Goal: Task Accomplishment & Management: Complete application form

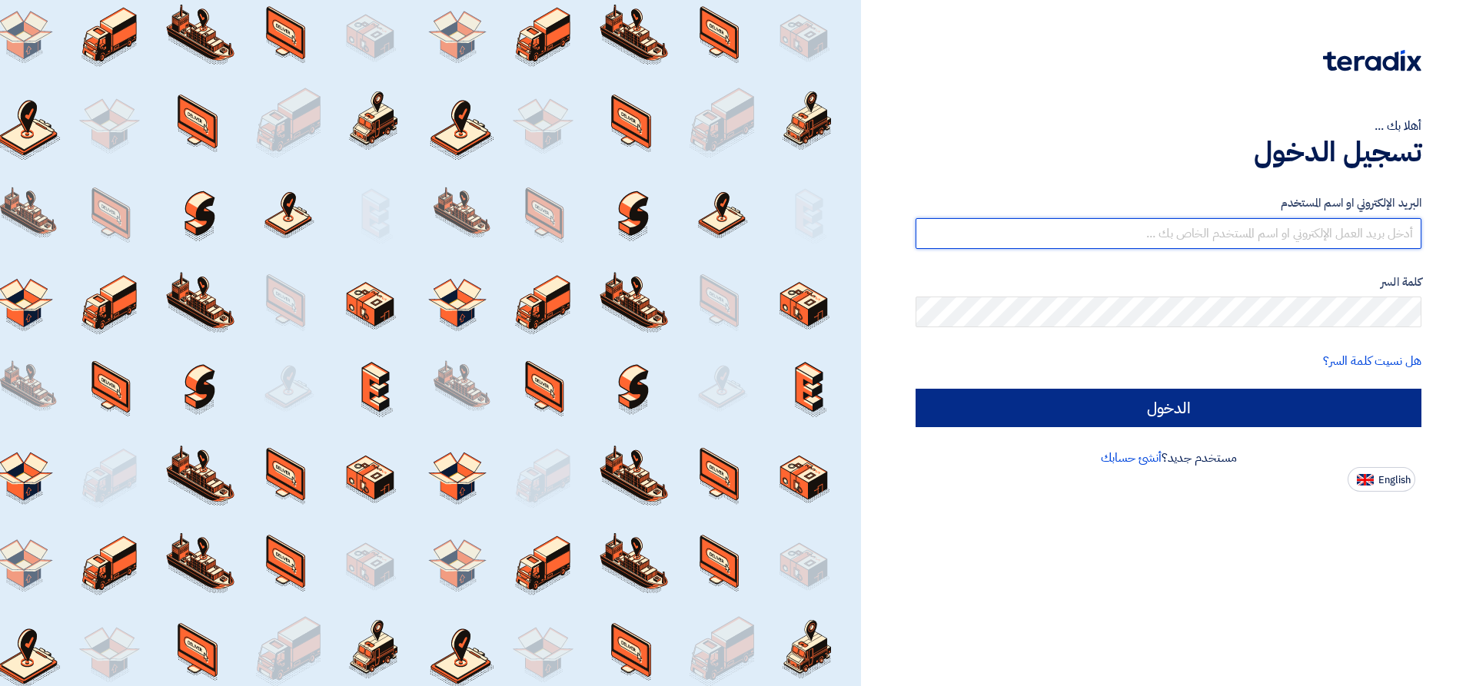
type input "[EMAIL_ADDRESS][DOMAIN_NAME]"
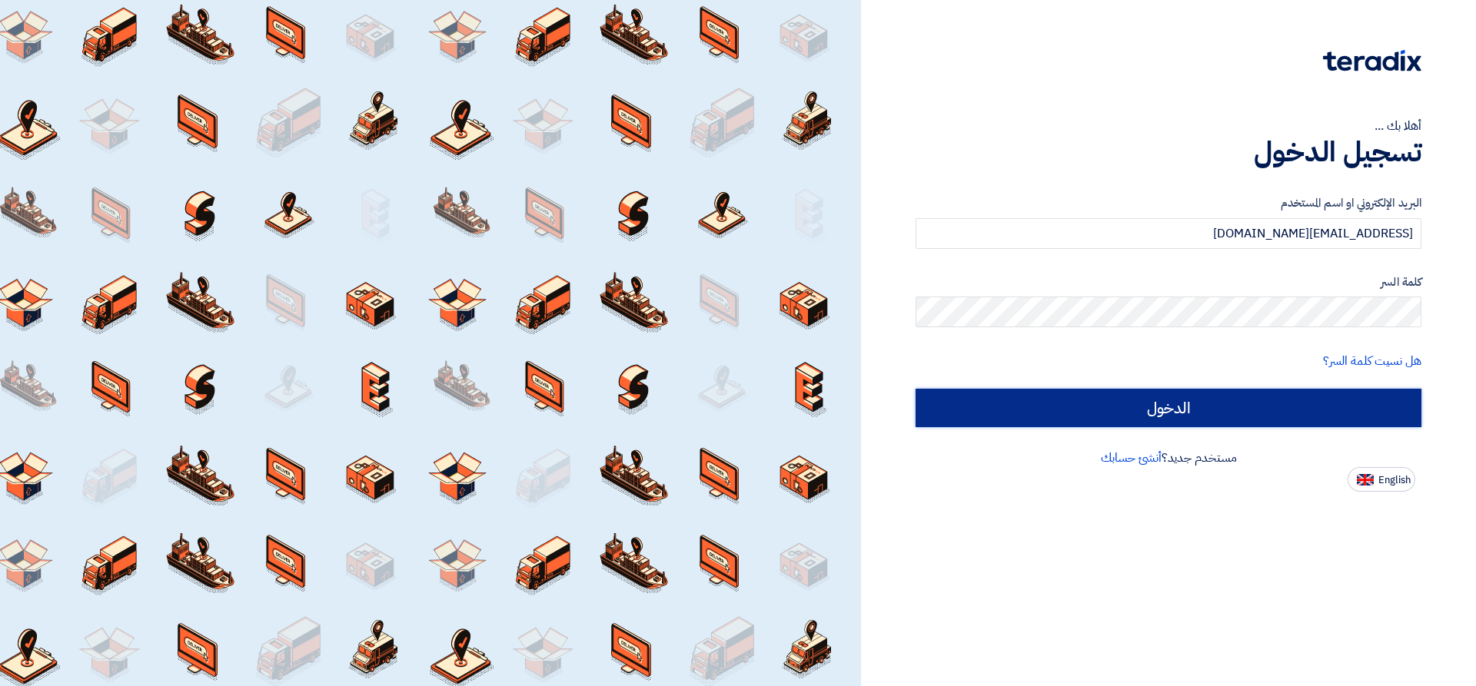
click at [1261, 411] on input "الدخول" at bounding box center [1168, 408] width 506 height 38
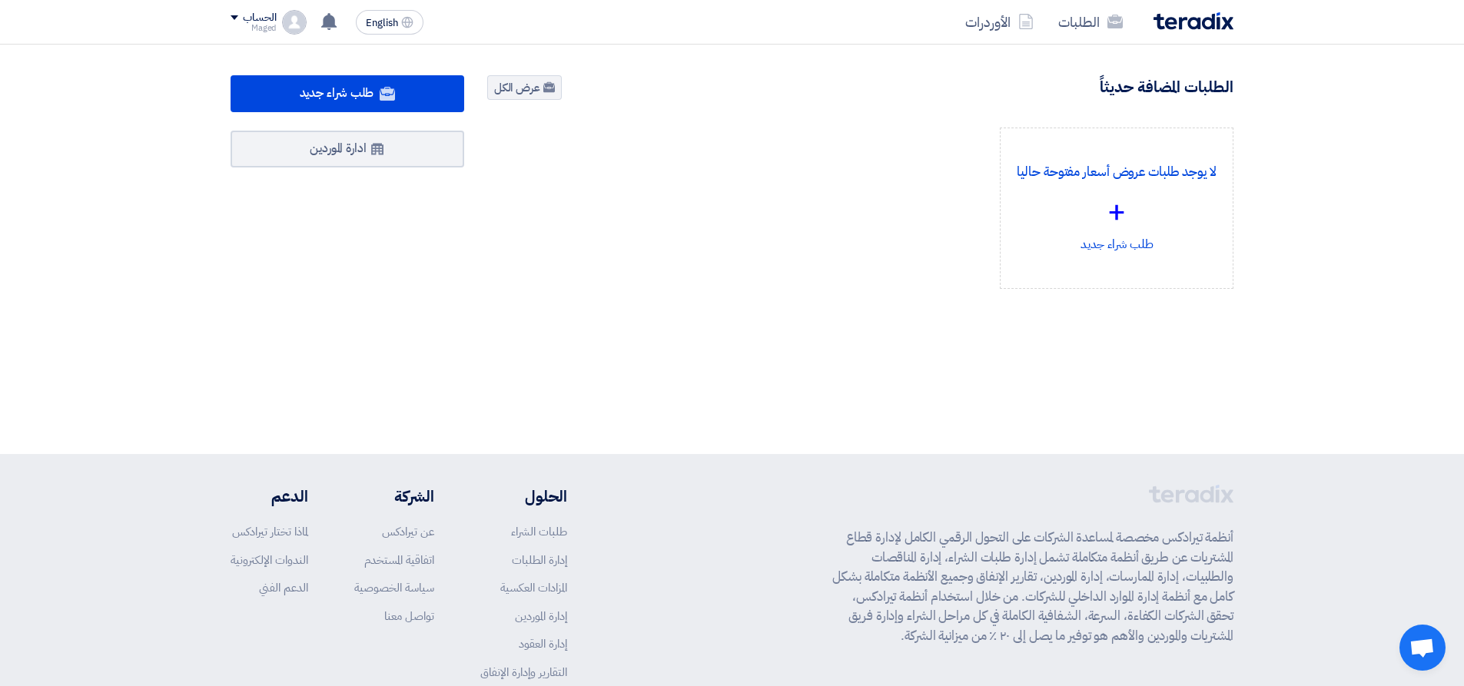
drag, startPoint x: 1230, startPoint y: 516, endPoint x: 889, endPoint y: 640, distance: 362.6
click at [889, 640] on div "أنظمة تيرادكس مخصصة لمساعدة الشركات على التحول الرقمي الكامل لإدارة قطاع المشتر…" at bounding box center [1032, 609] width 401 height 248
click at [970, 556] on p "أنظمة تيرادكس مخصصة لمساعدة الشركات على التحول الرقمي الكامل لإدارة قطاع المشتر…" at bounding box center [1032, 587] width 401 height 118
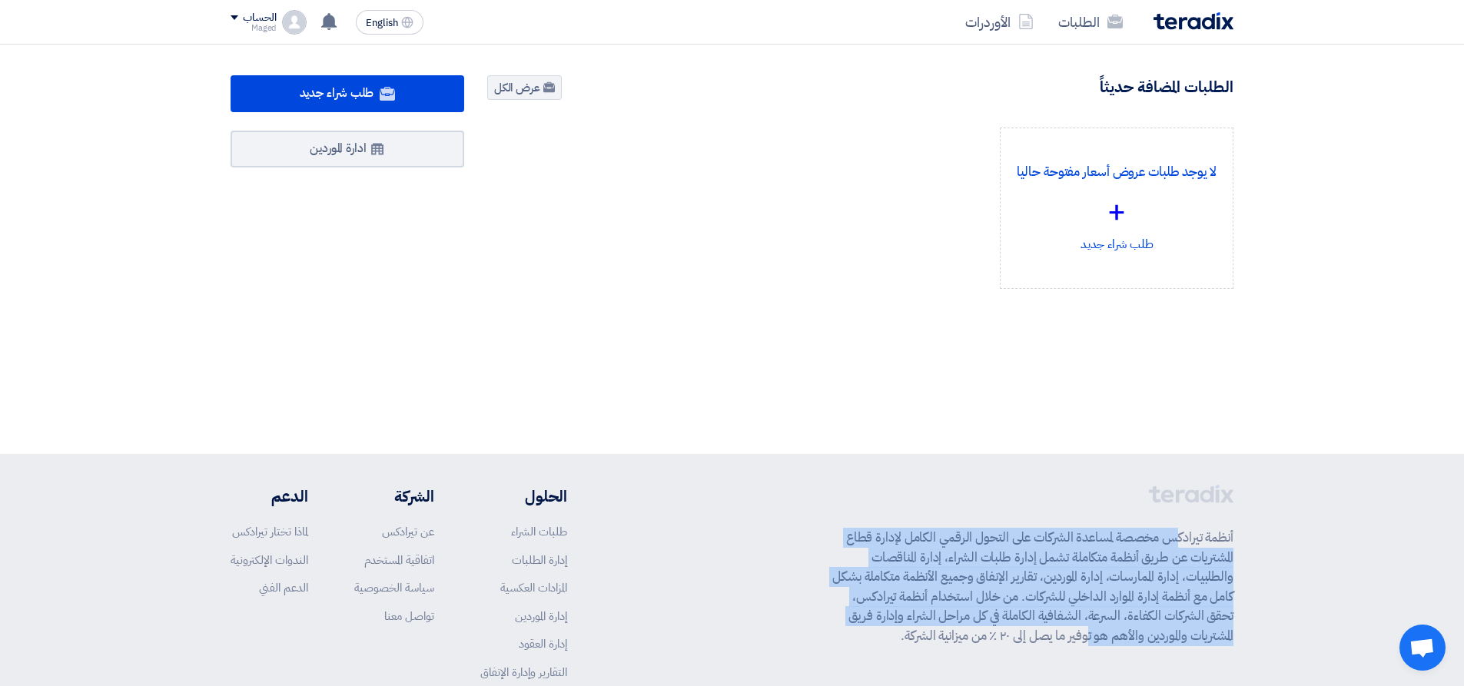
drag, startPoint x: 1230, startPoint y: 533, endPoint x: 934, endPoint y: 619, distance: 308.0
click at [934, 619] on p "أنظمة تيرادكس مخصصة لمساعدة الشركات على التحول الرقمي الكامل لإدارة قطاع المشتر…" at bounding box center [1032, 587] width 401 height 118
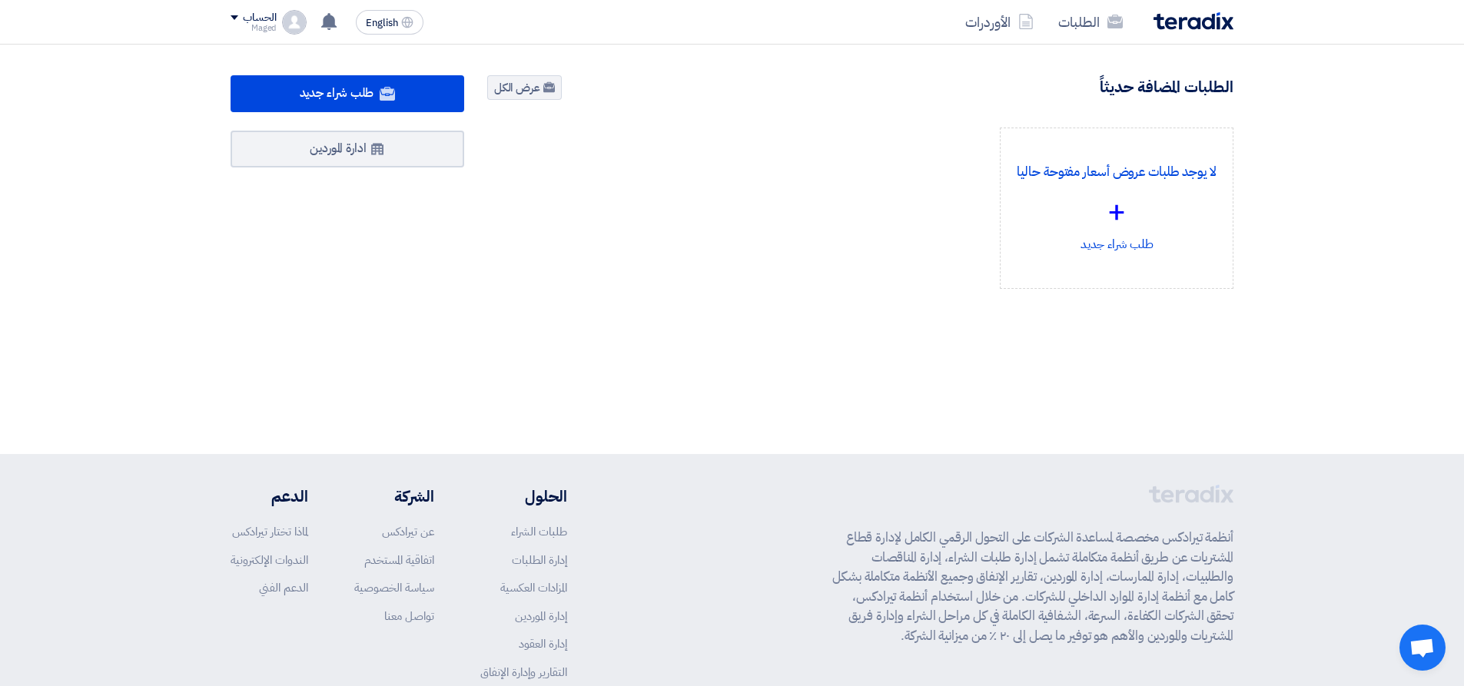
click at [926, 619] on p "أنظمة تيرادكس مخصصة لمساعدة الشركات على التحول الرقمي الكامل لإدارة قطاع المشتر…" at bounding box center [1032, 587] width 401 height 118
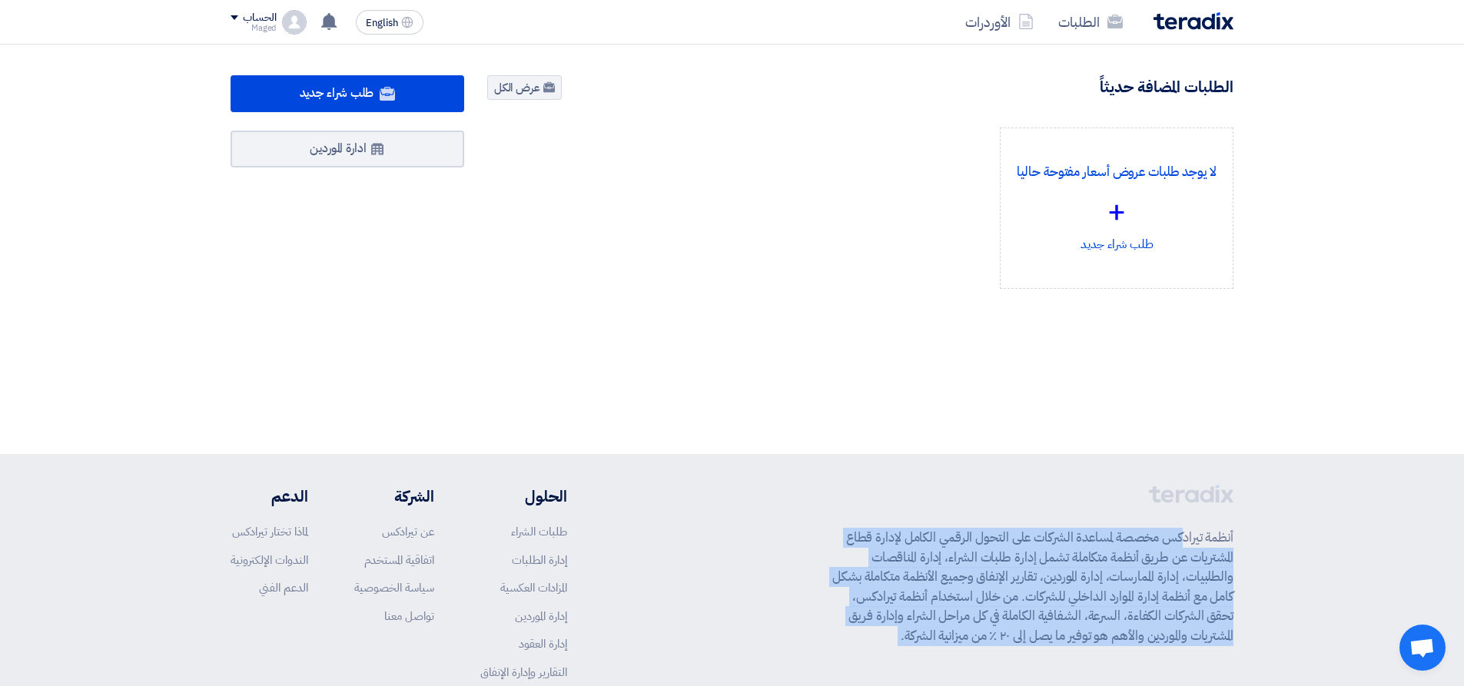
click at [926, 619] on p "أنظمة تيرادكس مخصصة لمساعدة الشركات على التحول الرقمي الكامل لإدارة قطاع المشتر…" at bounding box center [1032, 587] width 401 height 118
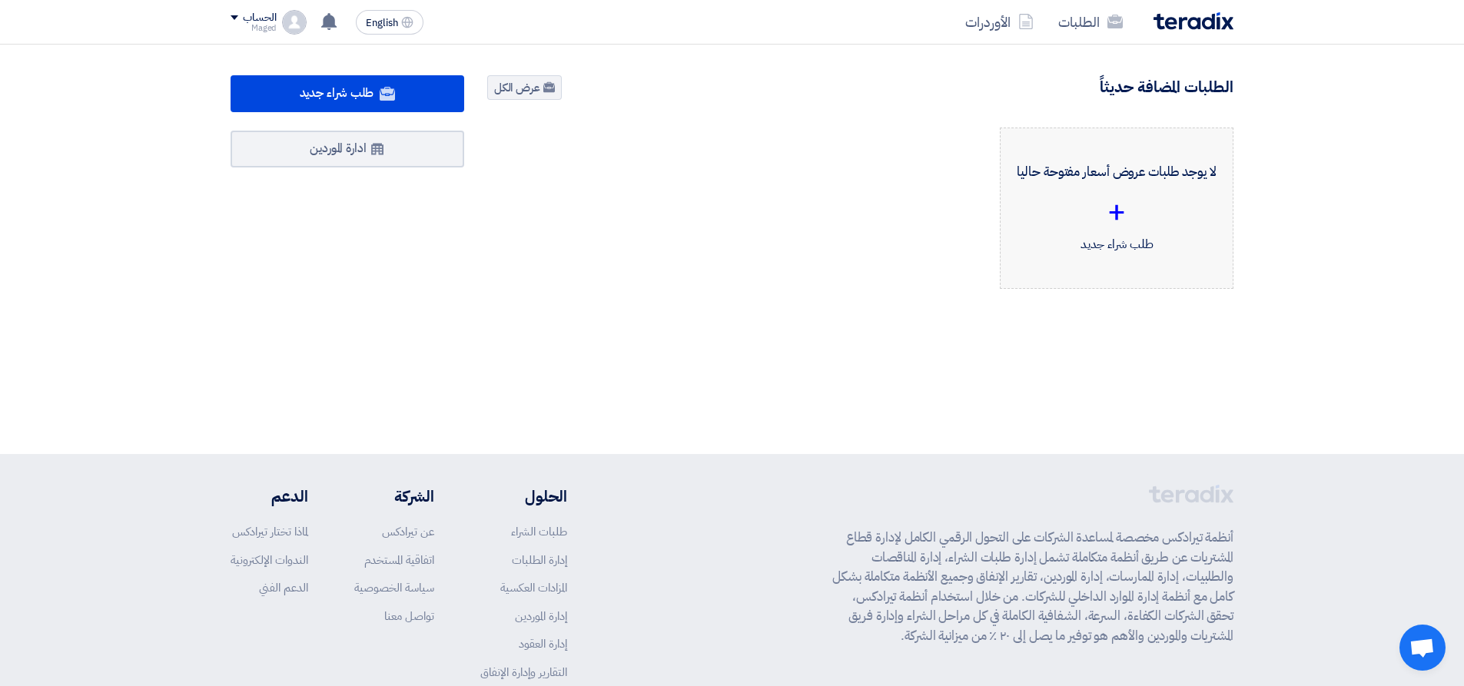
click at [1053, 275] on div "لا يوجد طلبات عروض أسعار مفتوحة حاليا + طلب شراء جديد" at bounding box center [1117, 208] width 208 height 135
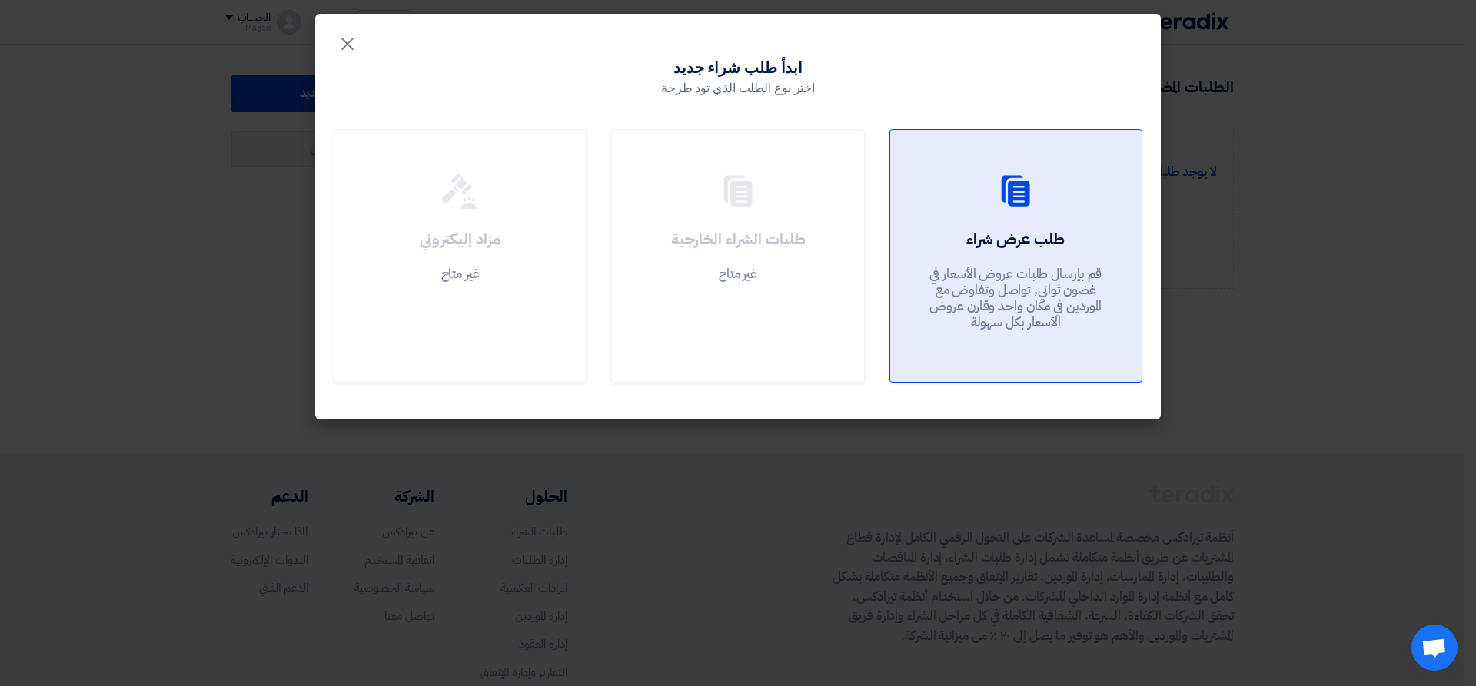
click at [988, 214] on div at bounding box center [1016, 194] width 214 height 43
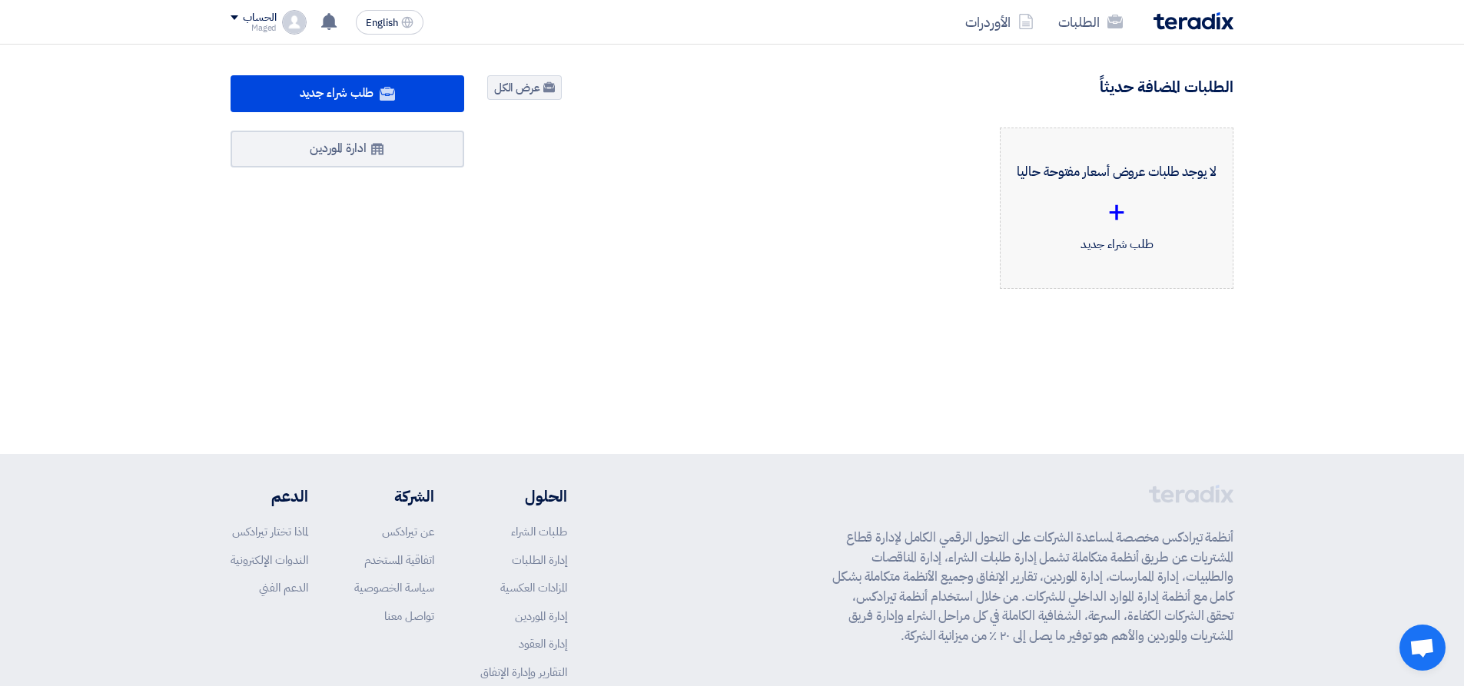
click at [1110, 168] on p "لا يوجد طلبات عروض أسعار مفتوحة حاليا" at bounding box center [1117, 172] width 208 height 20
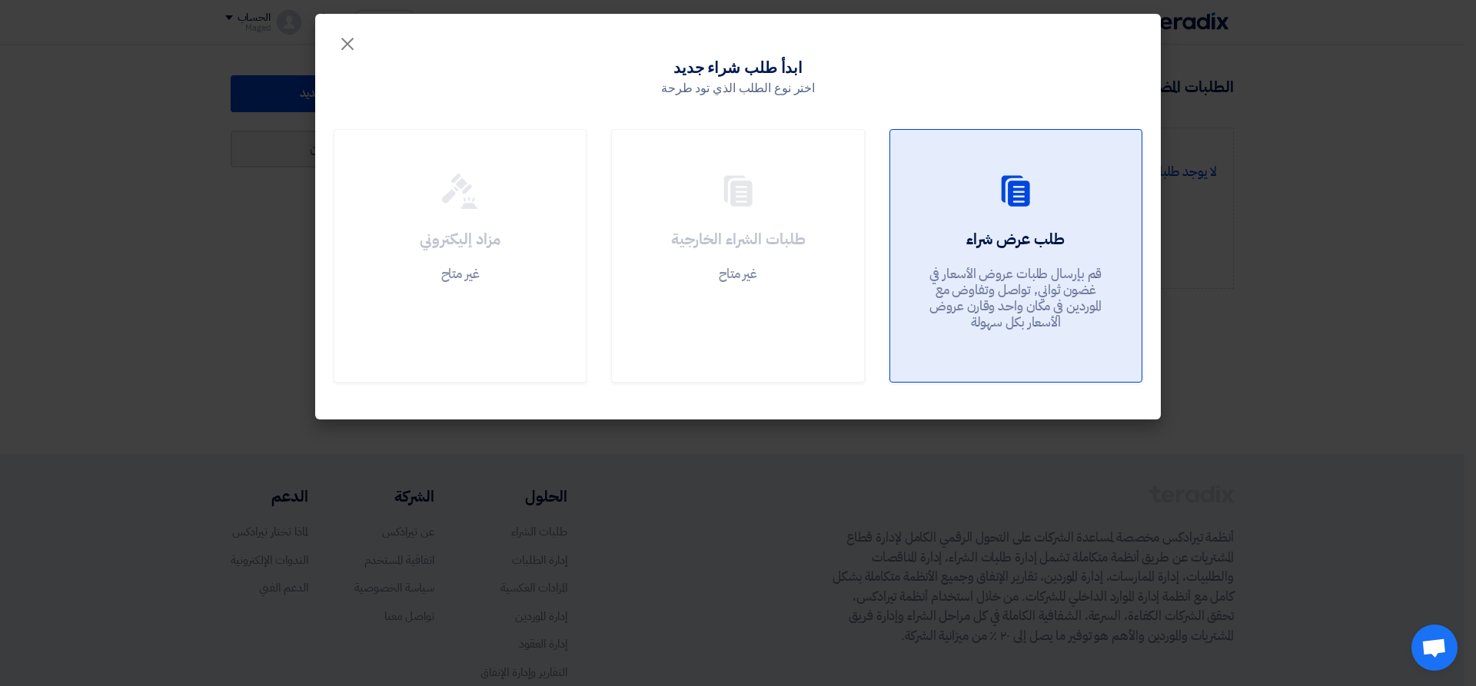
click at [913, 205] on div at bounding box center [1016, 194] width 214 height 43
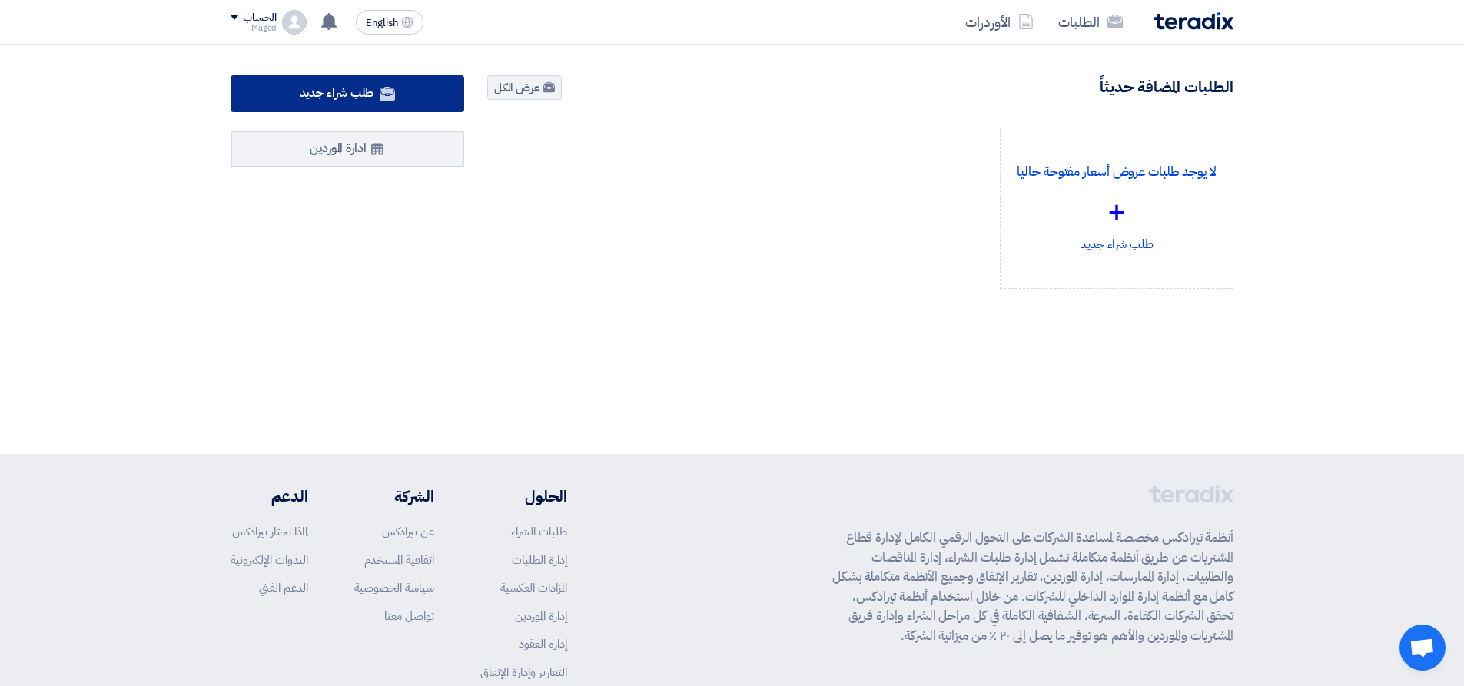
click at [360, 88] on span "طلب شراء جديد" at bounding box center [337, 93] width 75 height 18
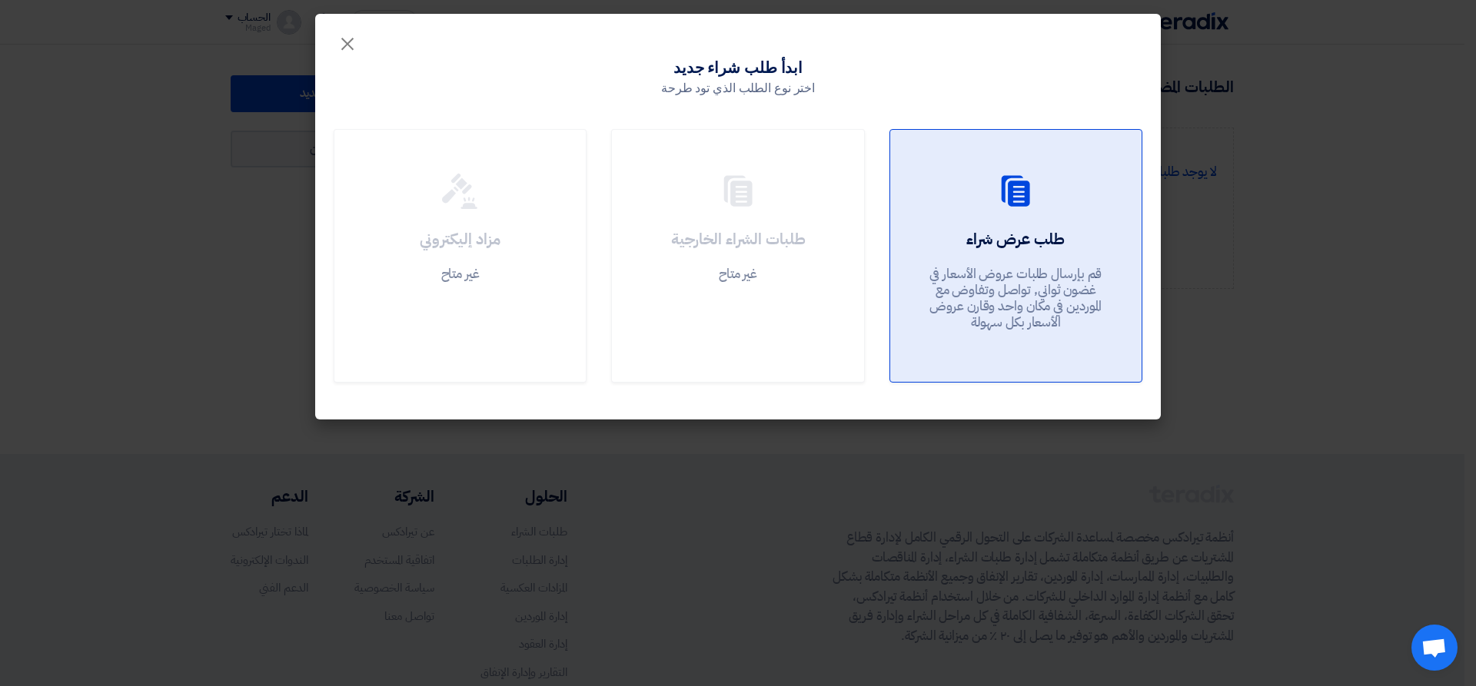
click at [1008, 204] on icon at bounding box center [1015, 191] width 37 height 37
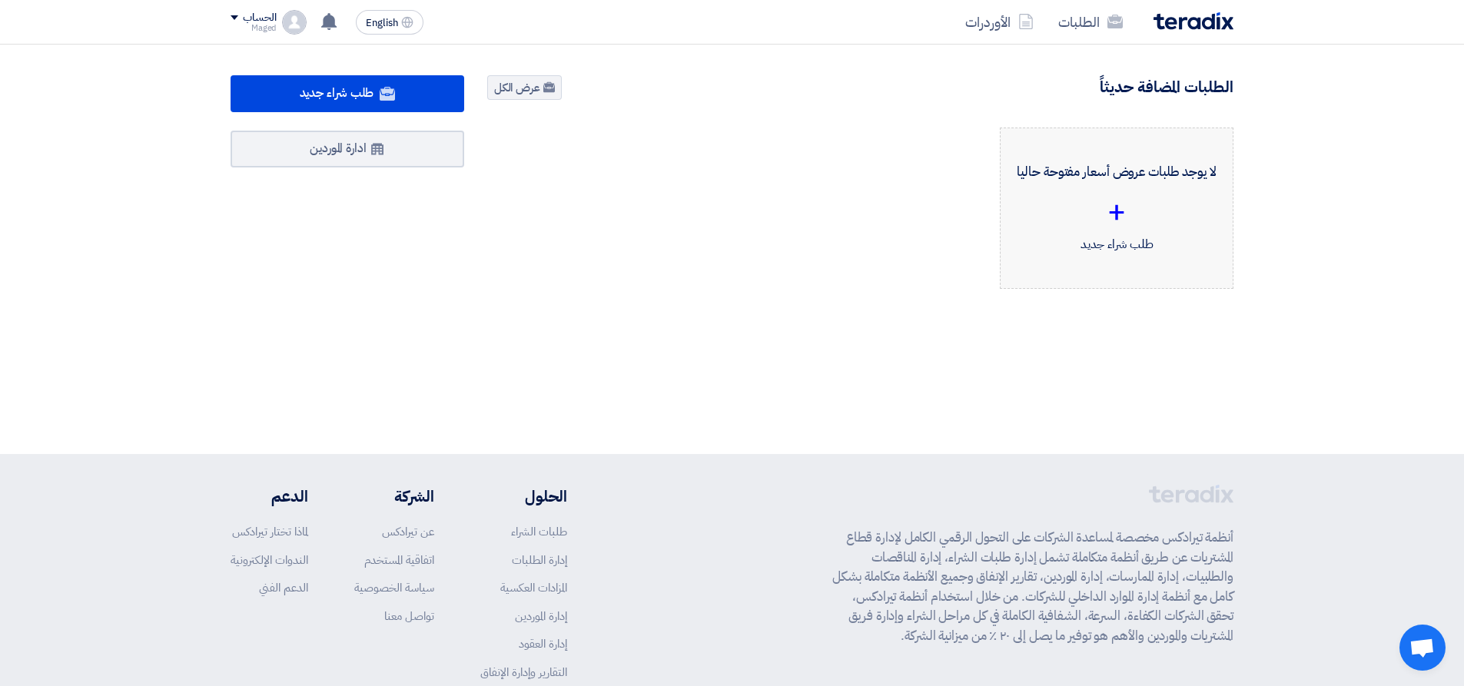
click at [1023, 188] on div "لا يوجد طلبات عروض أسعار مفتوحة حاليا + طلب شراء جديد" at bounding box center [1117, 208] width 208 height 135
click at [1239, 190] on div "لا يوجد طلبات عروض أسعار مفتوحة حاليا + طلب شراء جديد" at bounding box center [1116, 221] width 257 height 186
click at [1200, 183] on div "لا يوجد طلبات عروض أسعار مفتوحة حاليا + طلب شراء جديد" at bounding box center [1117, 208] width 208 height 135
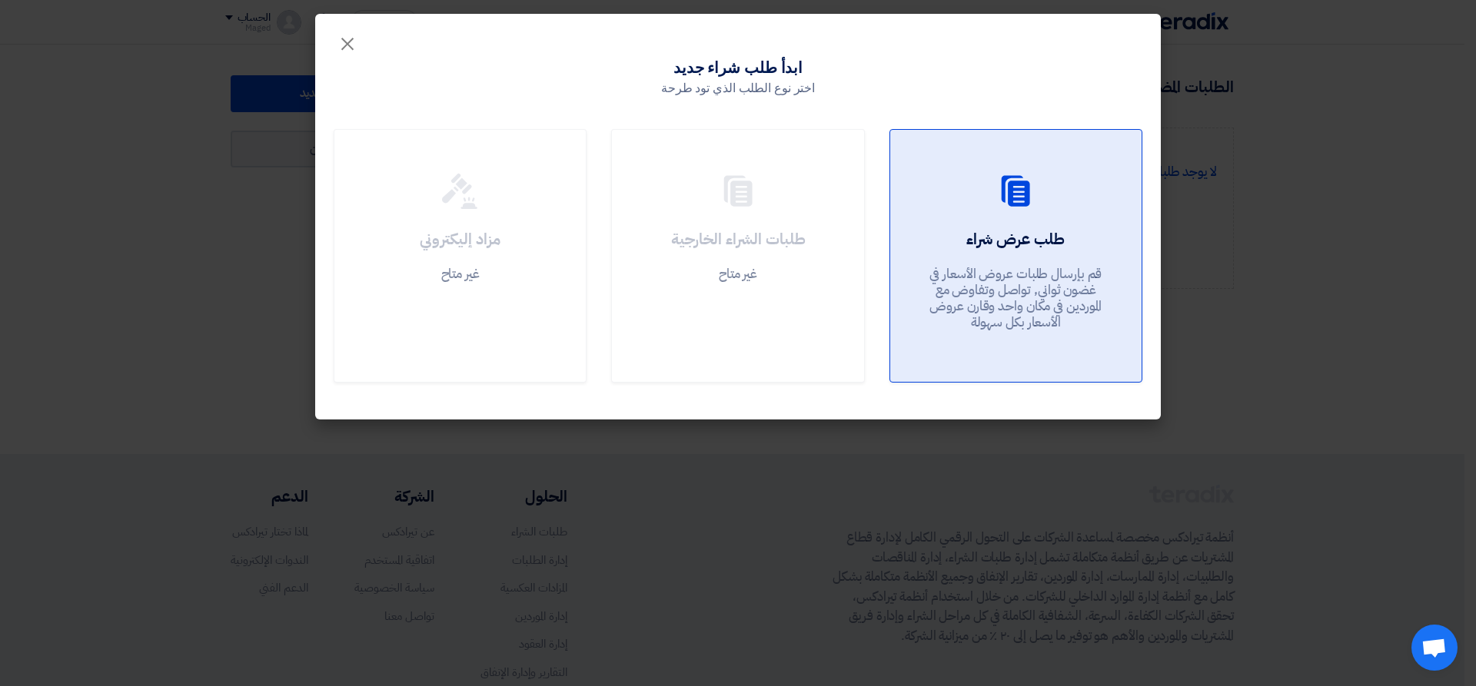
click at [1045, 231] on h2 "طلب عرض شراء" at bounding box center [1015, 239] width 98 height 22
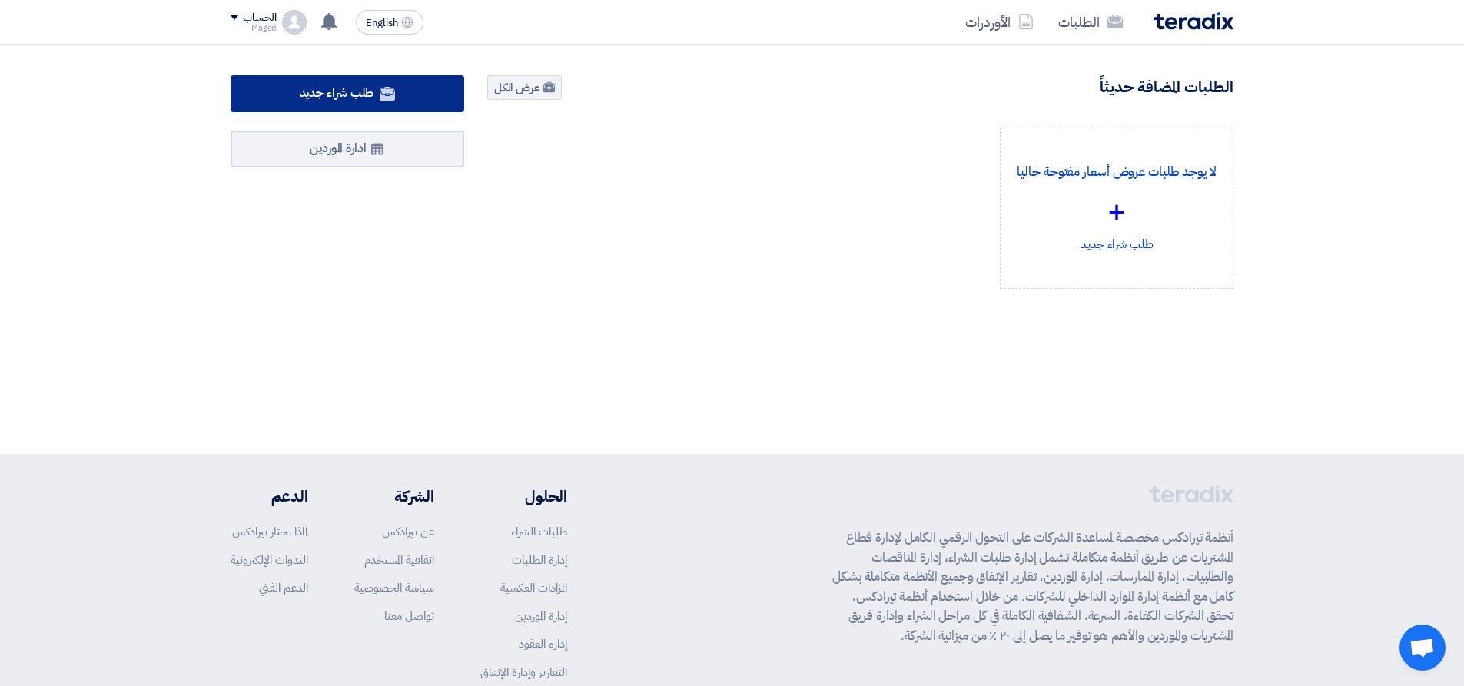
click at [410, 89] on link "طلب شراء جديد" at bounding box center [348, 93] width 234 height 37
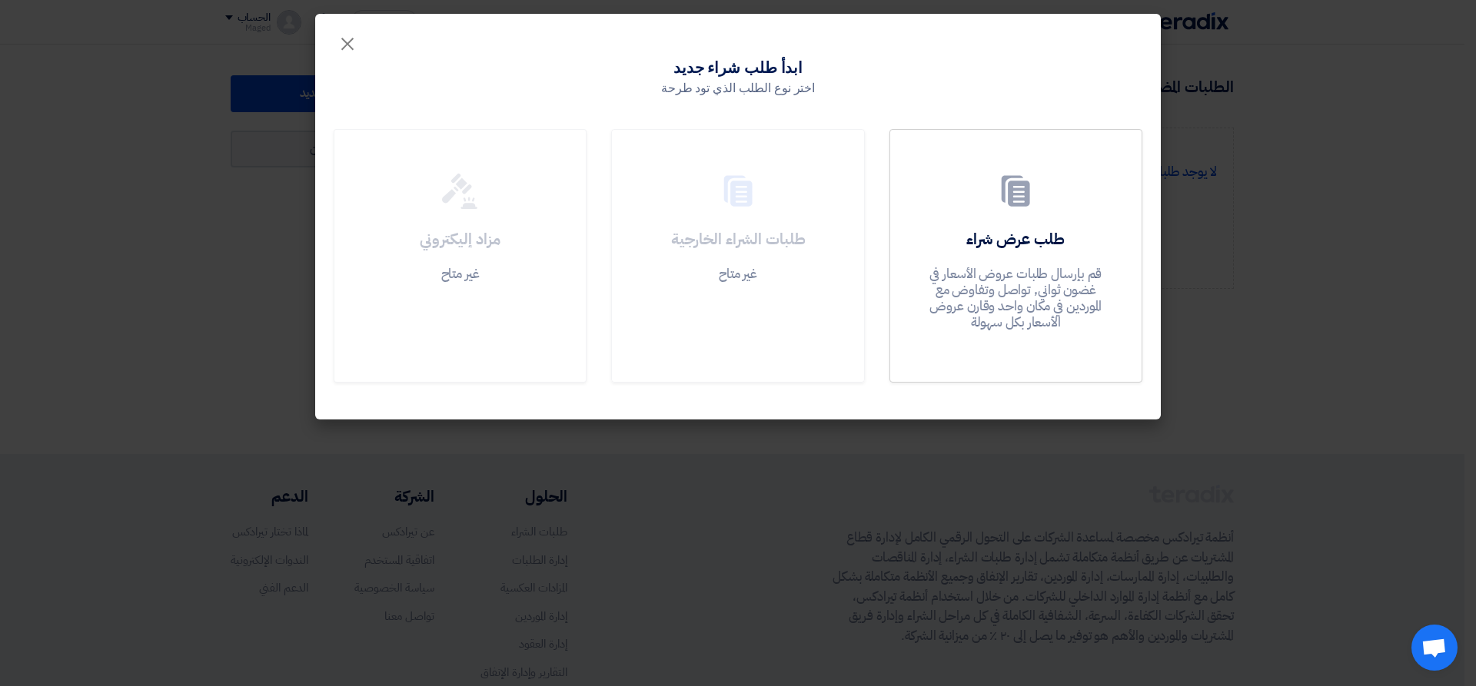
click at [745, 274] on p "غير متاح" at bounding box center [738, 274] width 38 height 16
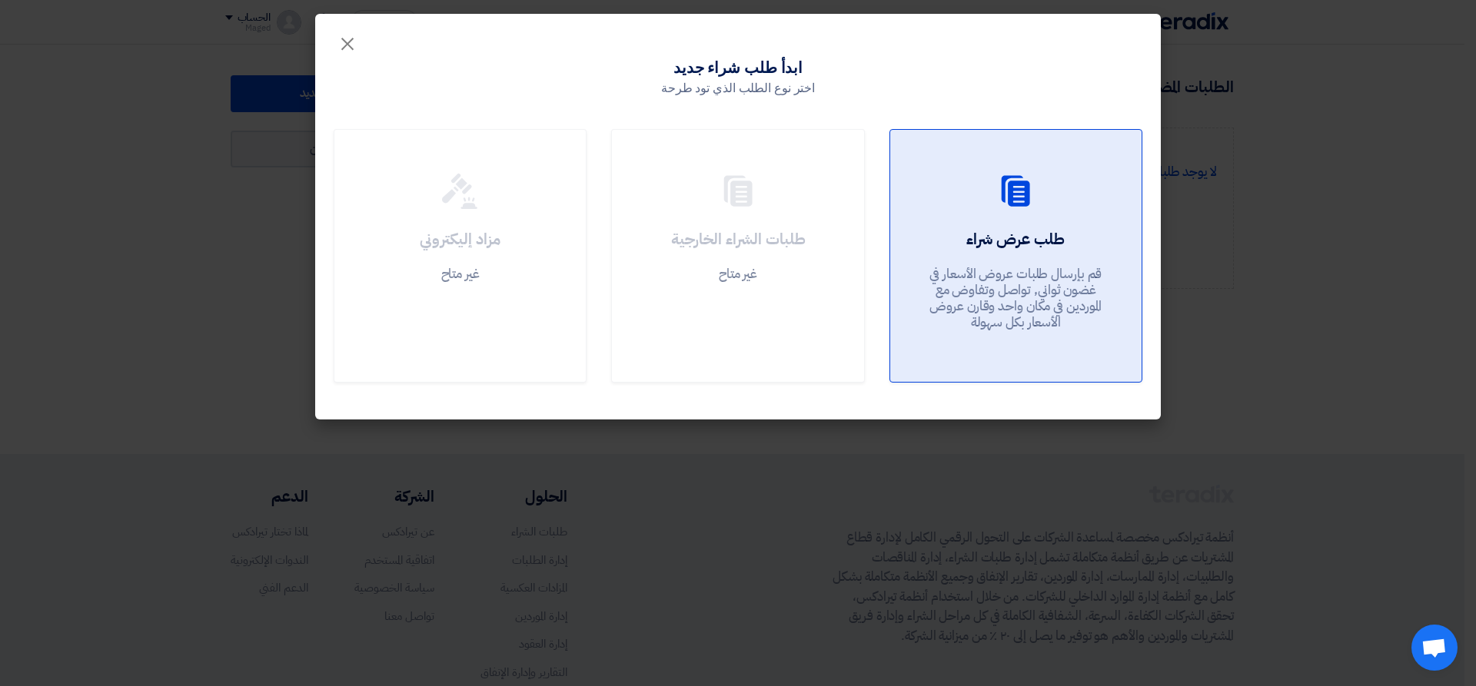
click at [1052, 238] on h2 "طلب عرض شراء" at bounding box center [1015, 239] width 98 height 22
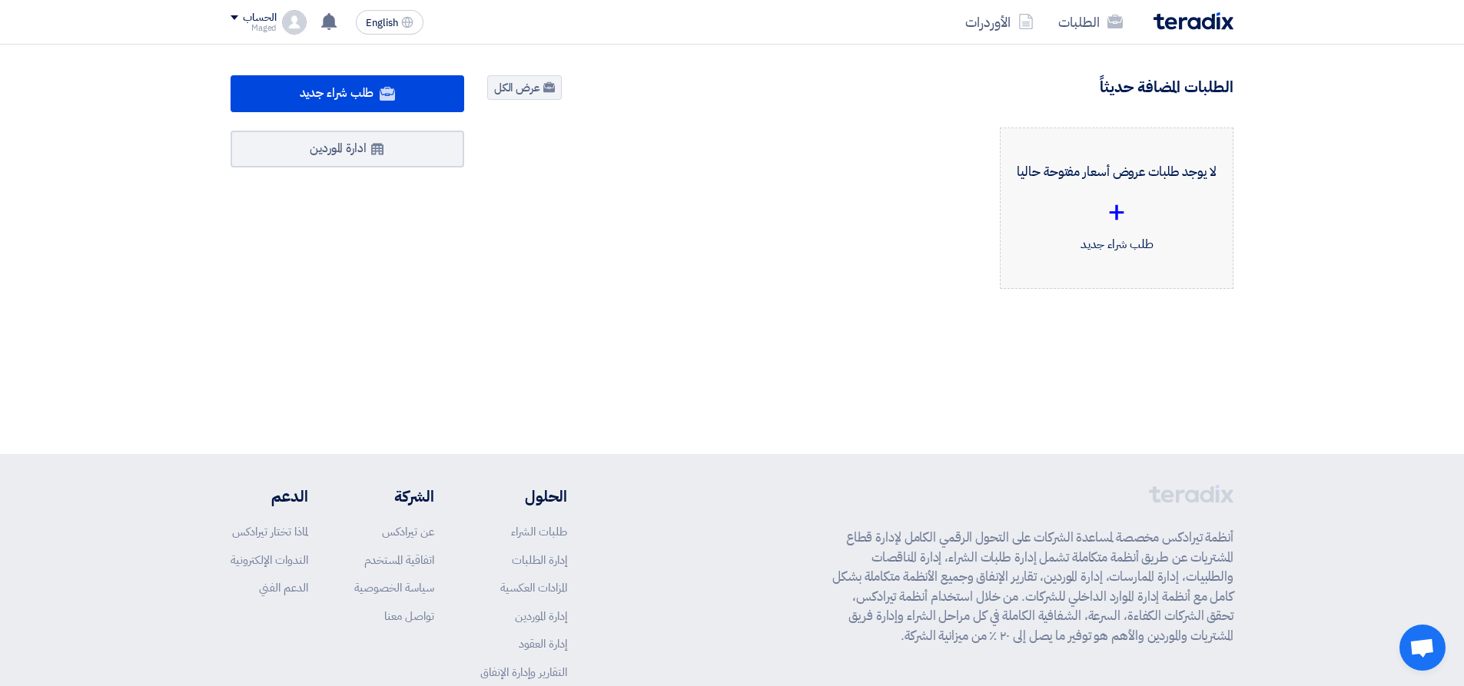
click at [1208, 152] on div "لا يوجد طلبات عروض أسعار مفتوحة حاليا + طلب شراء جديد" at bounding box center [1117, 208] width 208 height 135
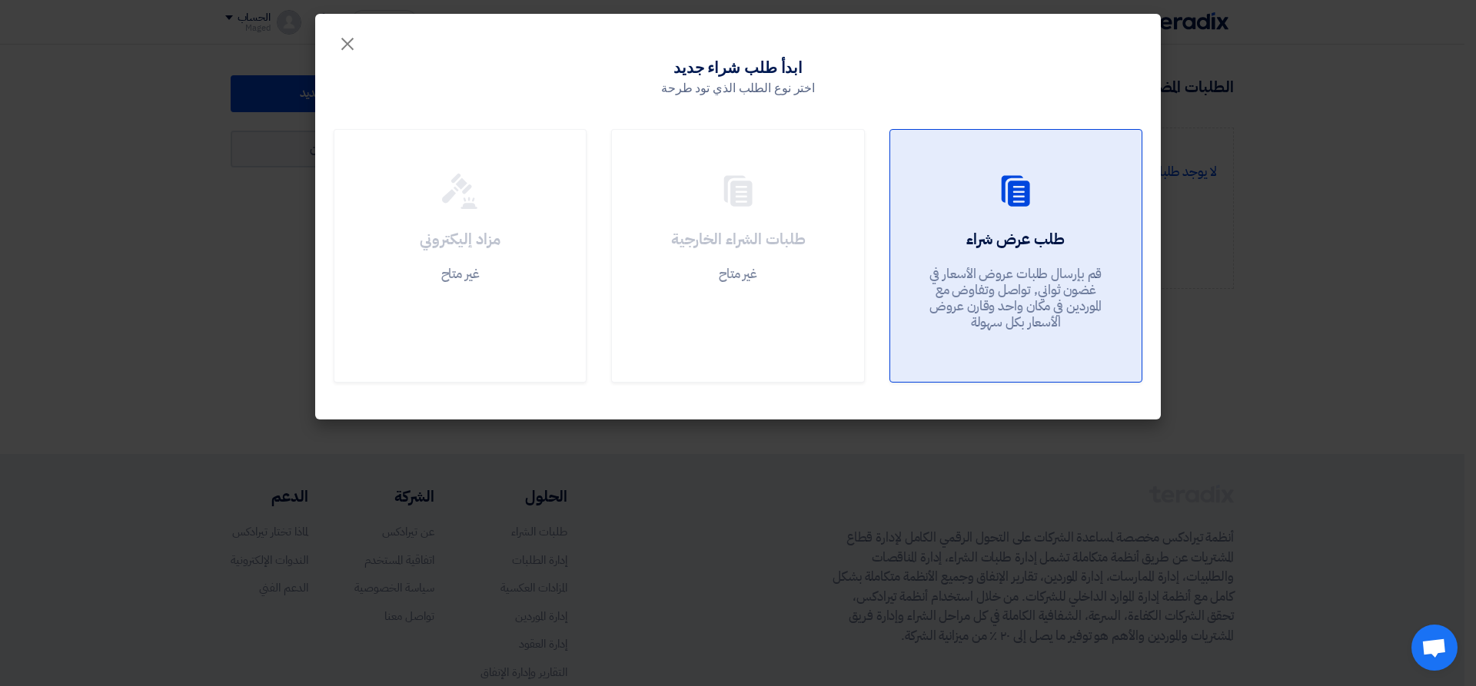
click at [1055, 191] on div at bounding box center [1016, 194] width 214 height 43
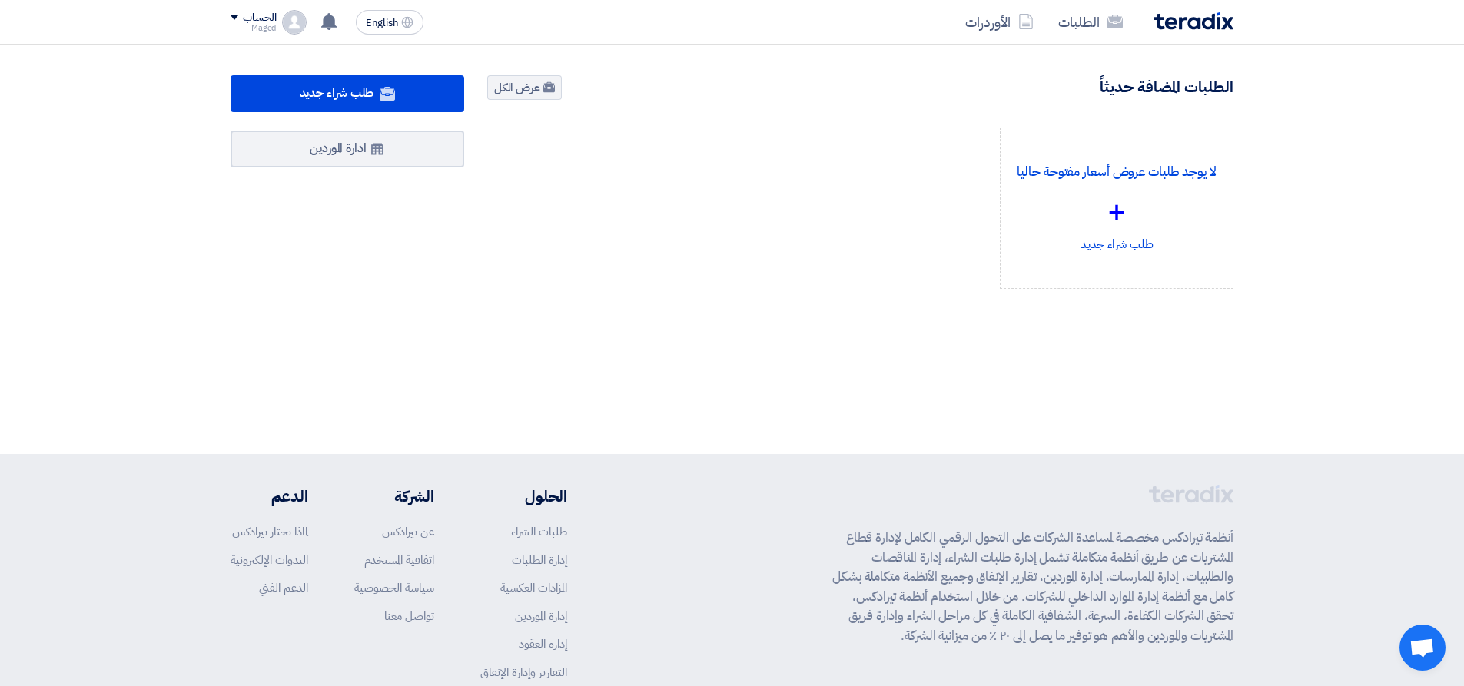
drag, startPoint x: 1230, startPoint y: 535, endPoint x: 827, endPoint y: 655, distance: 420.2
click at [827, 655] on div "أنظمة تيرادكس مخصصة لمساعدة الشركات على التحول الرقمي الكامل لإدارة قطاع المشتر…" at bounding box center [732, 609] width 1003 height 248
click at [924, 579] on p "أنظمة تيرادكس مخصصة لمساعدة الشركات على التحول الرقمي الكامل لإدارة قطاع المشتر…" at bounding box center [1032, 587] width 401 height 118
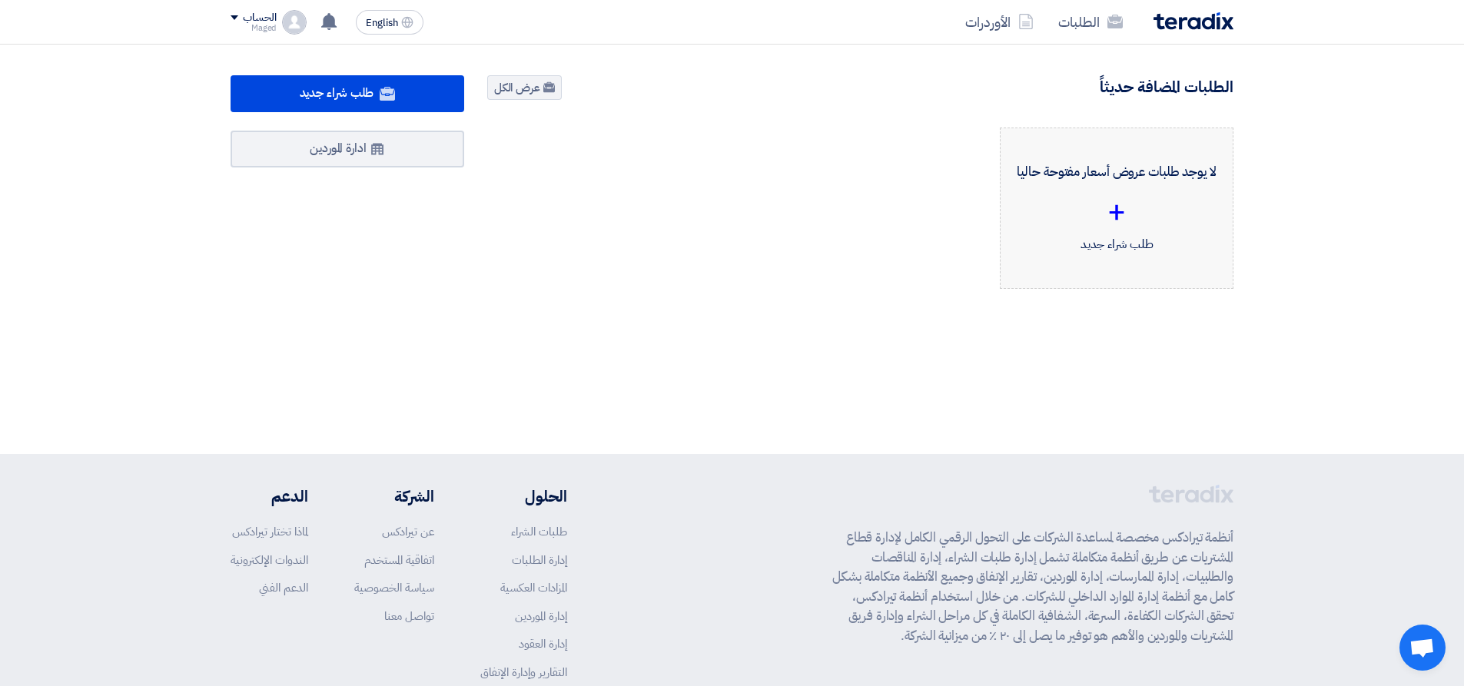
click at [1014, 269] on div "لا يوجد طلبات عروض أسعار مفتوحة حاليا + طلب شراء جديد" at bounding box center [1117, 208] width 208 height 135
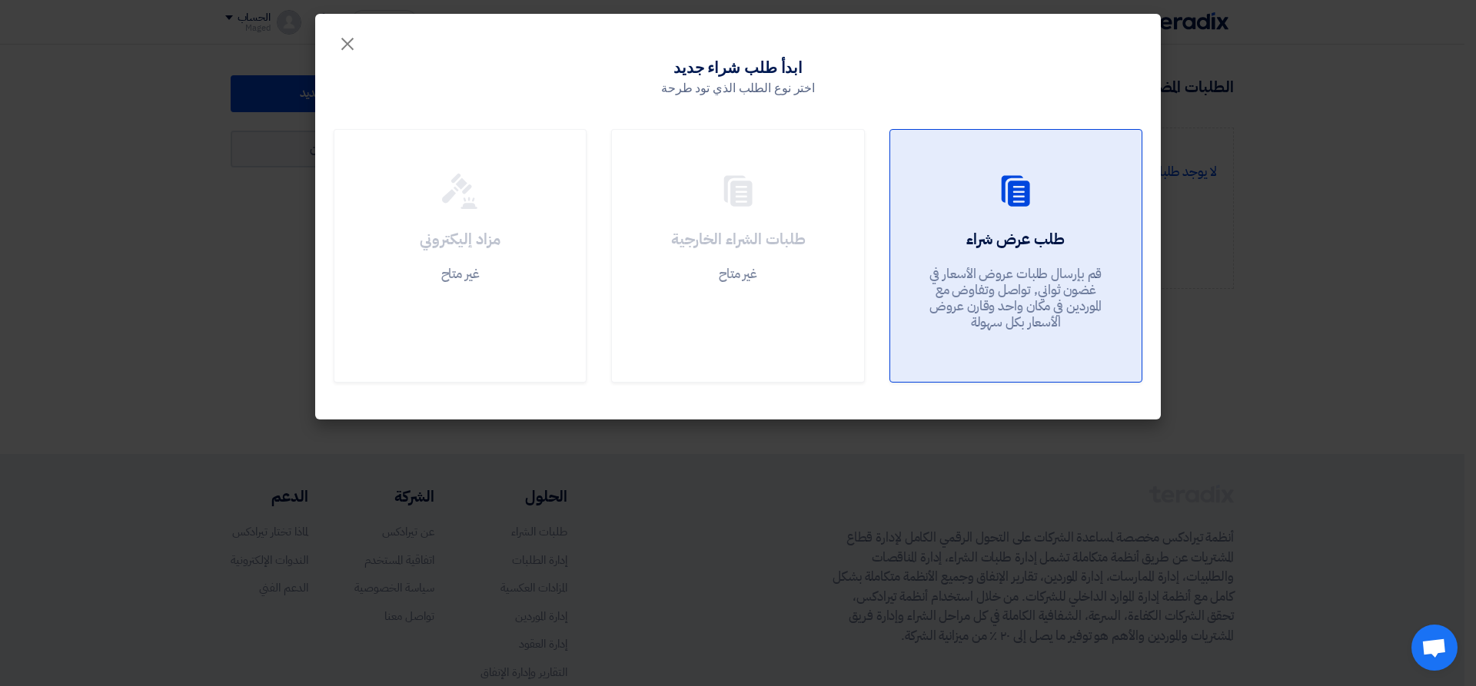
click at [1014, 269] on p "قم بإرسال طلبات عروض الأسعار في غضون ثواني, تواصل وتفاوض مع الموردين في مكان وا…" at bounding box center [1015, 298] width 184 height 65
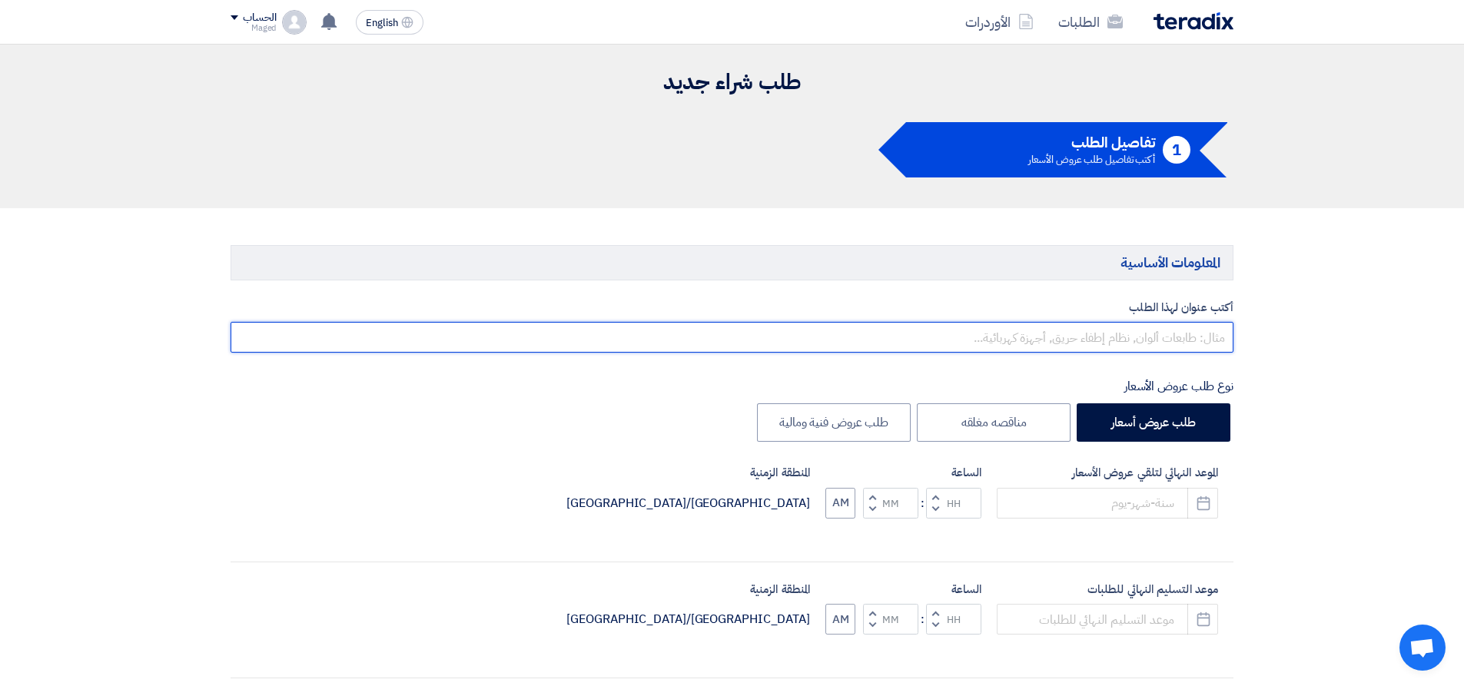
click at [1088, 343] on input "text" at bounding box center [732, 337] width 1003 height 31
paste input "تكسير وصب قواعد طلمبات غنى أ"
type input "تكسير وصب قواعد طلمبات غنى أ"
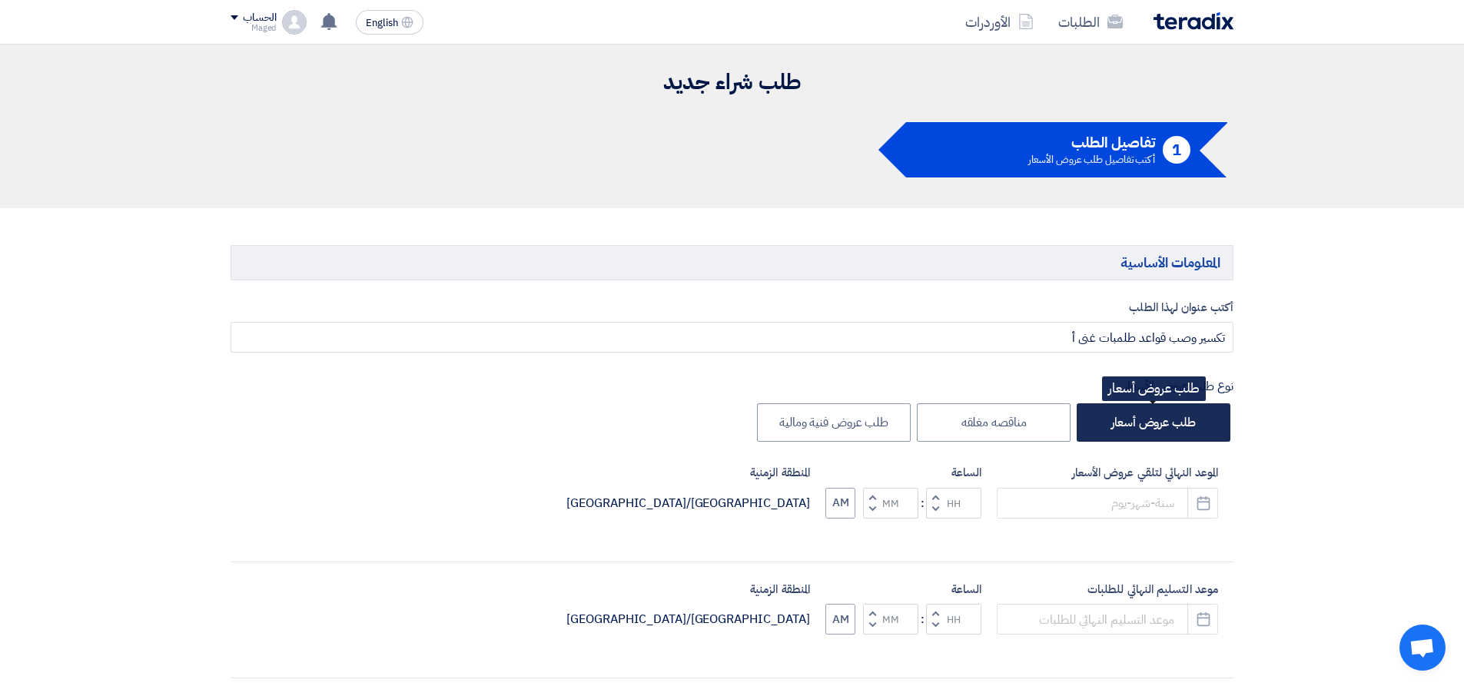
click at [1140, 427] on label "طلب عروض أسعار" at bounding box center [1154, 423] width 154 height 38
click at [1186, 427] on input "طلب عروض أسعار" at bounding box center [1191, 422] width 10 height 10
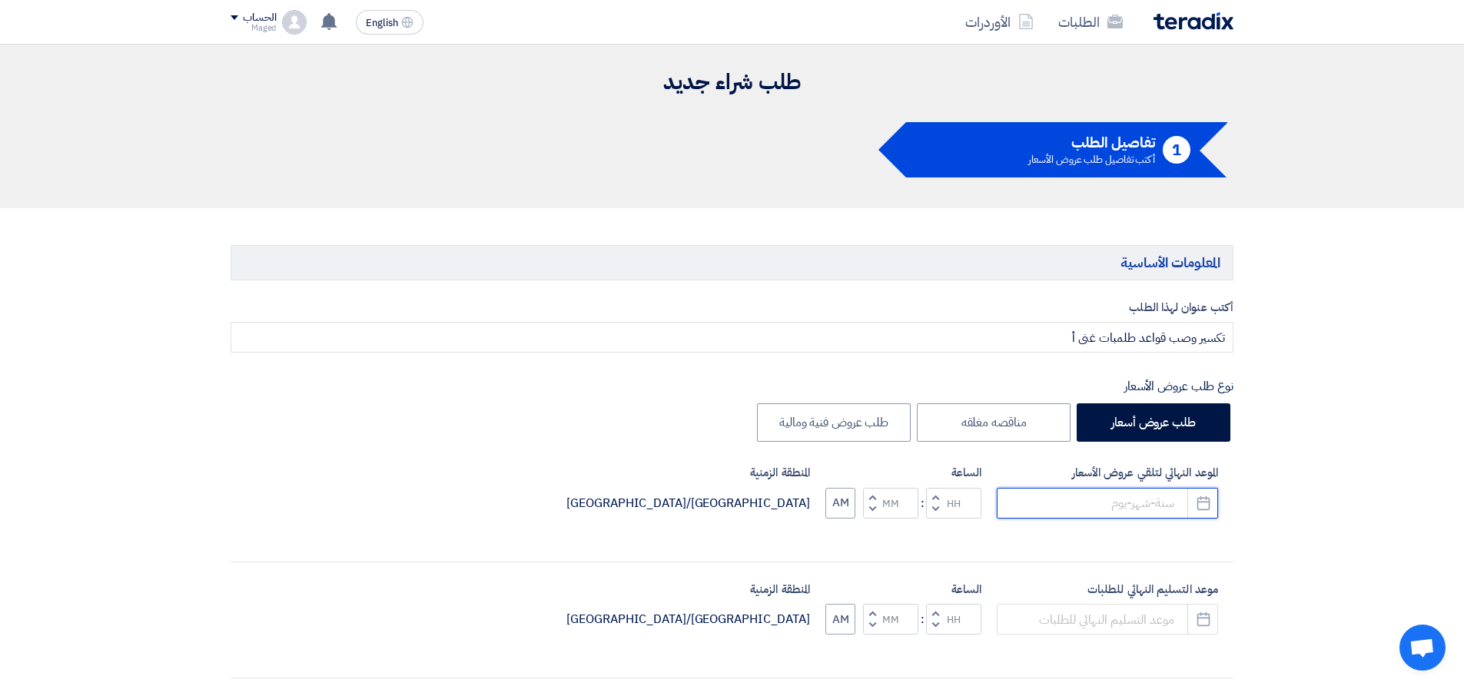
click at [1156, 508] on input at bounding box center [1107, 503] width 221 height 31
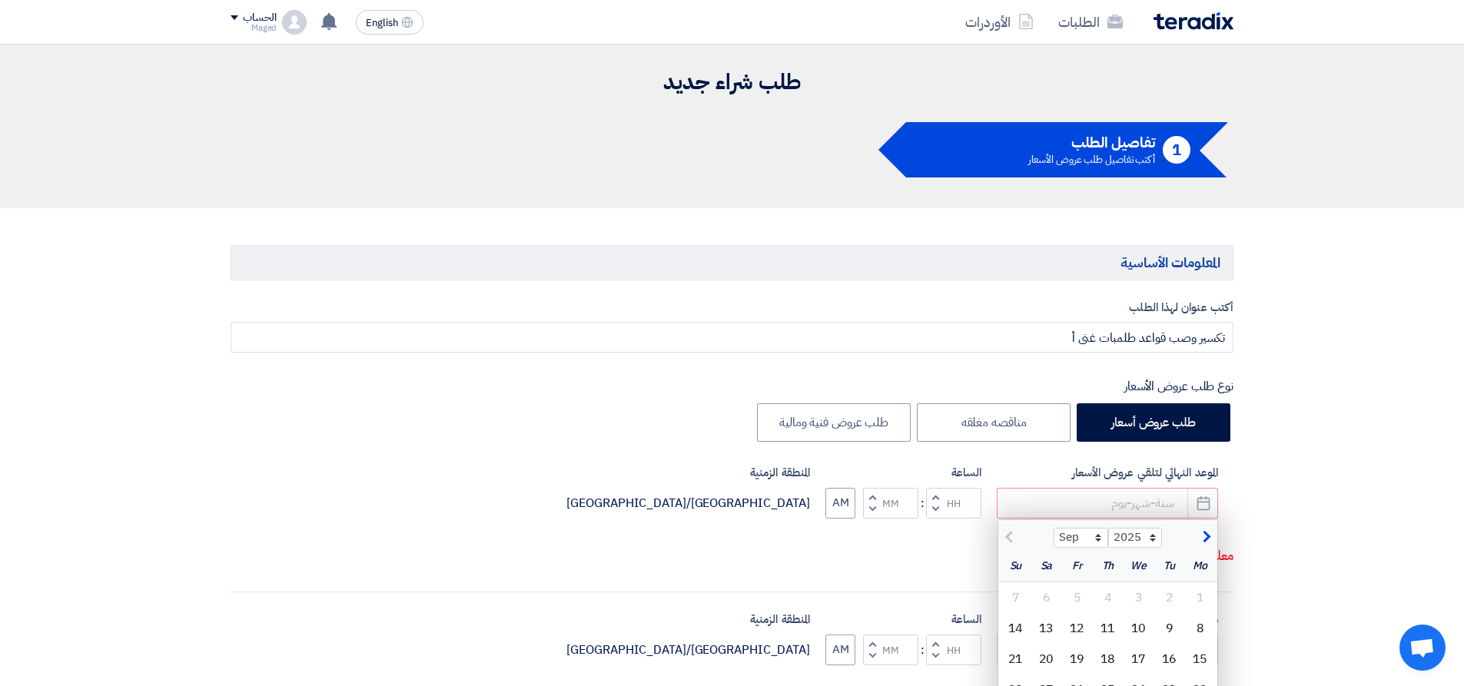
scroll to position [77, 0]
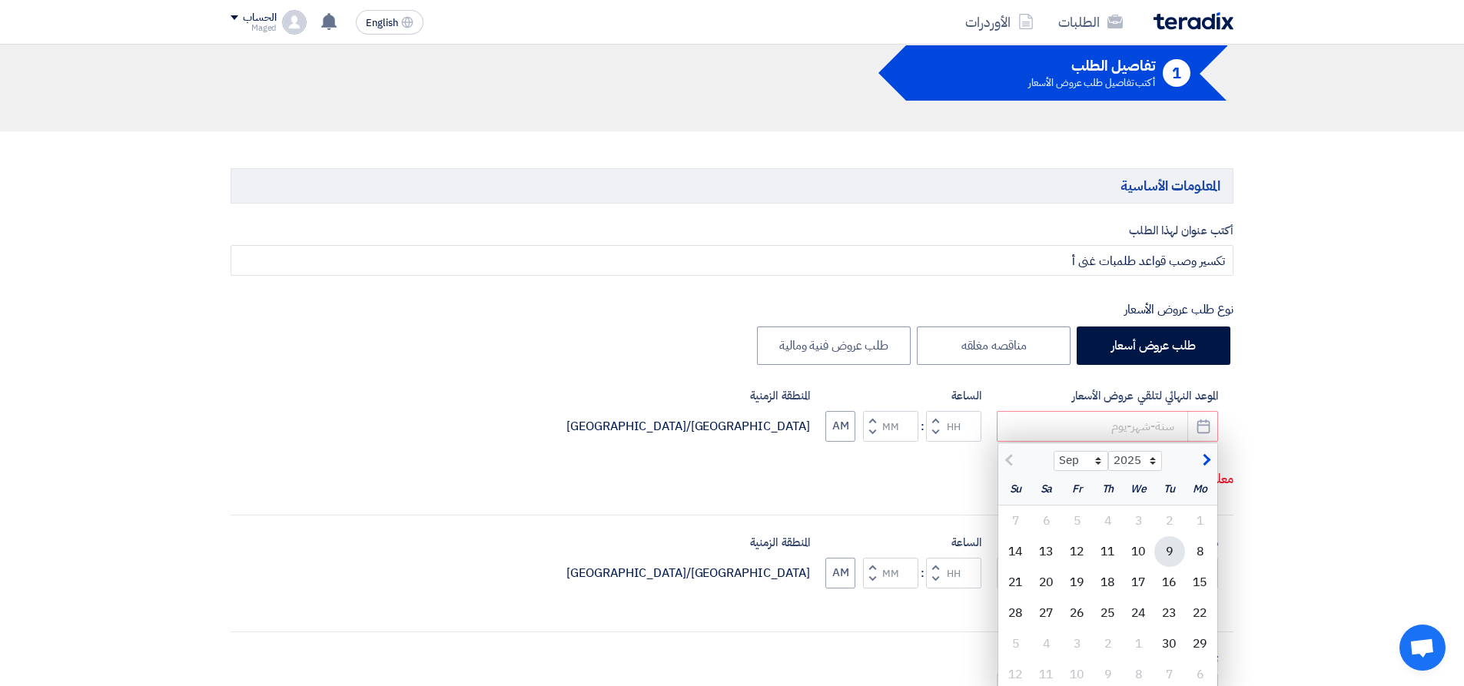
click at [1167, 543] on div "9" at bounding box center [1169, 552] width 31 height 31
type input "9/9/2025"
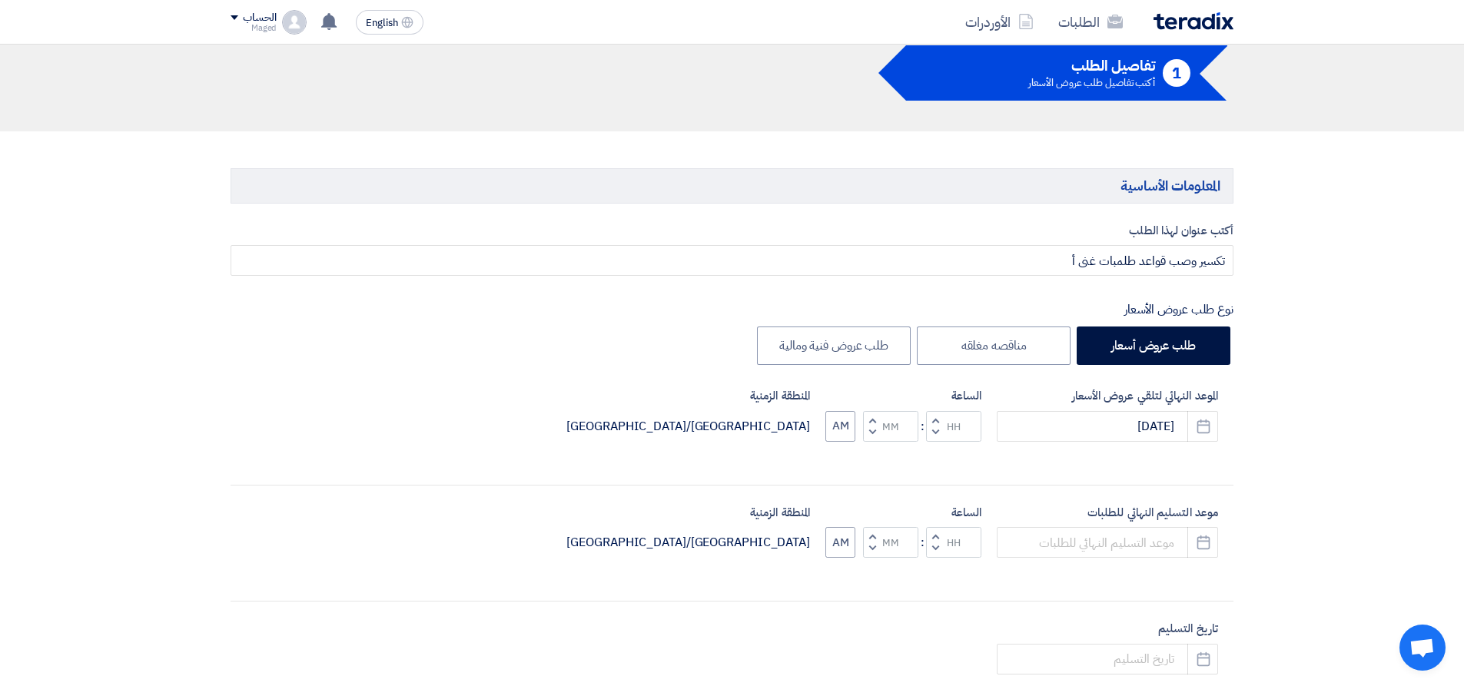
click at [938, 434] on span "button" at bounding box center [935, 433] width 5 height 12
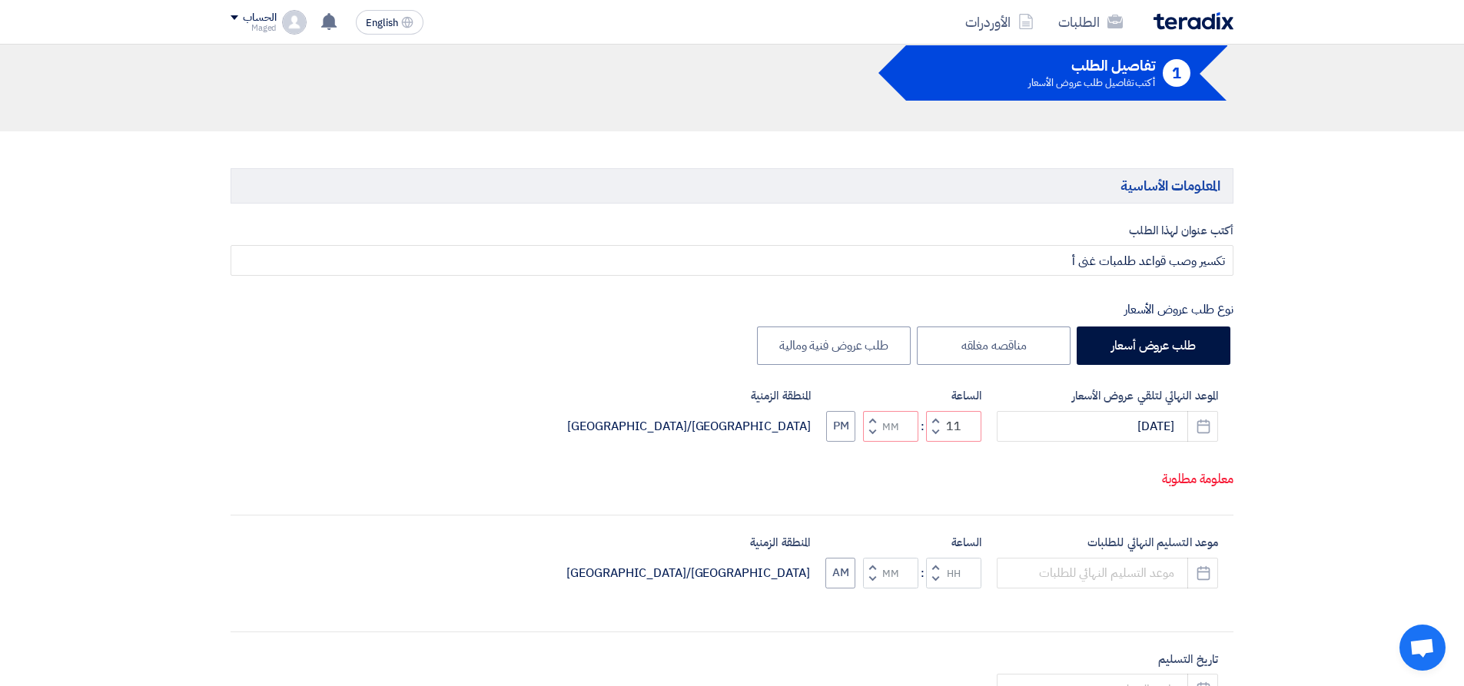
click at [934, 415] on span "button" at bounding box center [935, 420] width 5 height 12
click at [880, 434] on button "Decrement minutes" at bounding box center [872, 432] width 18 height 19
type input "11"
type input "59"
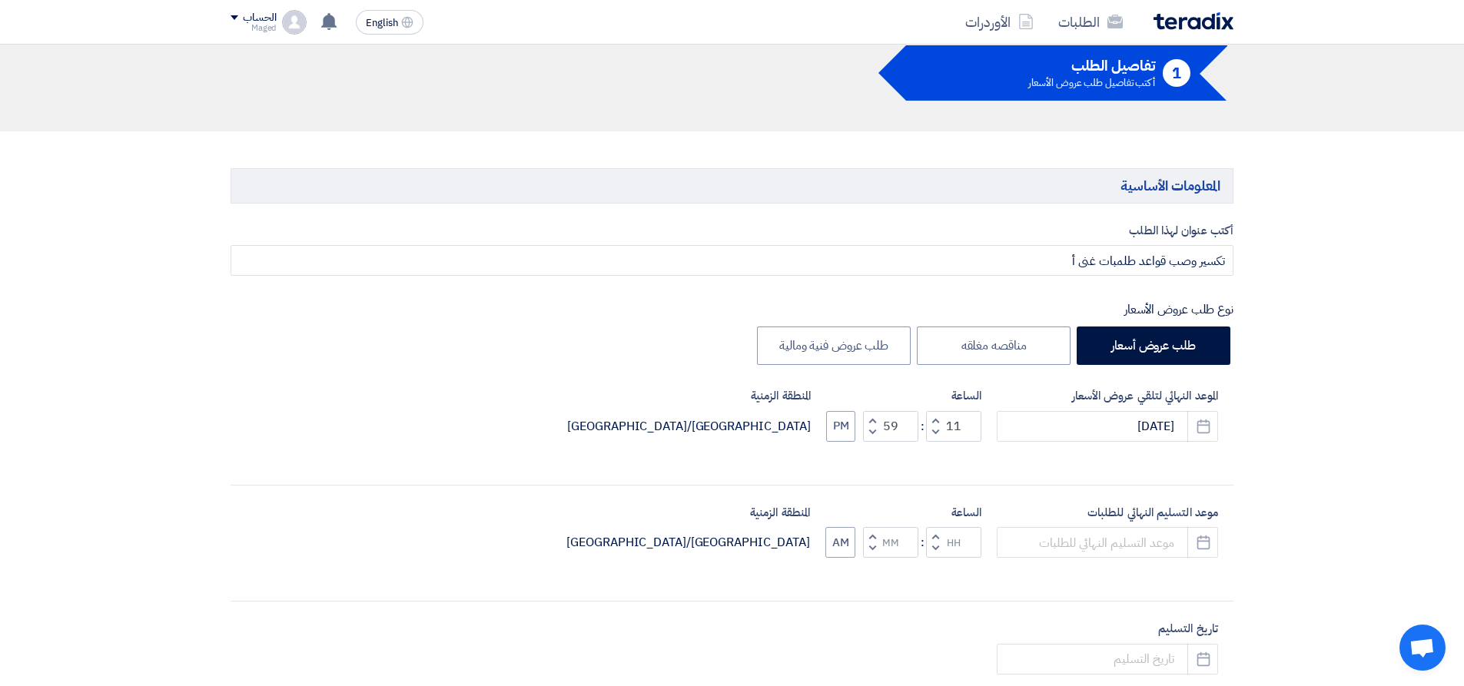
click at [875, 417] on span "button" at bounding box center [872, 420] width 5 height 12
type input "12"
type input "00"
click at [844, 431] on button "AM" at bounding box center [841, 426] width 30 height 31
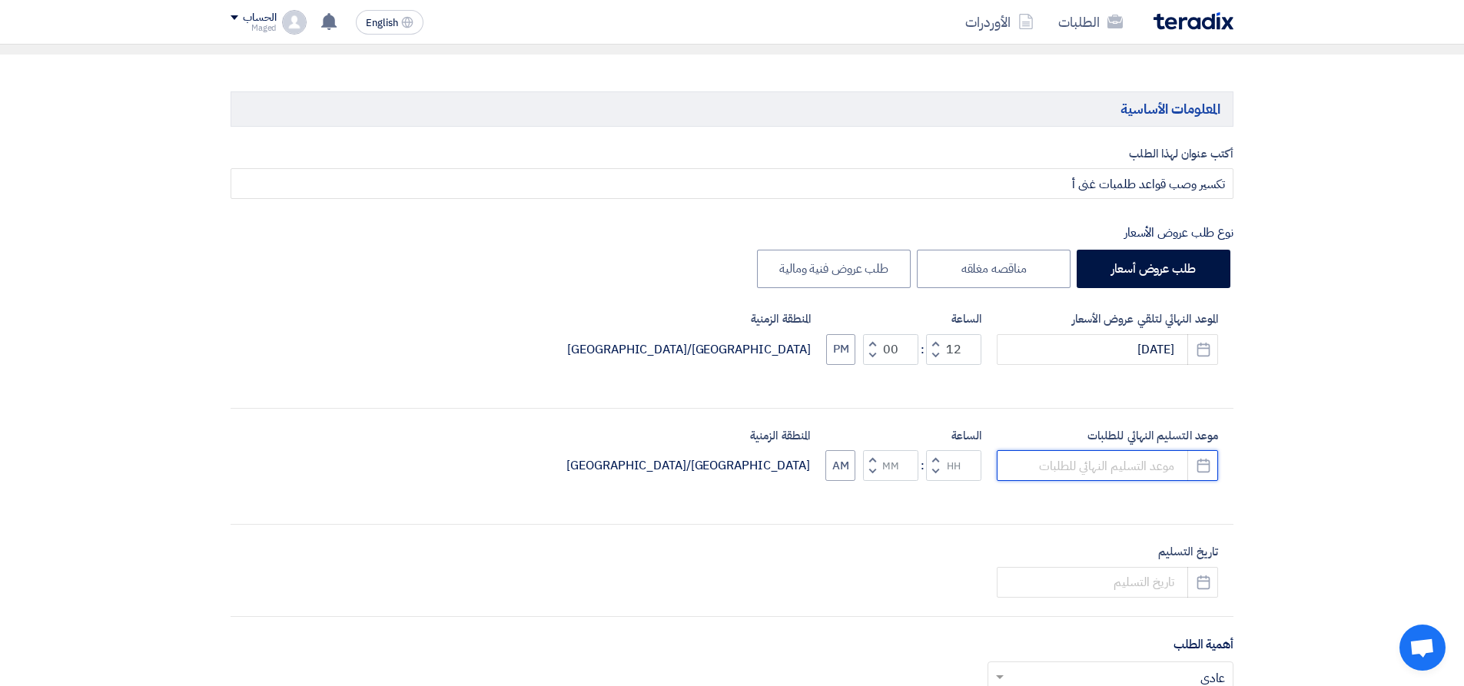
click at [1119, 459] on input at bounding box center [1107, 465] width 221 height 31
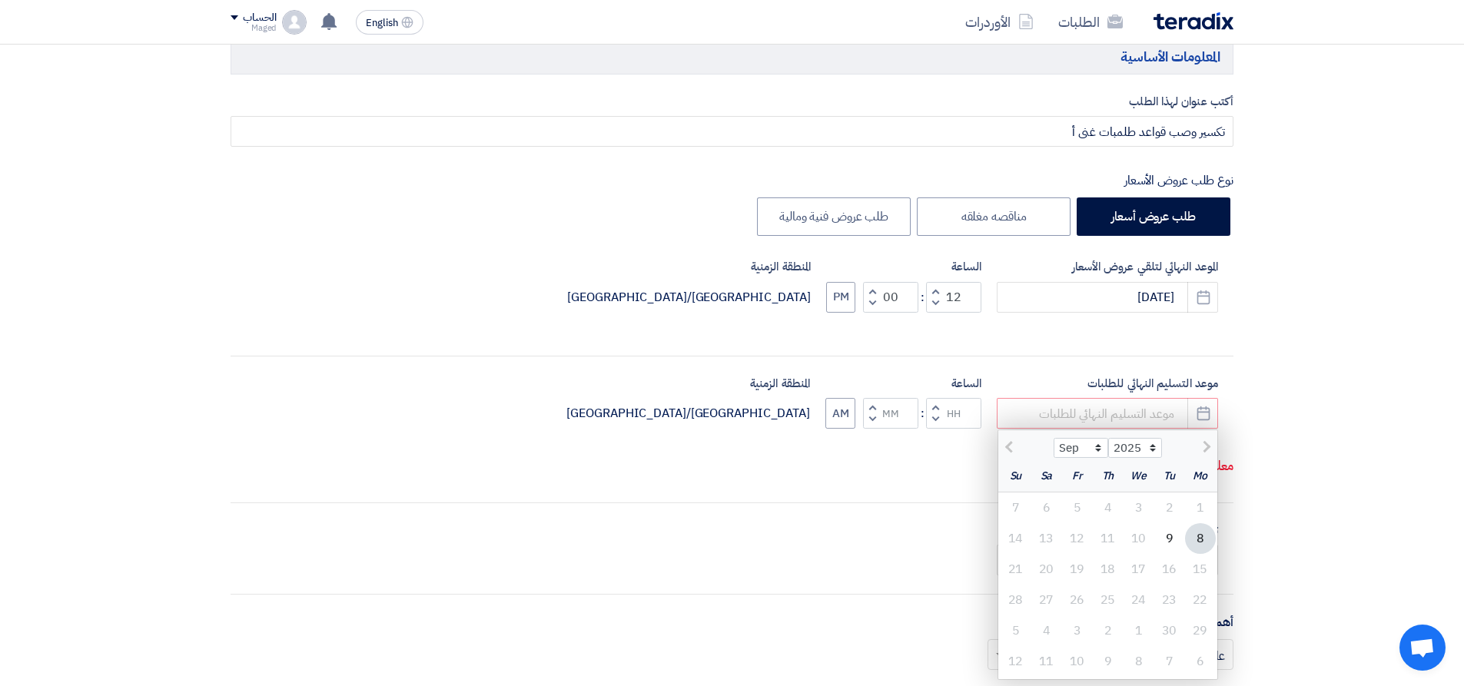
scroll to position [231, 0]
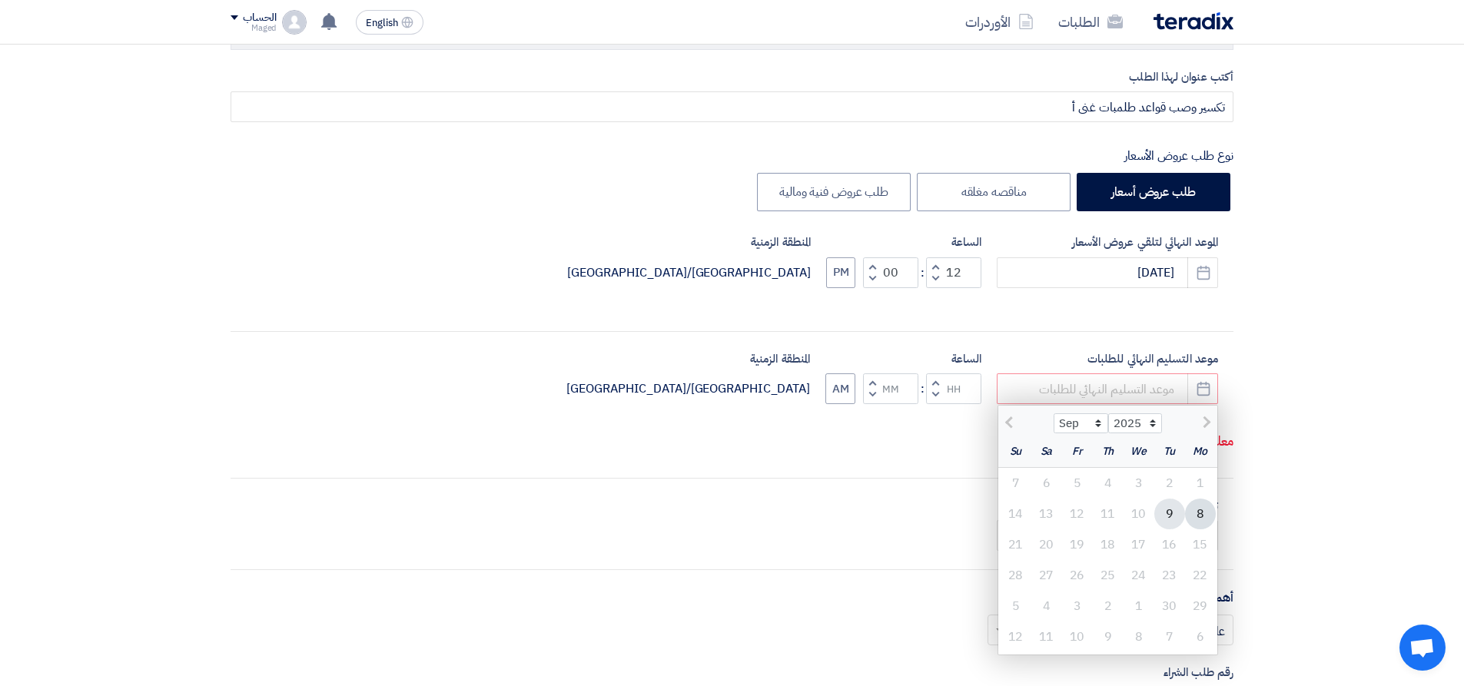
click at [1164, 509] on div "9" at bounding box center [1169, 514] width 31 height 31
type input "9/9/2025"
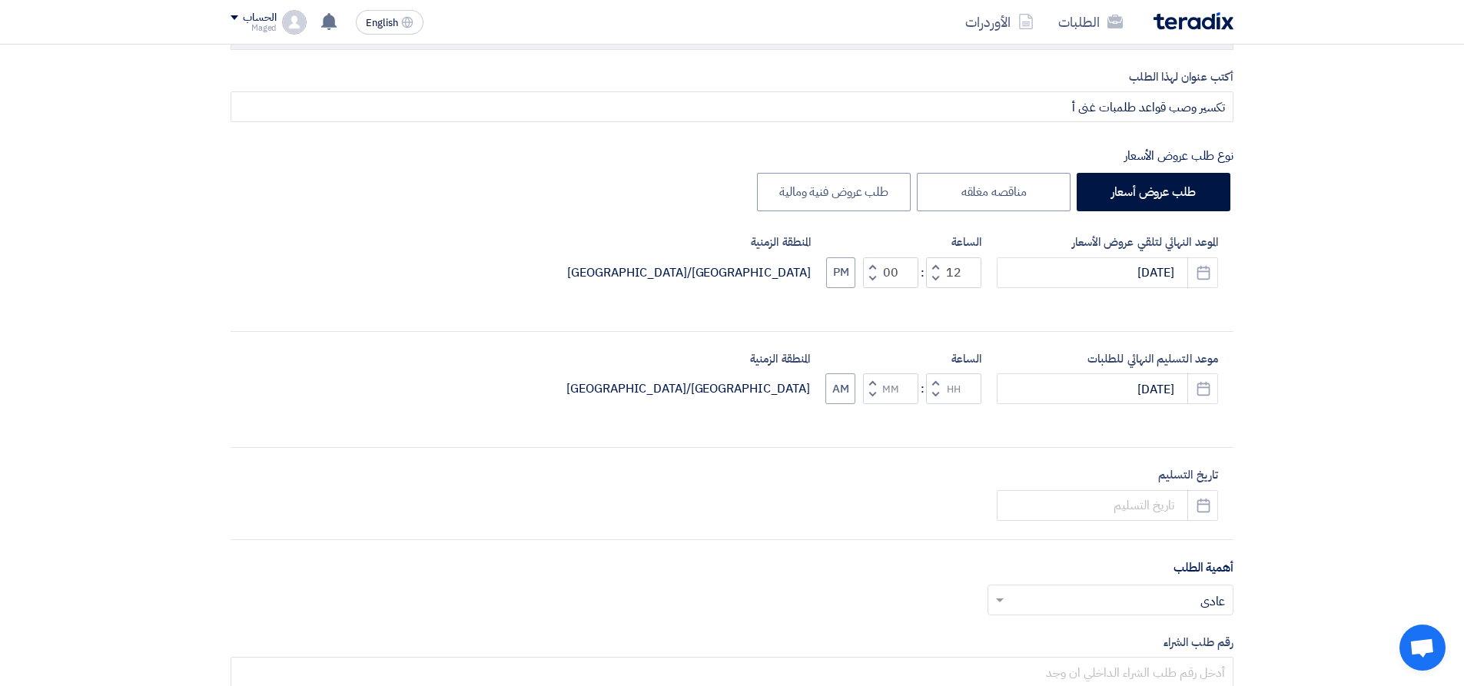
click at [942, 395] on button "Decrement hours" at bounding box center [935, 395] width 18 height 19
click at [934, 384] on span "button" at bounding box center [935, 383] width 5 height 12
click at [876, 396] on button "Decrement minutes" at bounding box center [872, 395] width 18 height 19
type input "11"
type input "59"
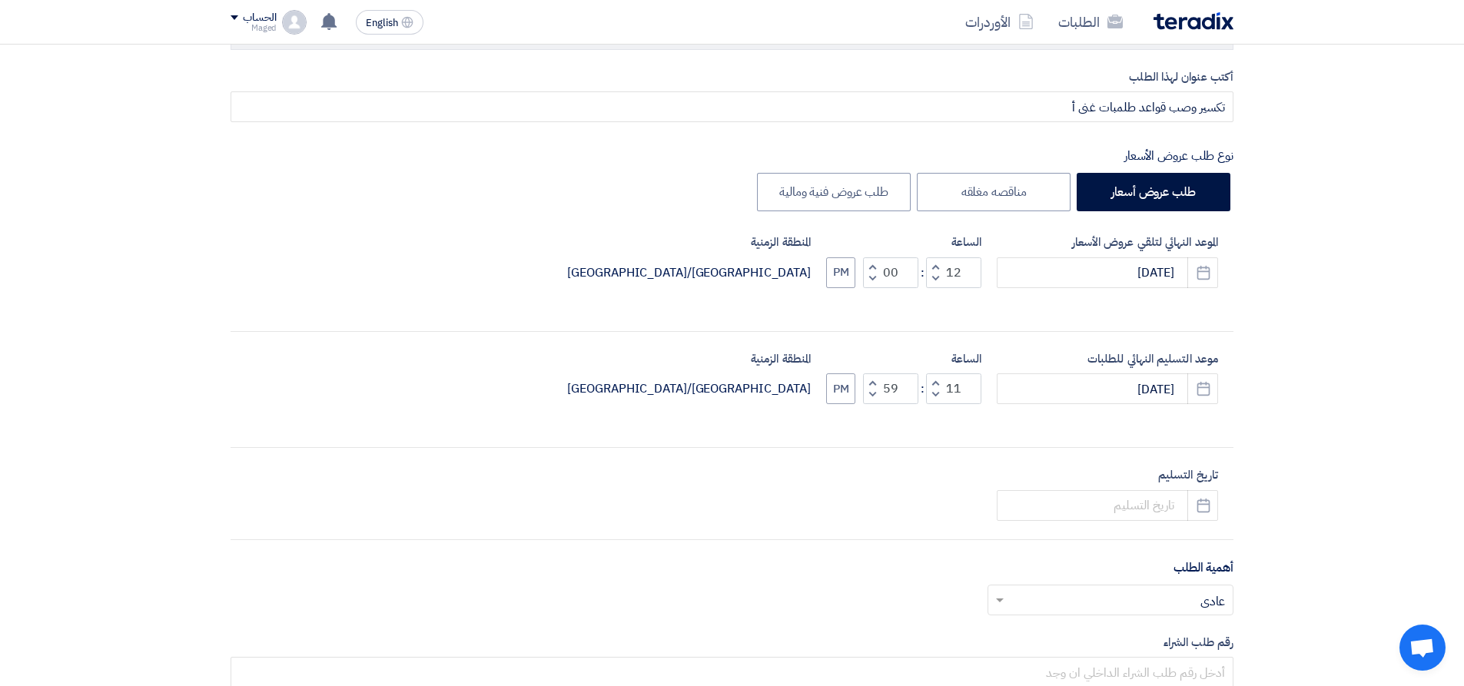
click at [872, 377] on button "Increment minutes" at bounding box center [872, 383] width 18 height 19
type input "12"
type input "00"
click at [834, 392] on button "AM" at bounding box center [841, 389] width 30 height 31
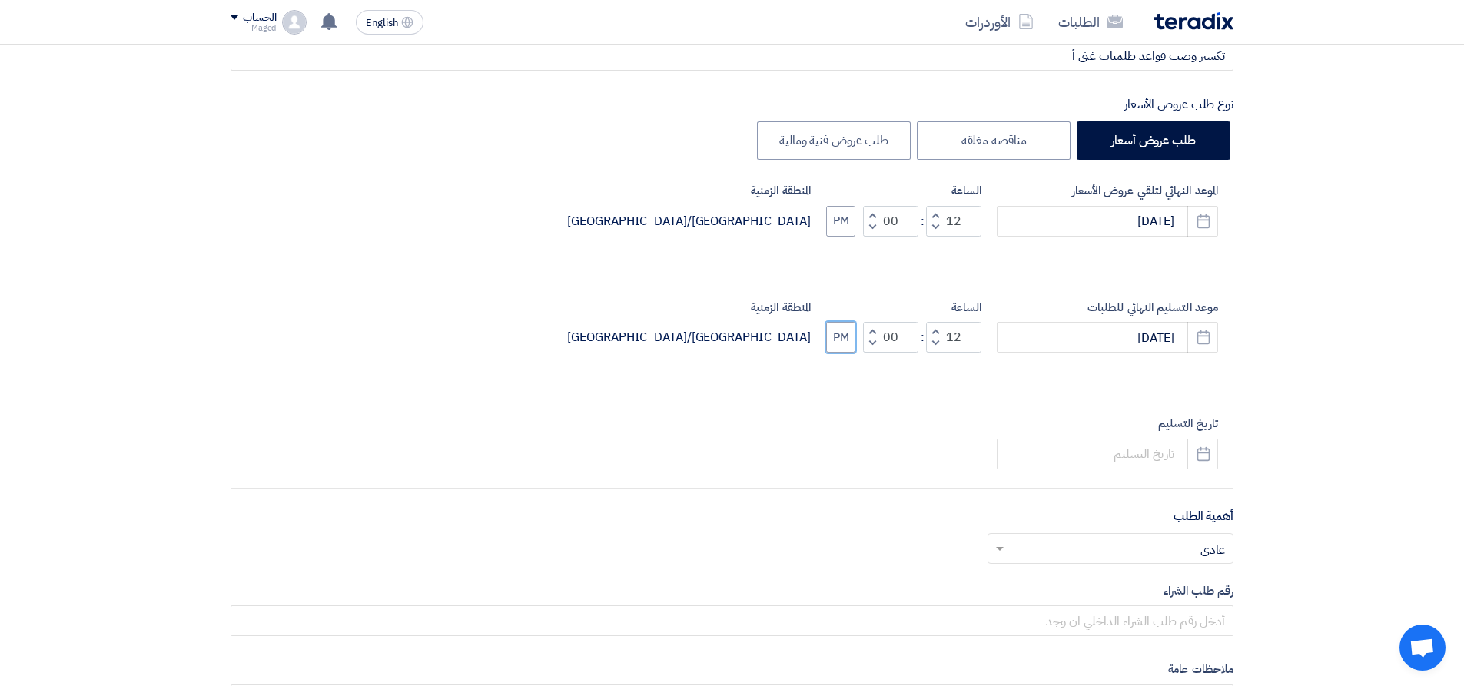
scroll to position [307, 0]
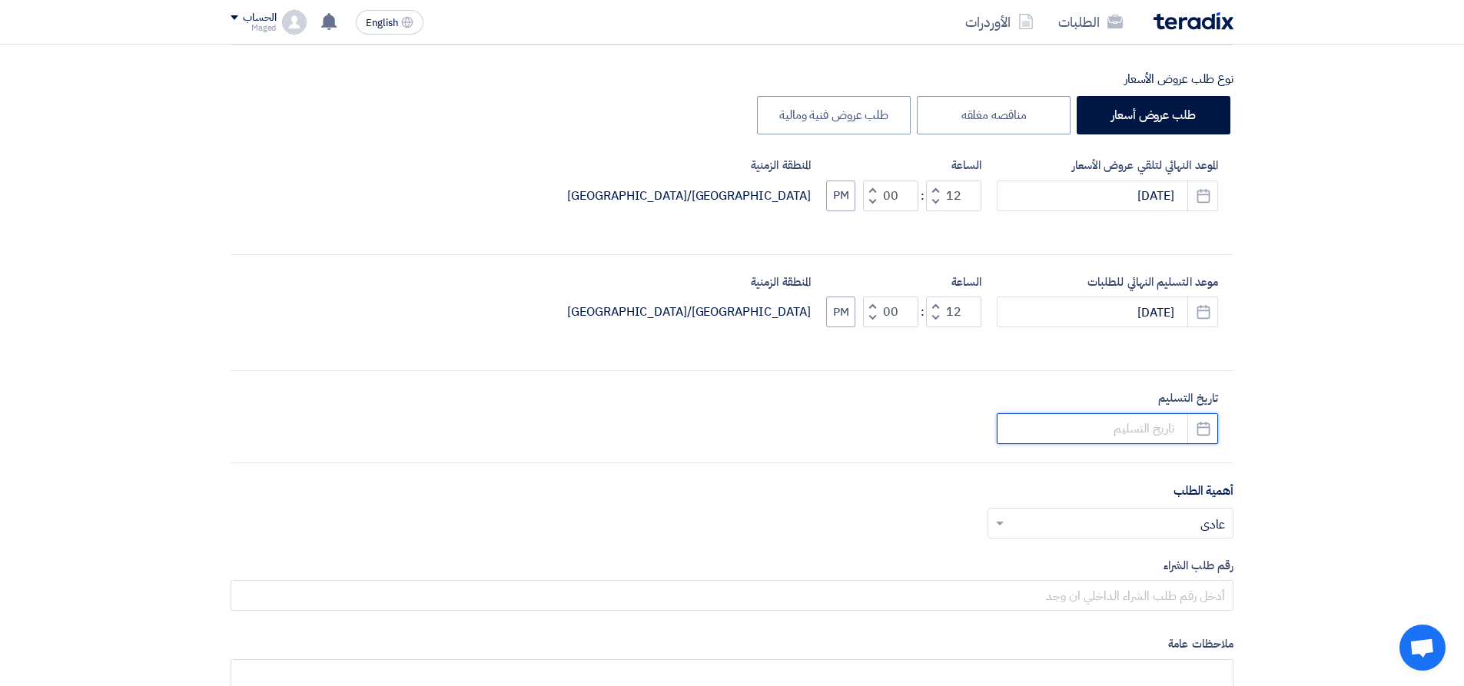
click at [1116, 417] on input at bounding box center [1107, 429] width 221 height 31
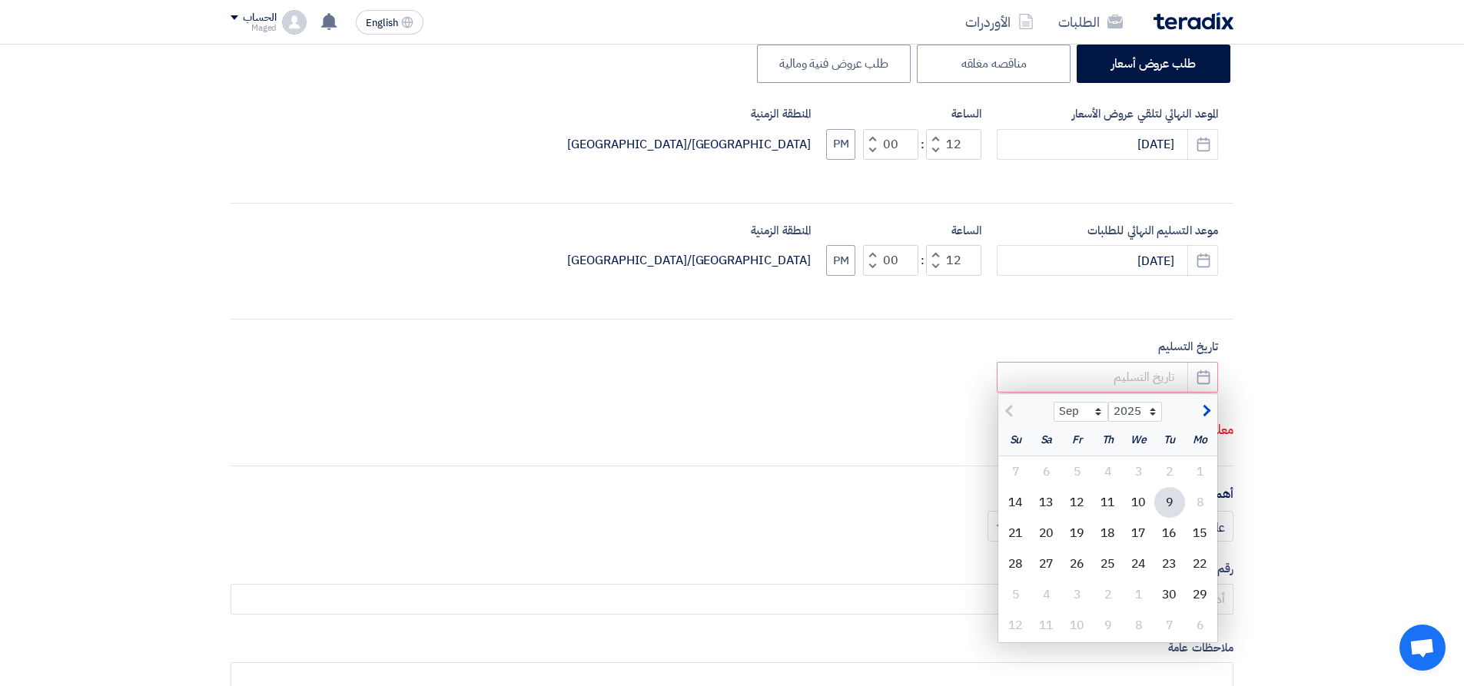
scroll to position [384, 0]
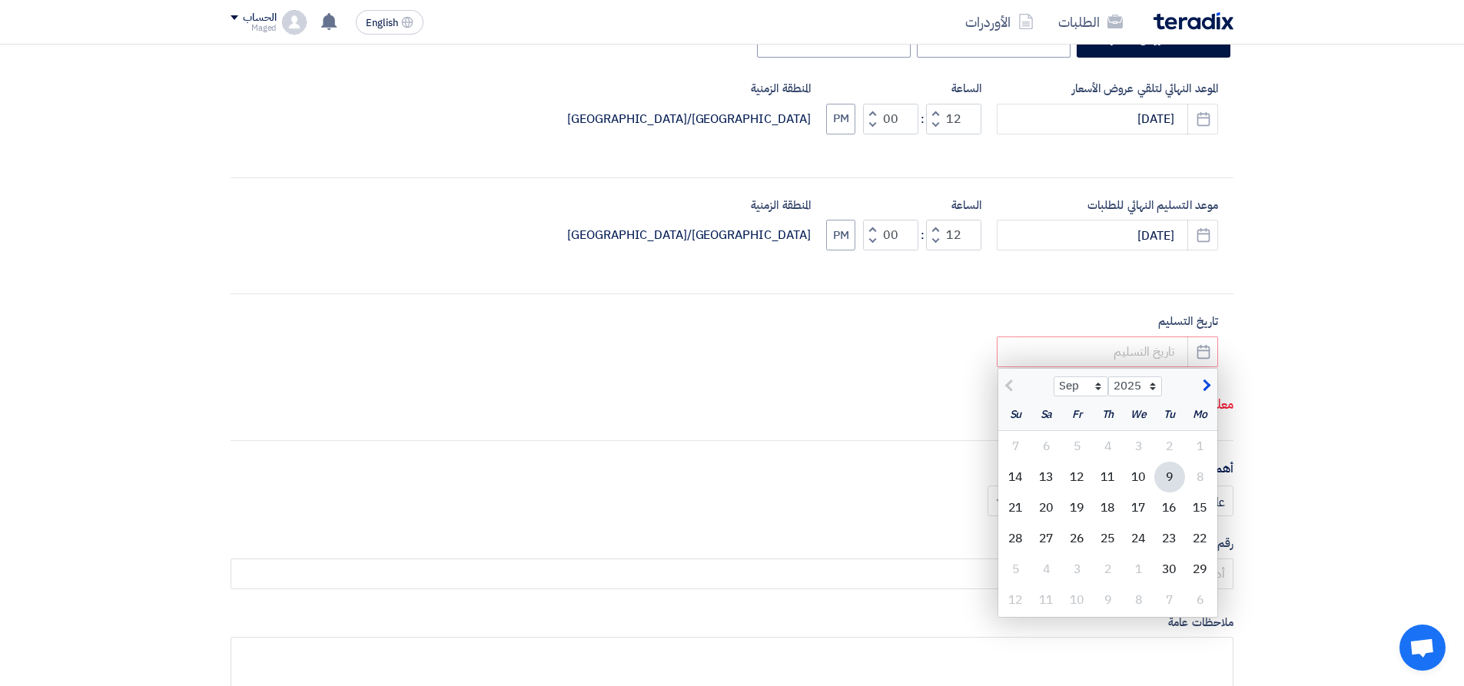
click at [1163, 470] on div "9" at bounding box center [1169, 477] width 31 height 31
type input "9/9/2025"
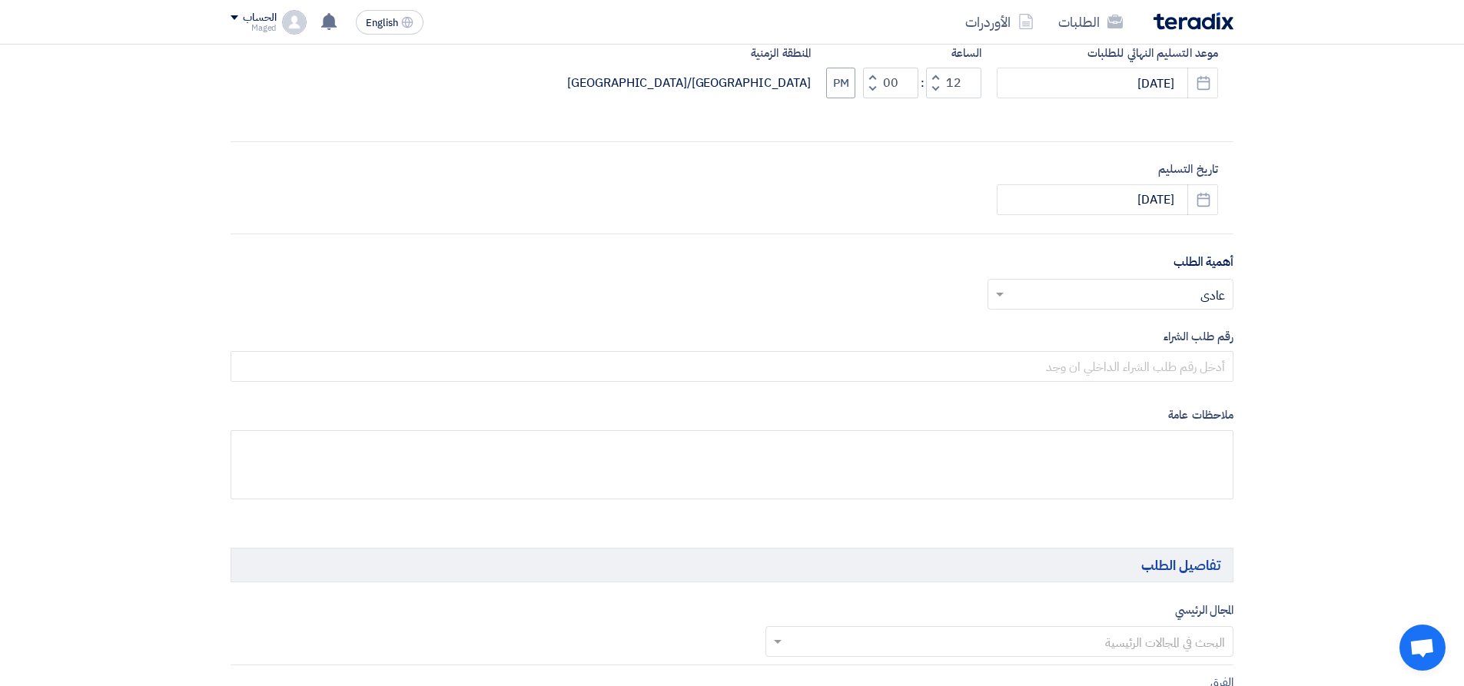
scroll to position [538, 0]
click at [1168, 301] on input "text" at bounding box center [1119, 293] width 215 height 25
click at [1173, 321] on div "مهم جدا" at bounding box center [1110, 324] width 244 height 32
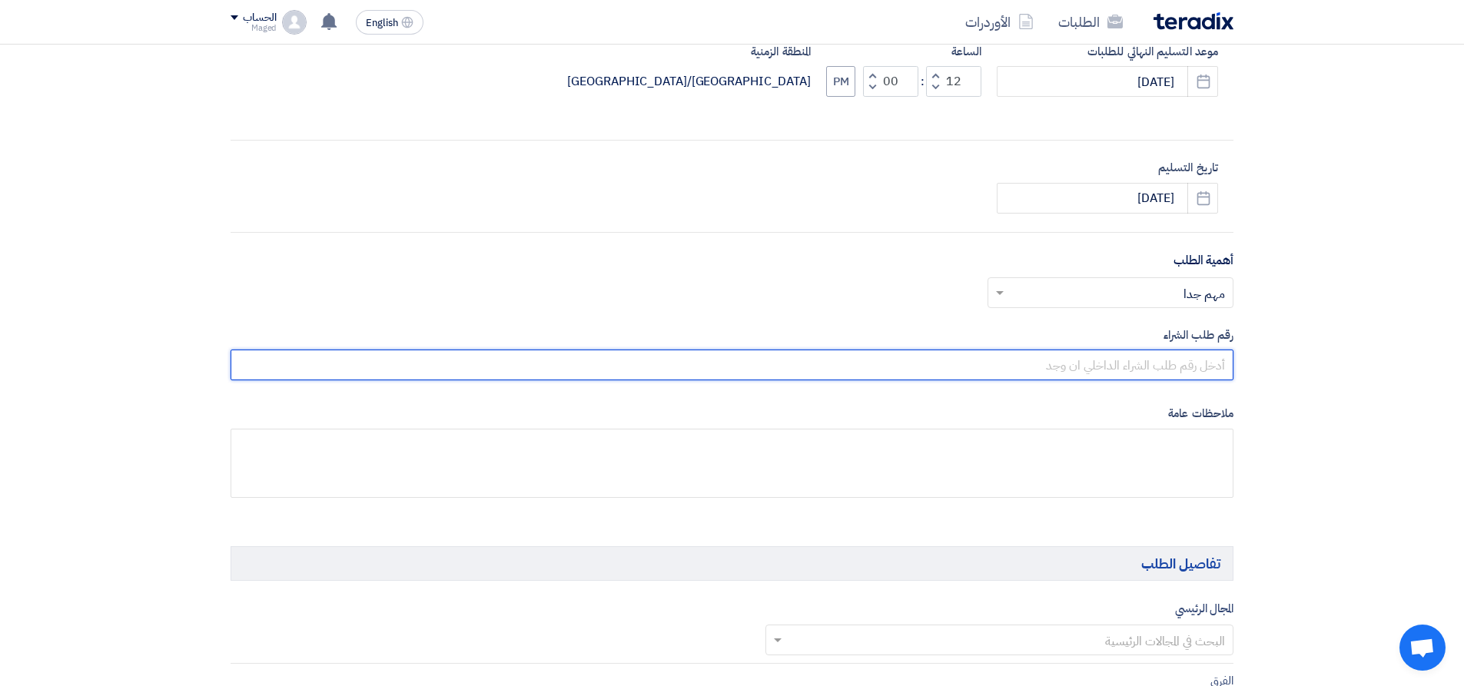
click at [1168, 359] on input "text" at bounding box center [732, 365] width 1003 height 31
click at [1002, 370] on input "text" at bounding box center [732, 365] width 1003 height 31
type input "7851"
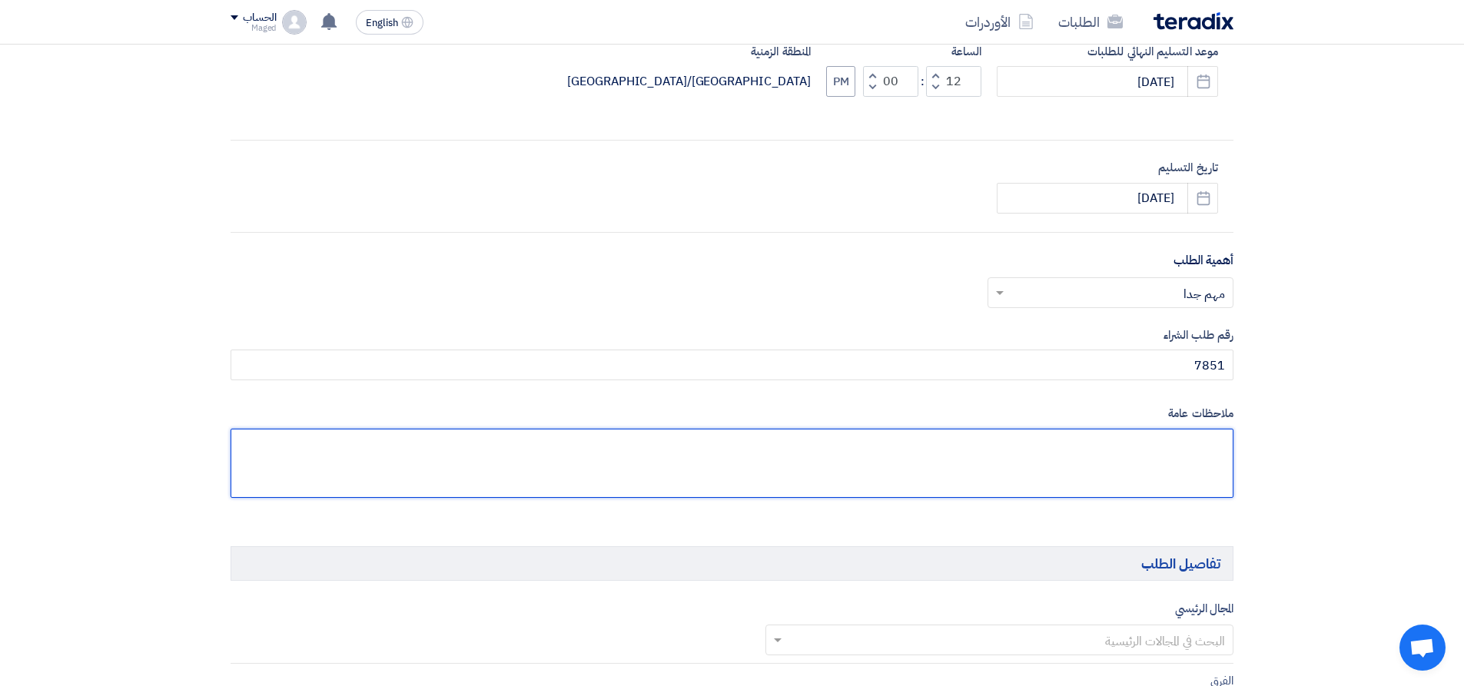
click at [1134, 460] on textarea at bounding box center [732, 463] width 1003 height 69
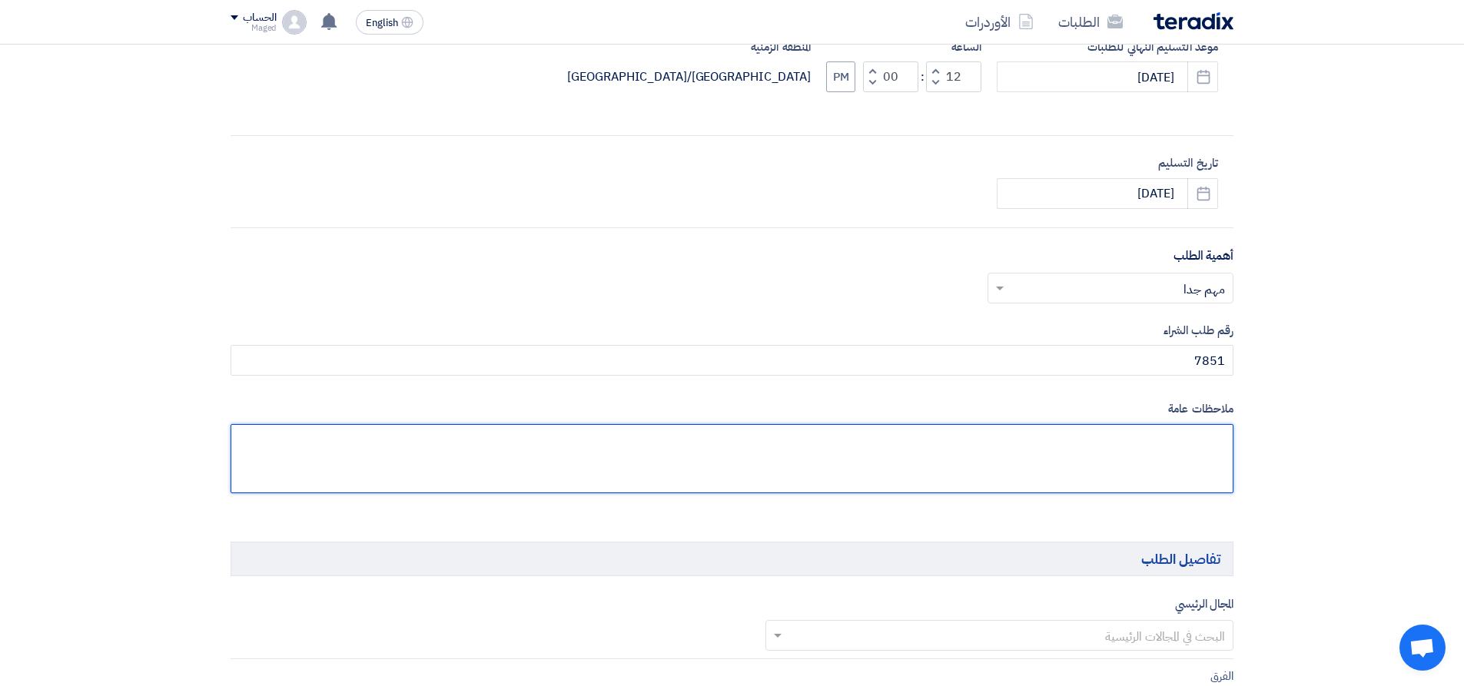
scroll to position [692, 0]
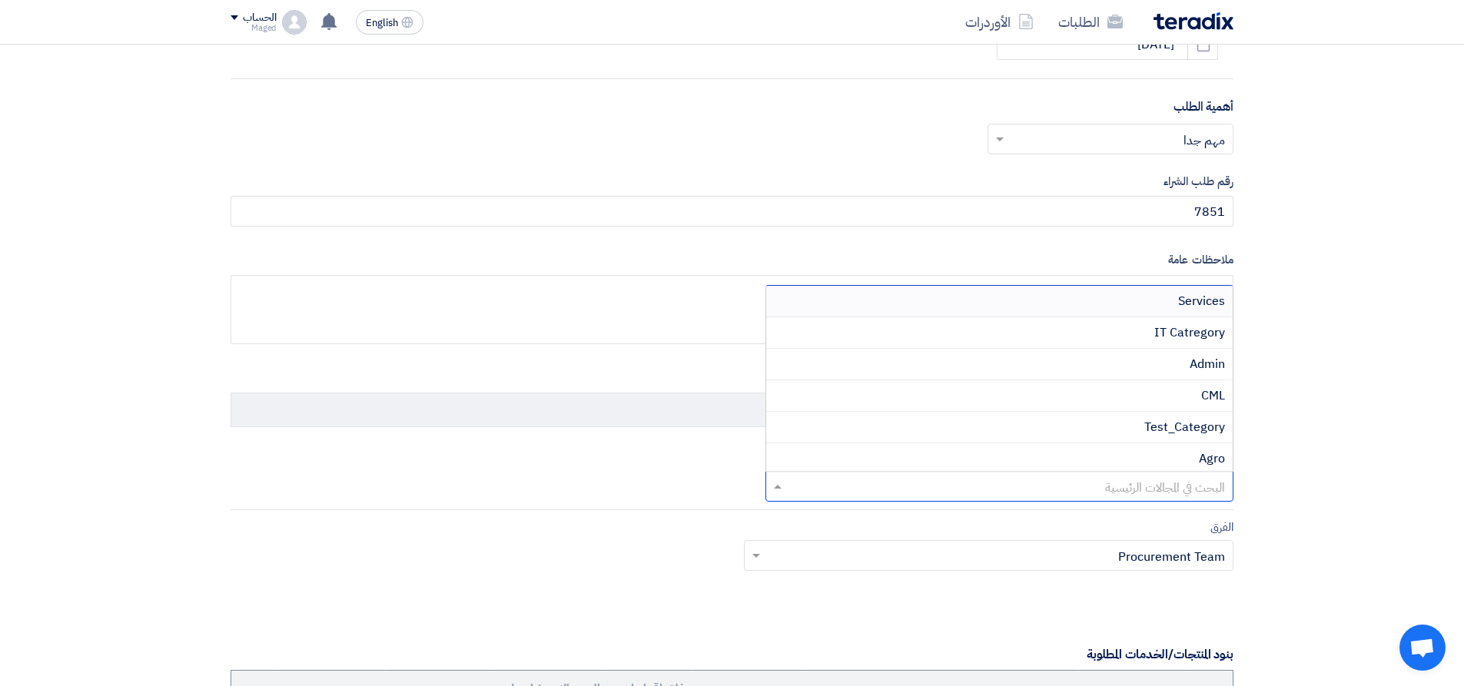
click at [1168, 480] on input "text" at bounding box center [1008, 488] width 438 height 25
click at [1181, 387] on div "Civil" at bounding box center [999, 386] width 467 height 32
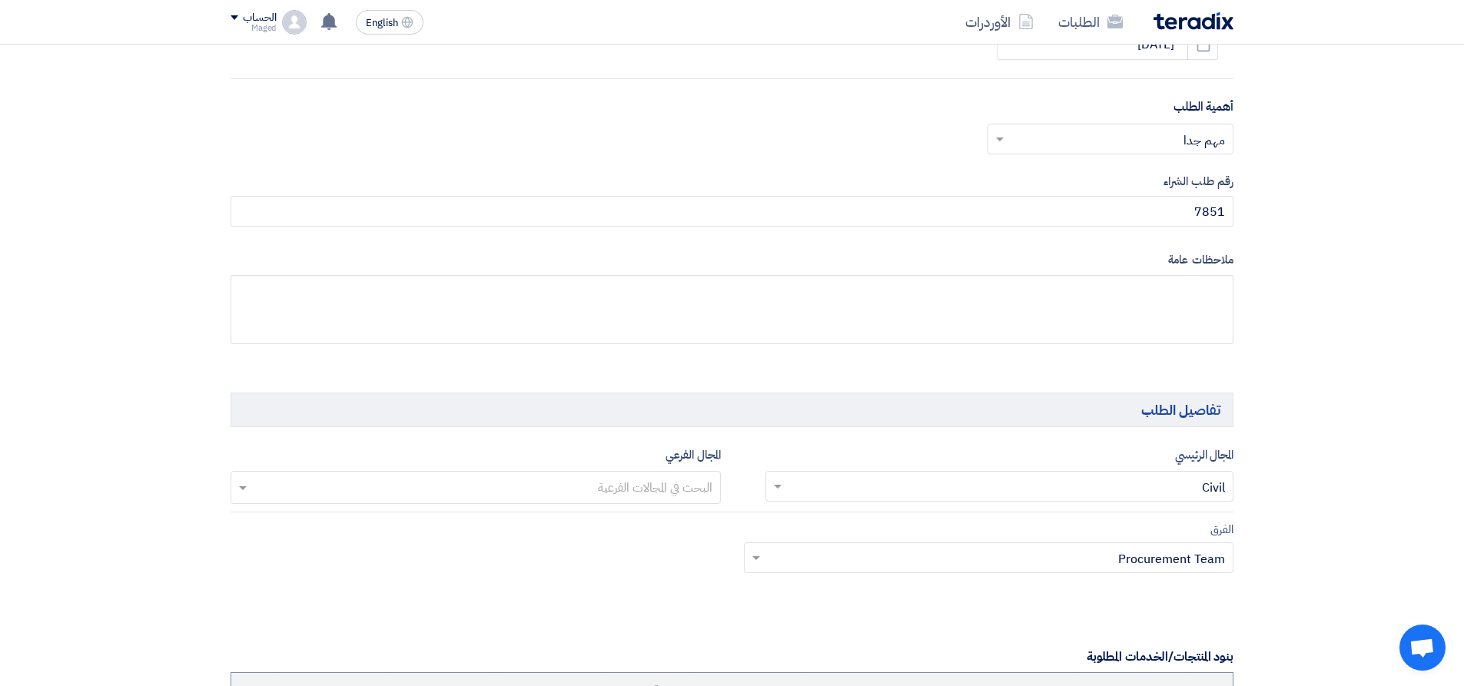
click at [560, 495] on input "text" at bounding box center [475, 489] width 475 height 25
click at [578, 516] on div "Civil" at bounding box center [475, 519] width 489 height 31
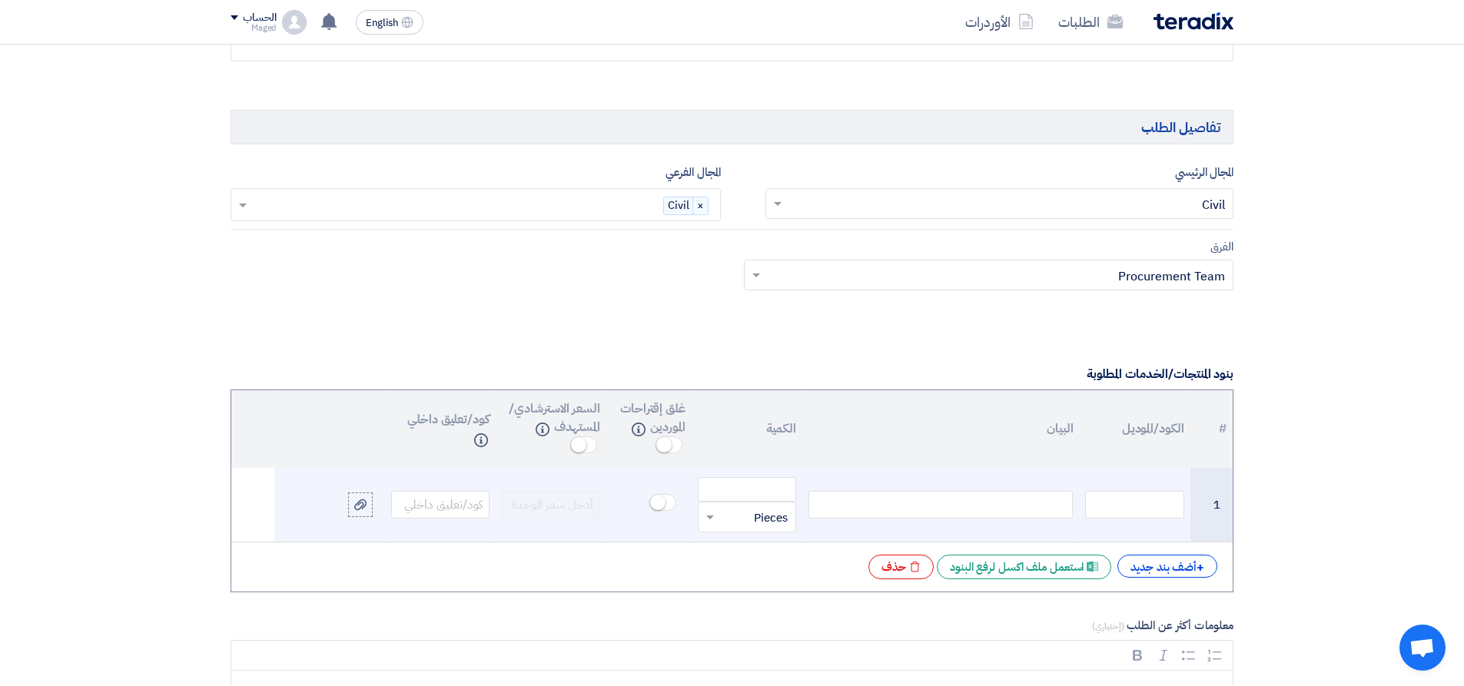
scroll to position [999, 0]
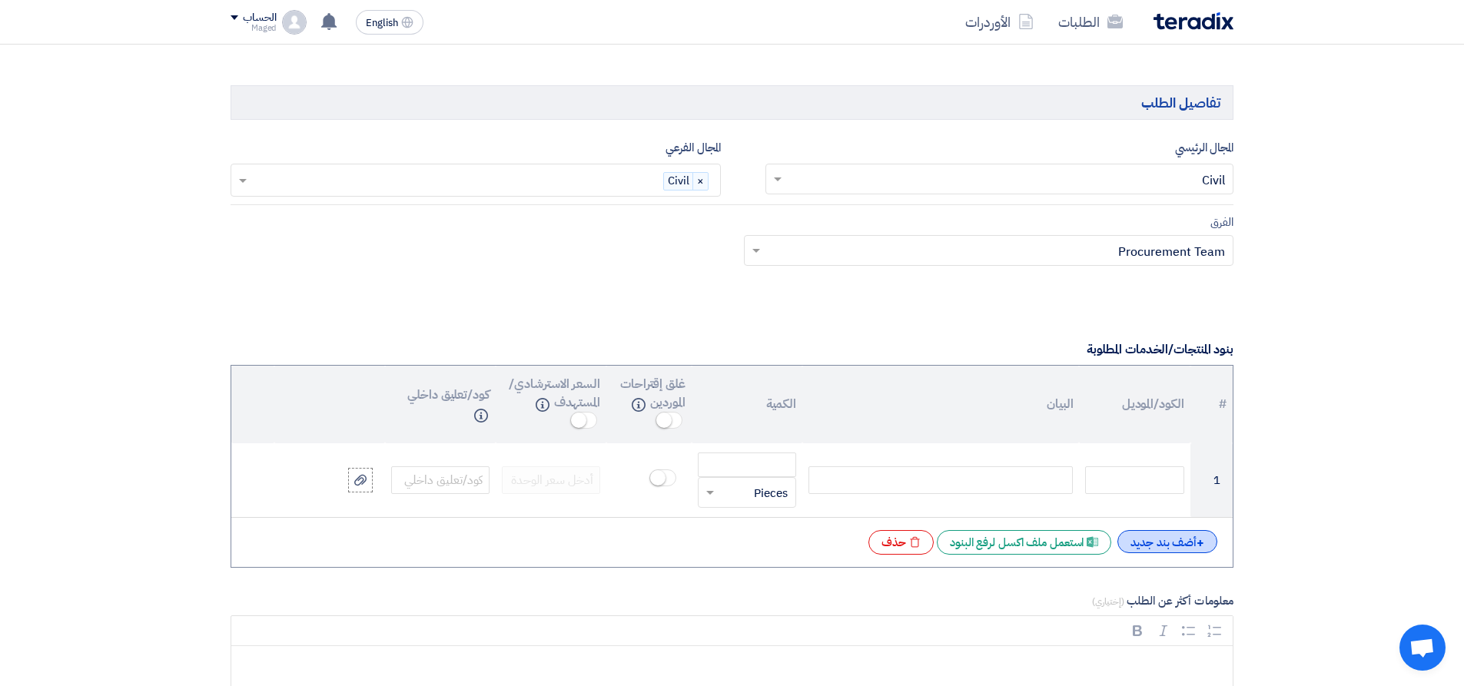
click at [1154, 537] on div "+ أضف بند جديد" at bounding box center [1168, 541] width 100 height 23
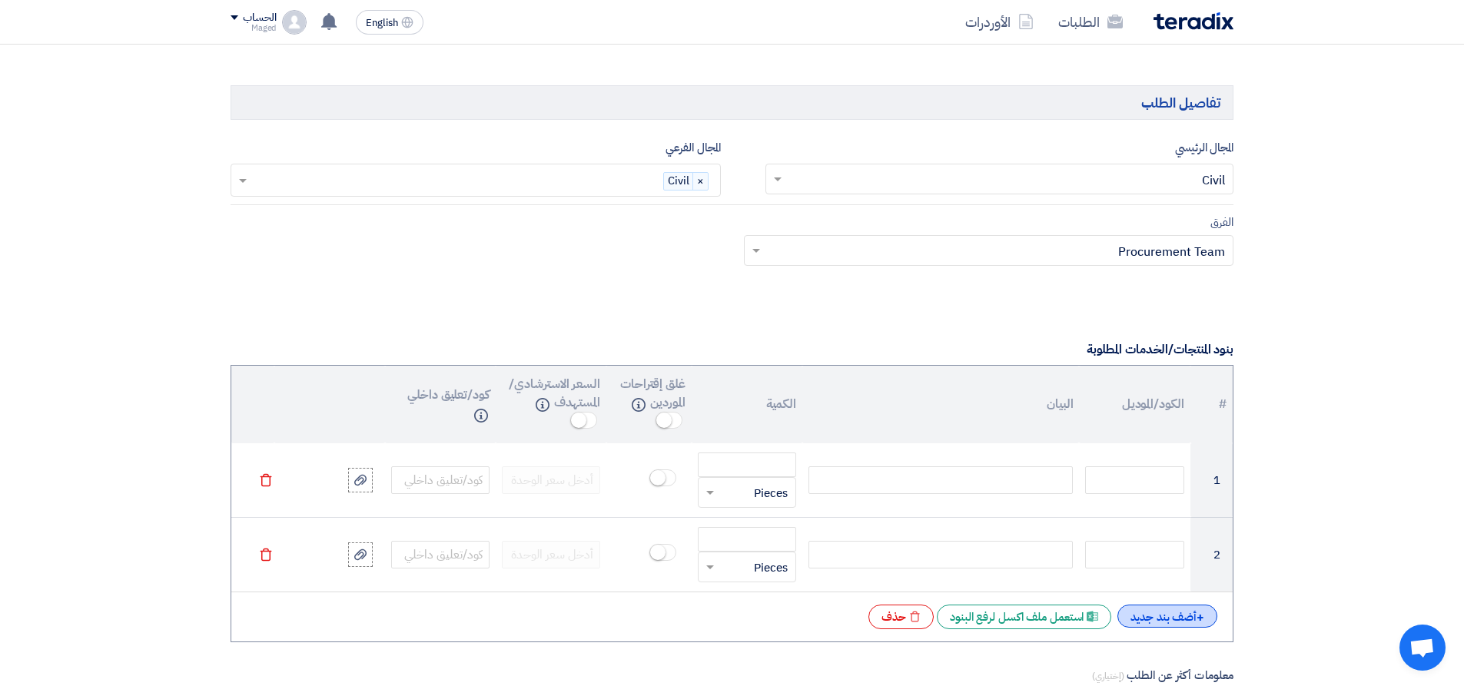
click at [1168, 623] on div "+ أضف بند جديد" at bounding box center [1168, 616] width 100 height 23
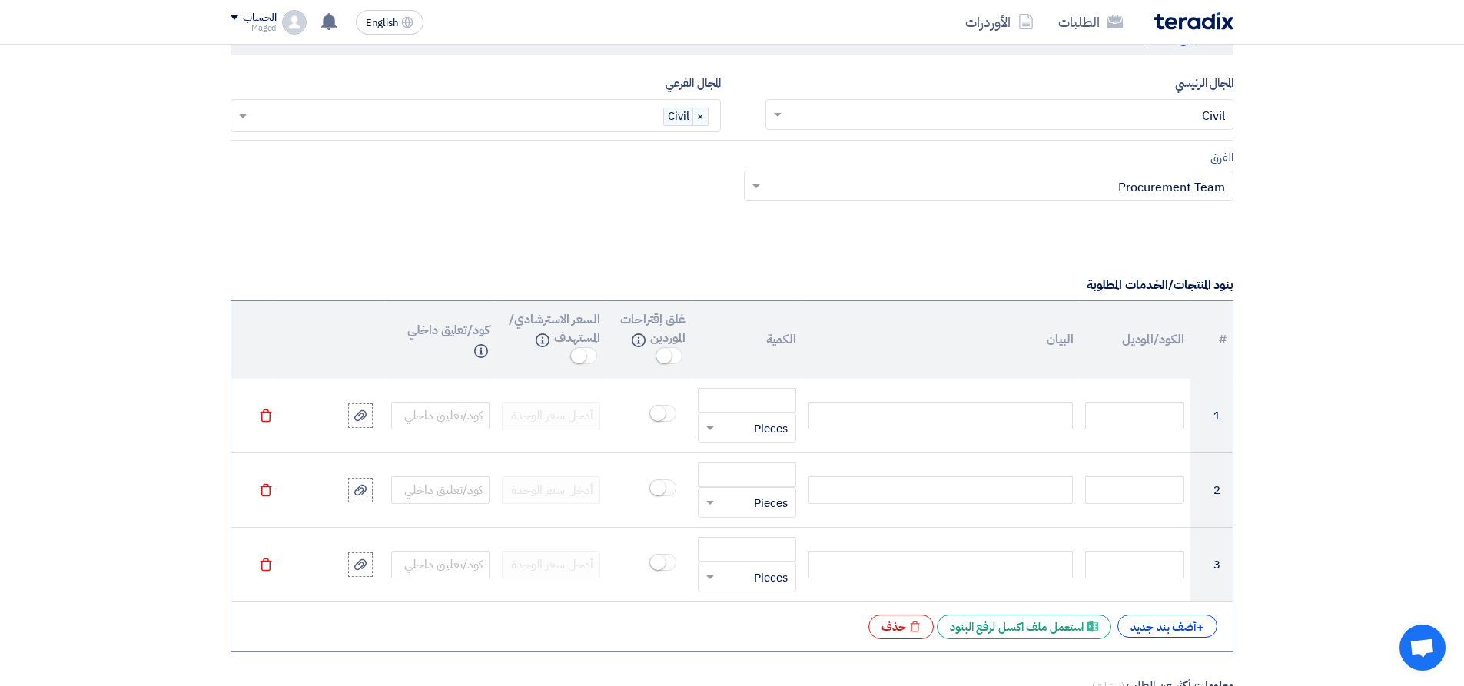
scroll to position [1153, 0]
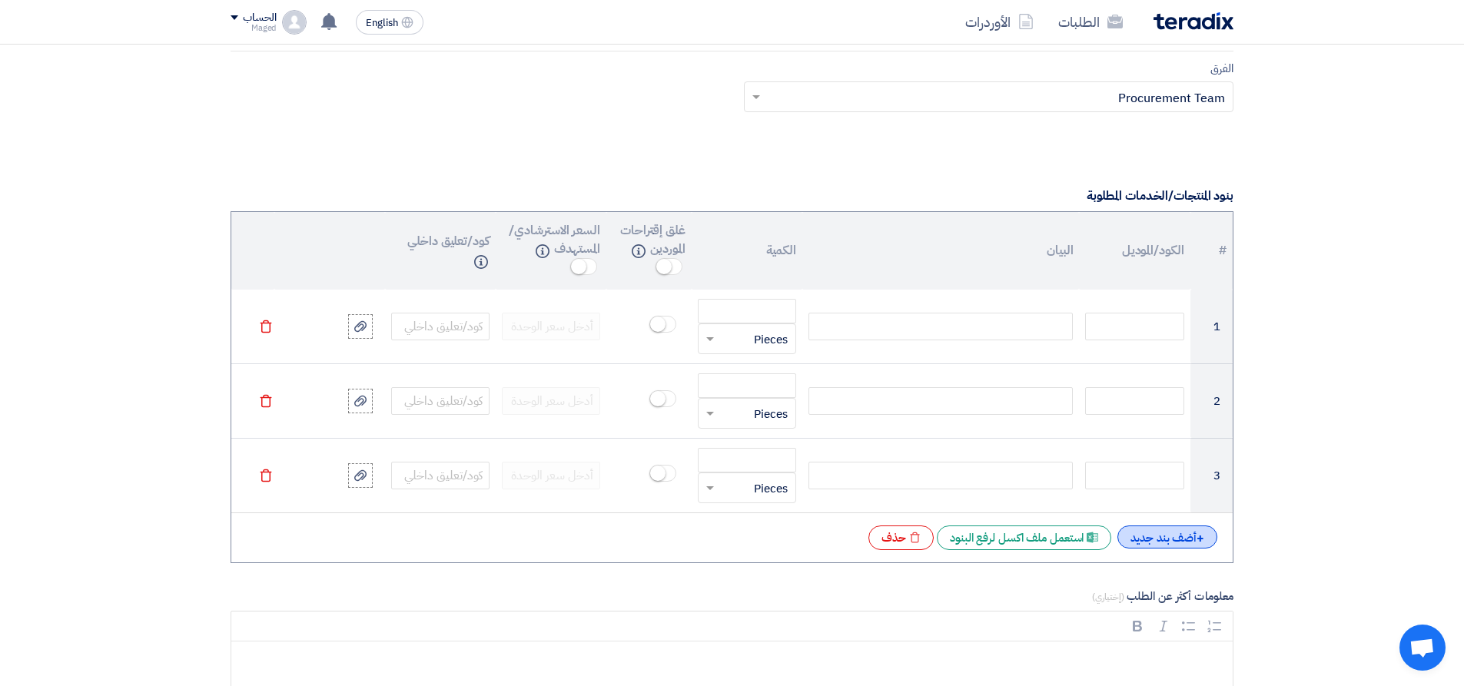
click at [1162, 537] on div "+ أضف بند جديد" at bounding box center [1168, 537] width 100 height 23
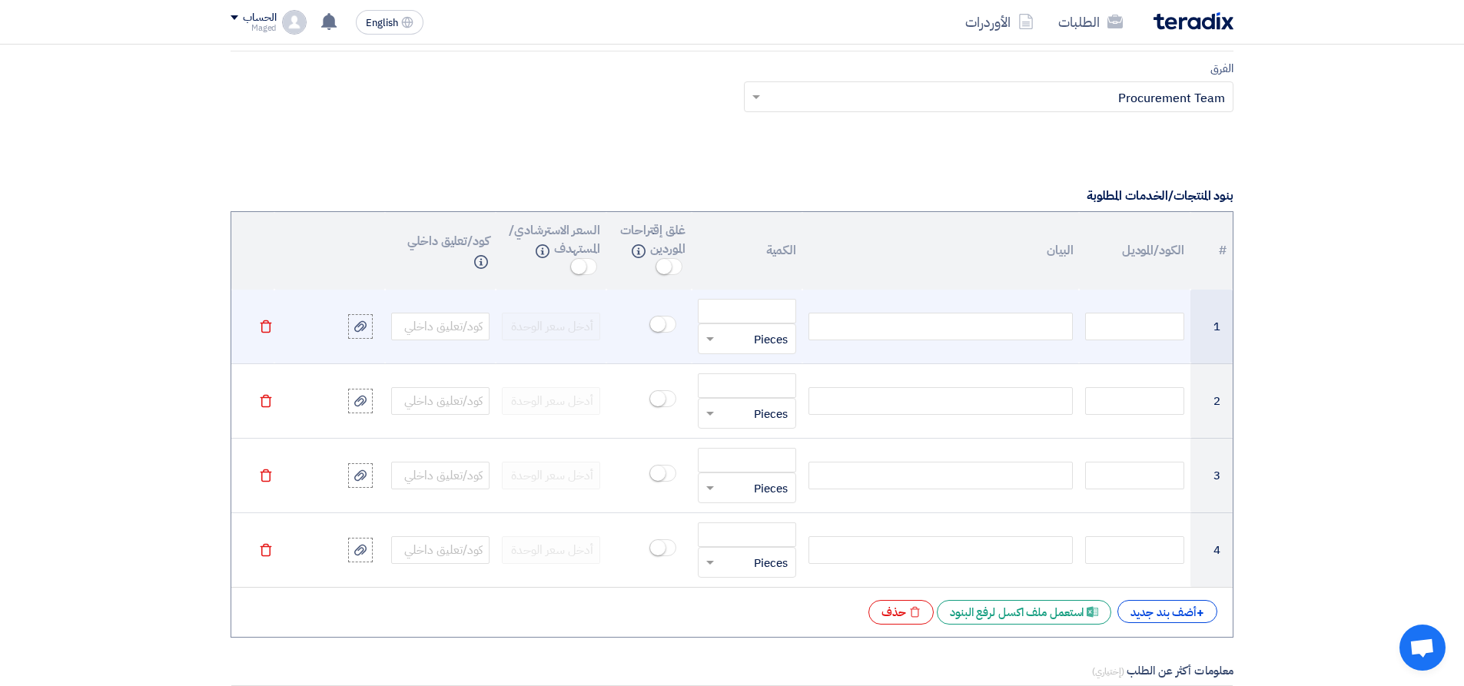
click at [975, 329] on div at bounding box center [941, 327] width 264 height 28
paste div
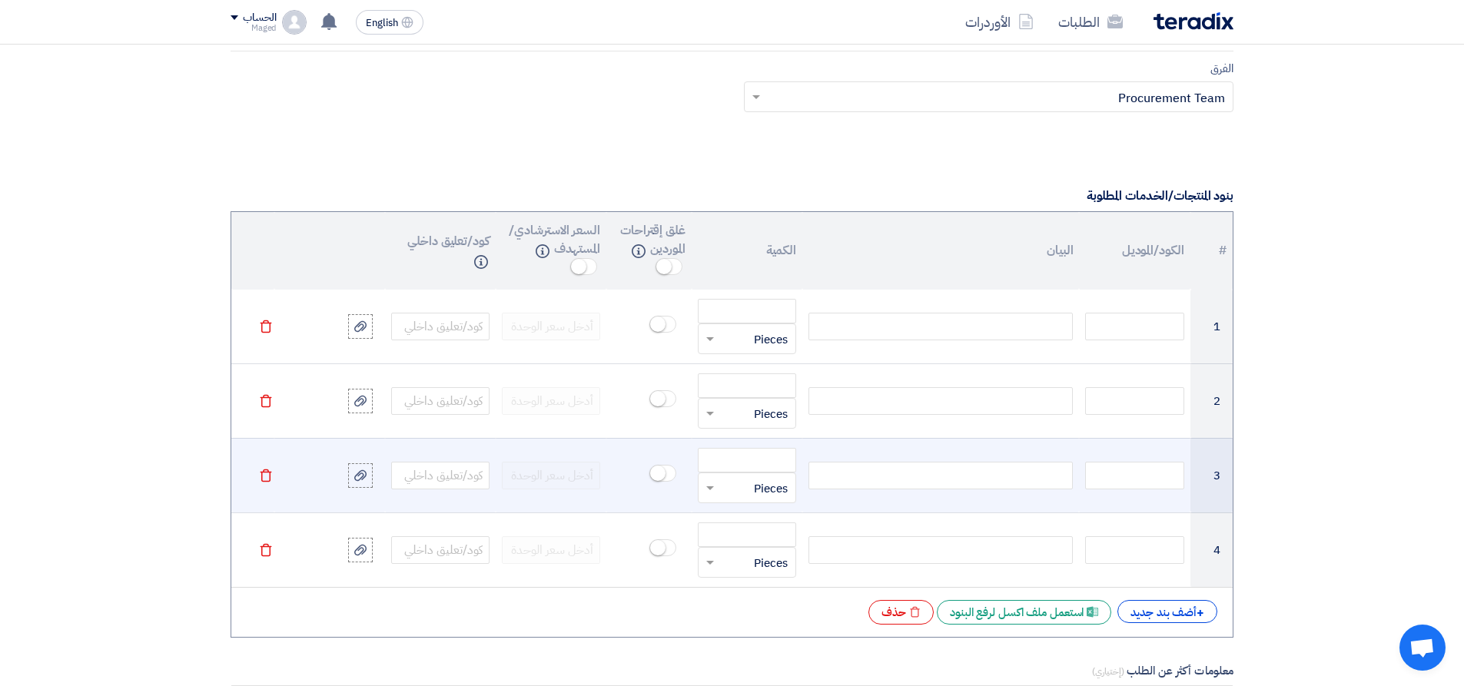
scroll to position [1142, 0]
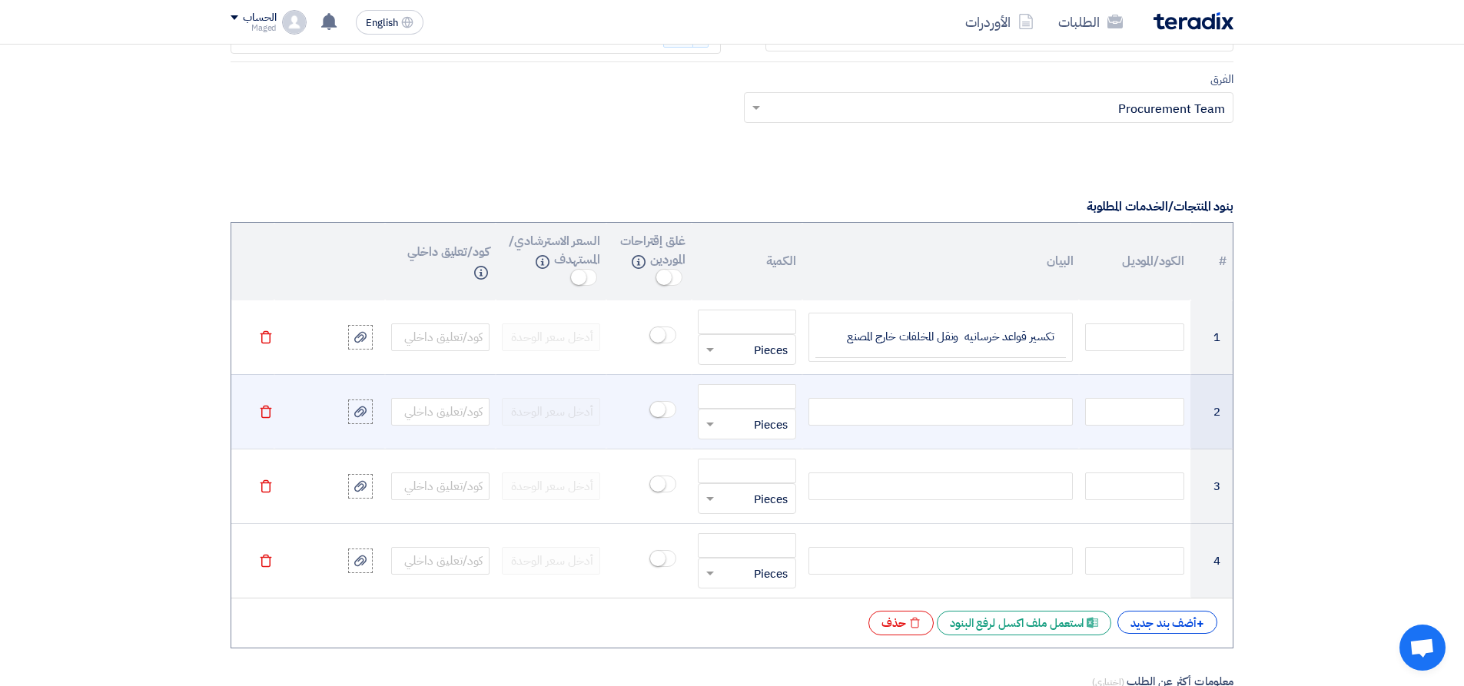
click at [915, 408] on div at bounding box center [941, 412] width 264 height 28
paste div
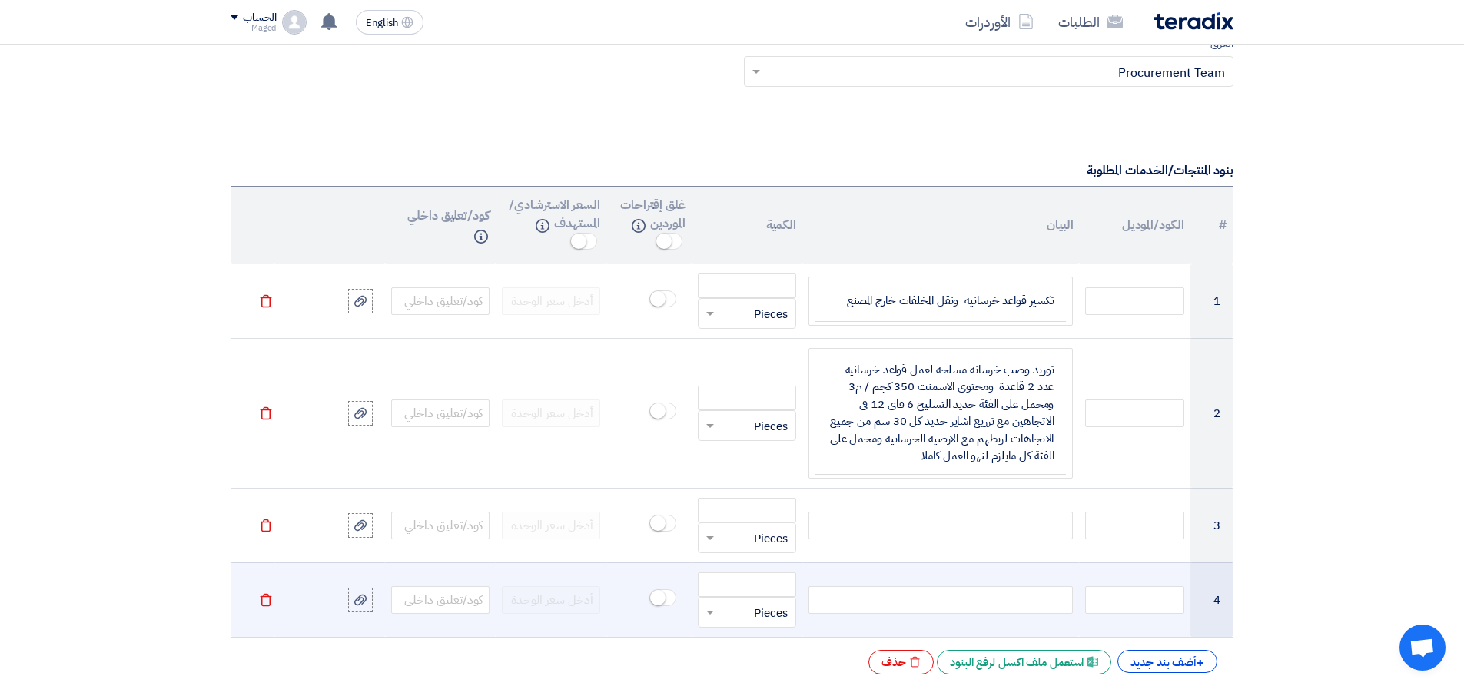
scroll to position [1205, 0]
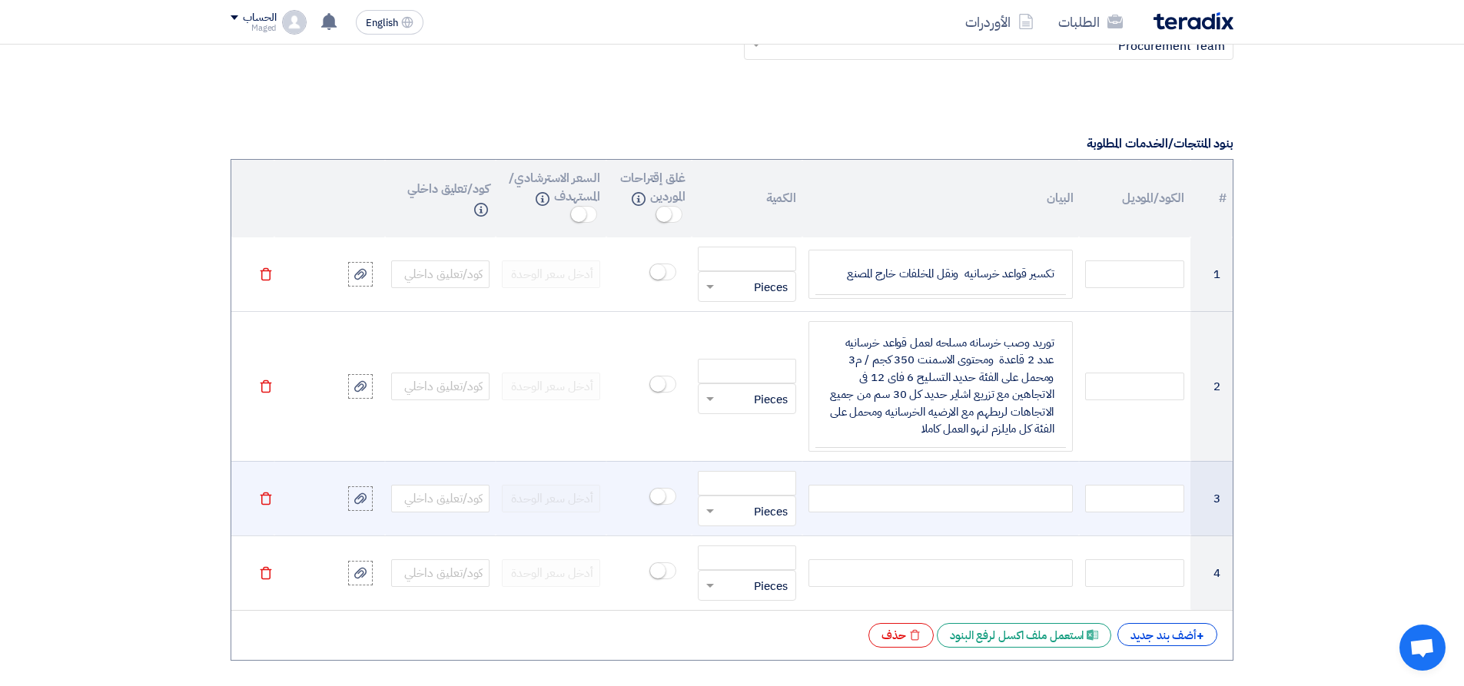
click at [962, 498] on div at bounding box center [941, 499] width 264 height 28
paste div
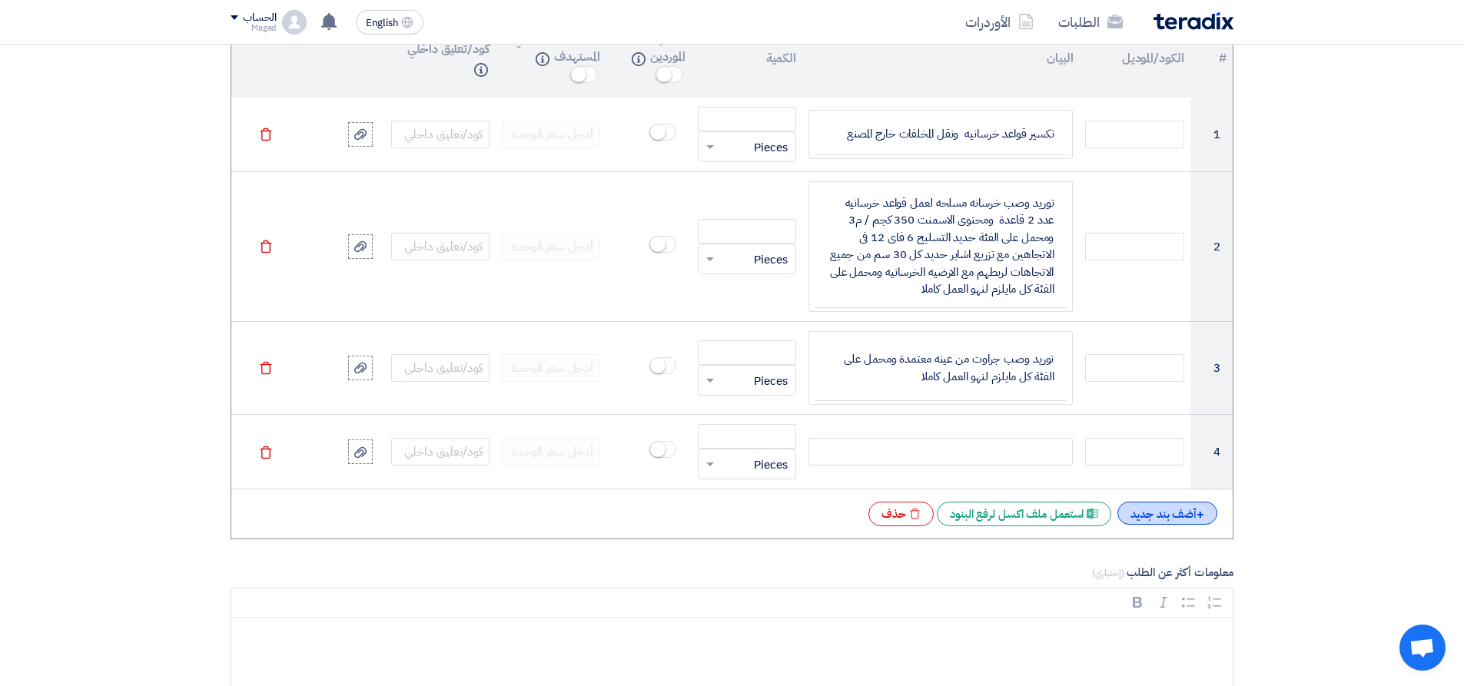
click at [1151, 516] on div "+ أضف بند جديد" at bounding box center [1168, 513] width 100 height 23
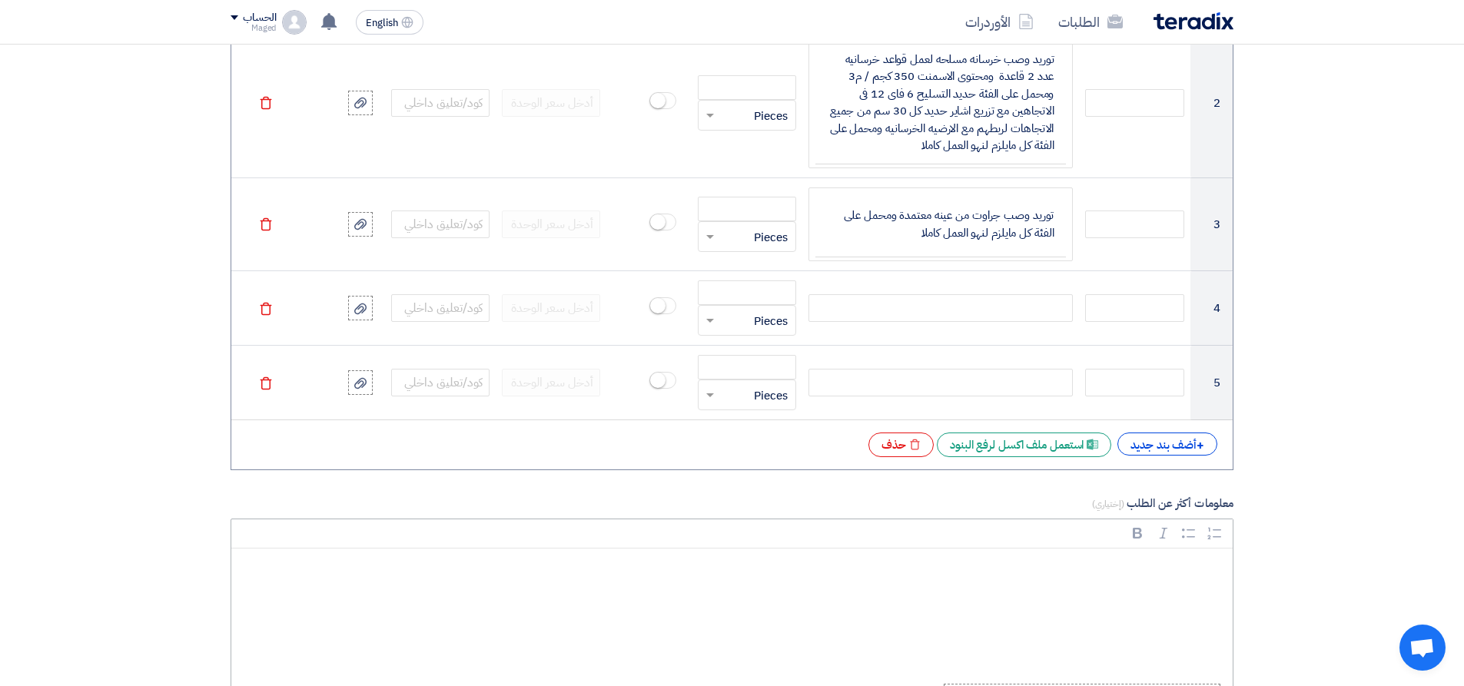
scroll to position [1499, 0]
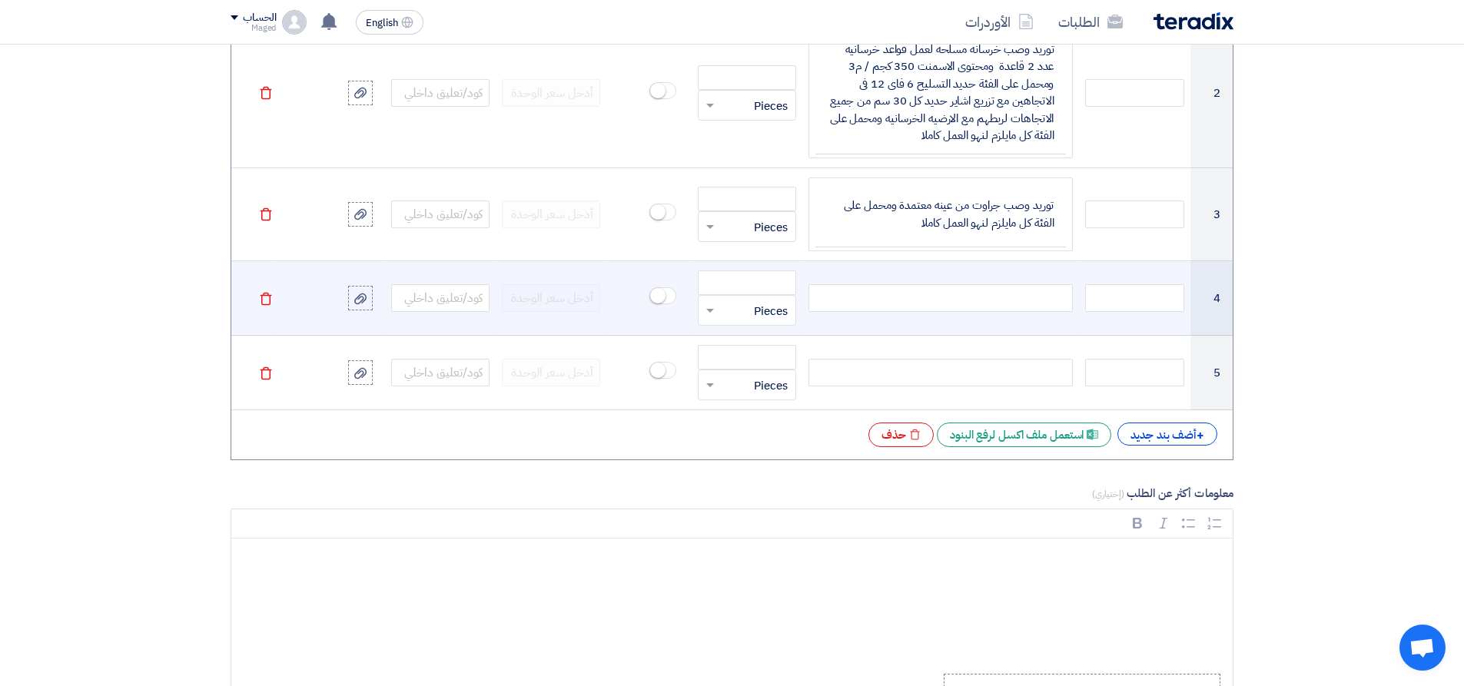
click at [1015, 300] on div at bounding box center [941, 298] width 264 height 28
paste div
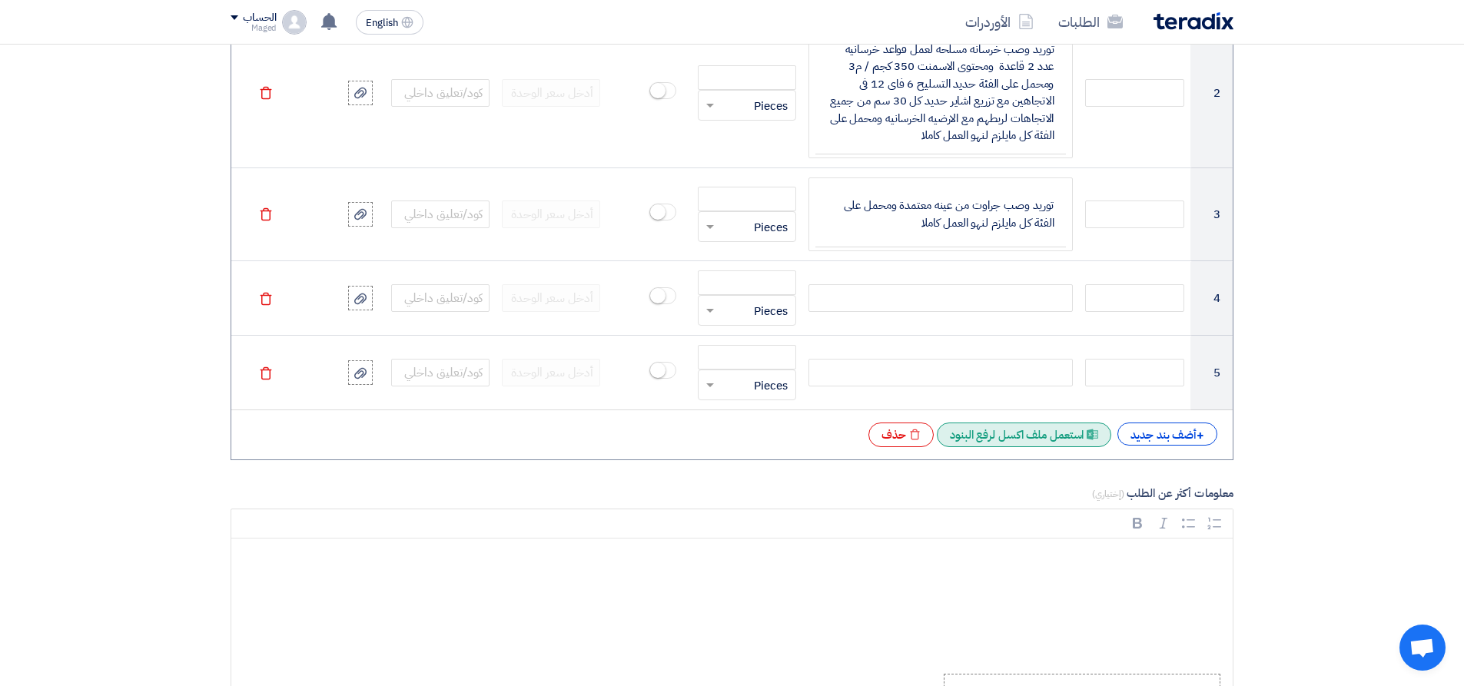
scroll to position [1485, 0]
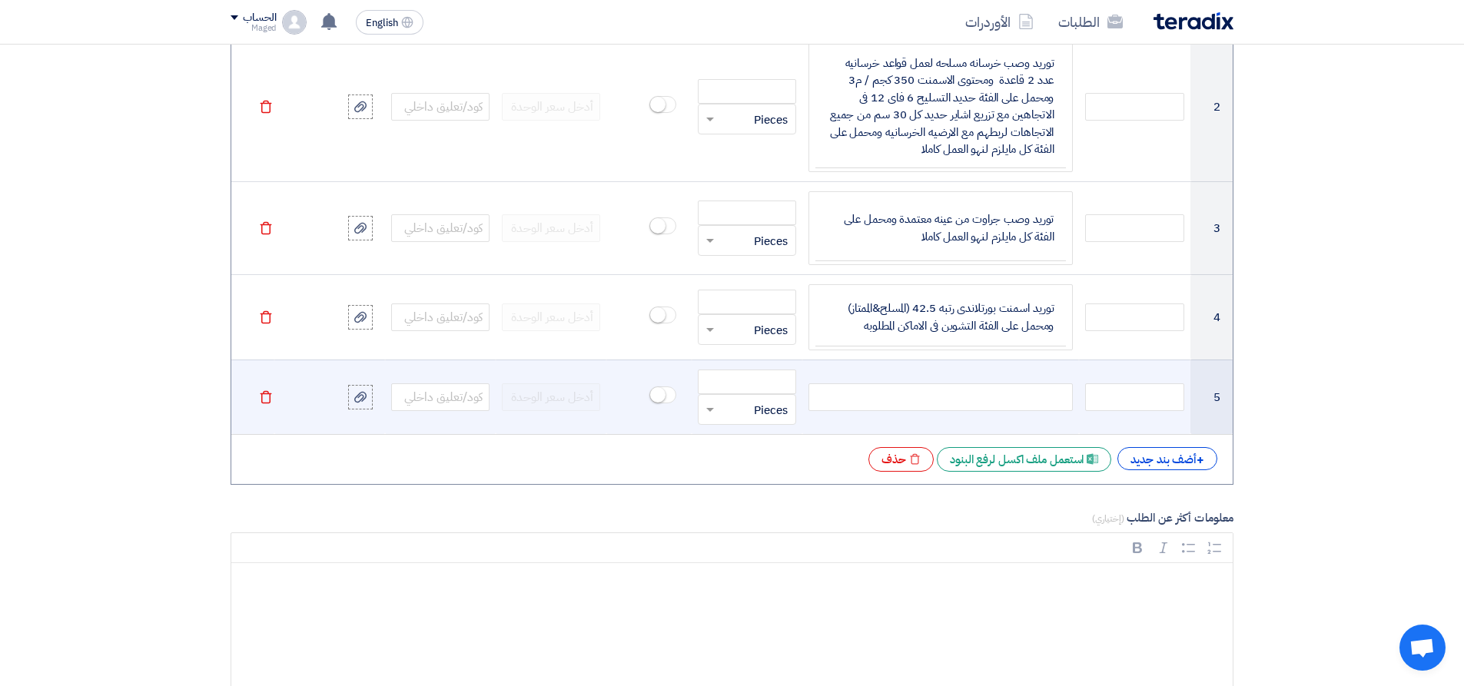
click at [879, 392] on div at bounding box center [941, 398] width 264 height 28
paste div
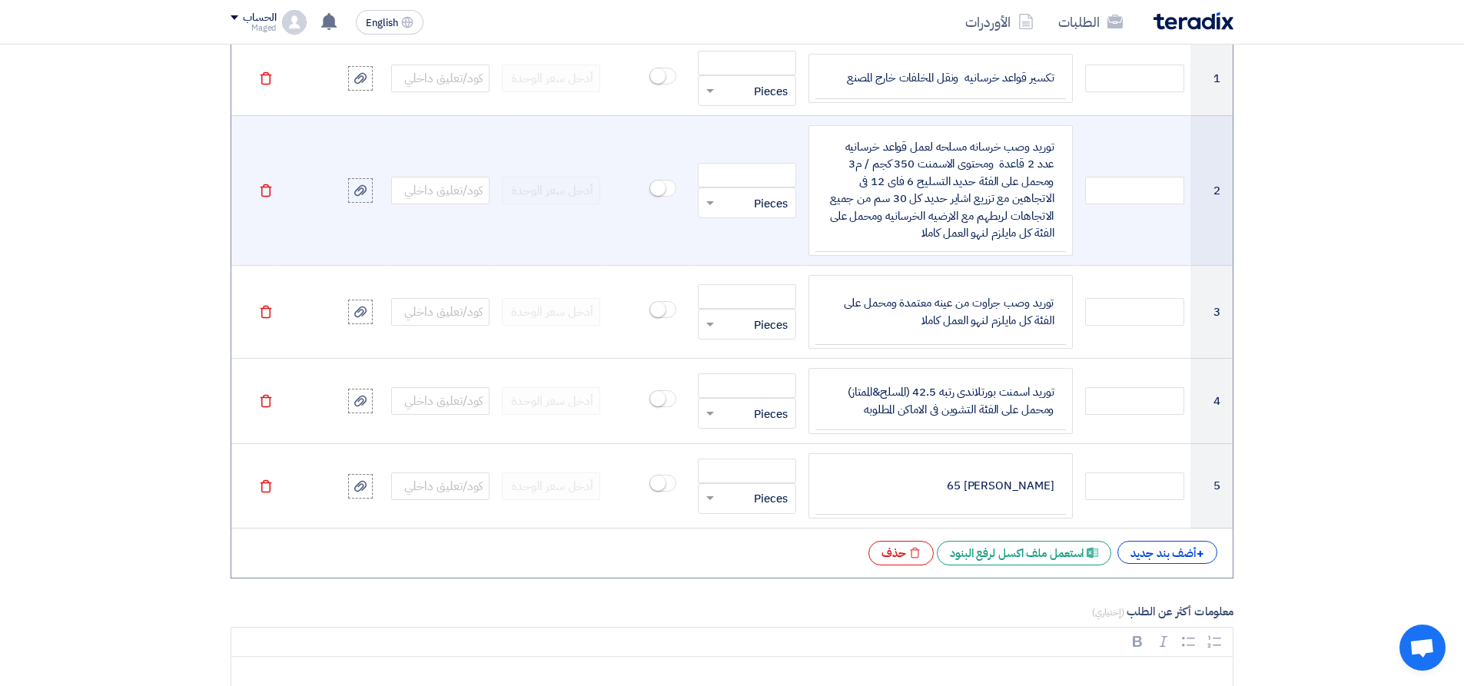
scroll to position [1317, 0]
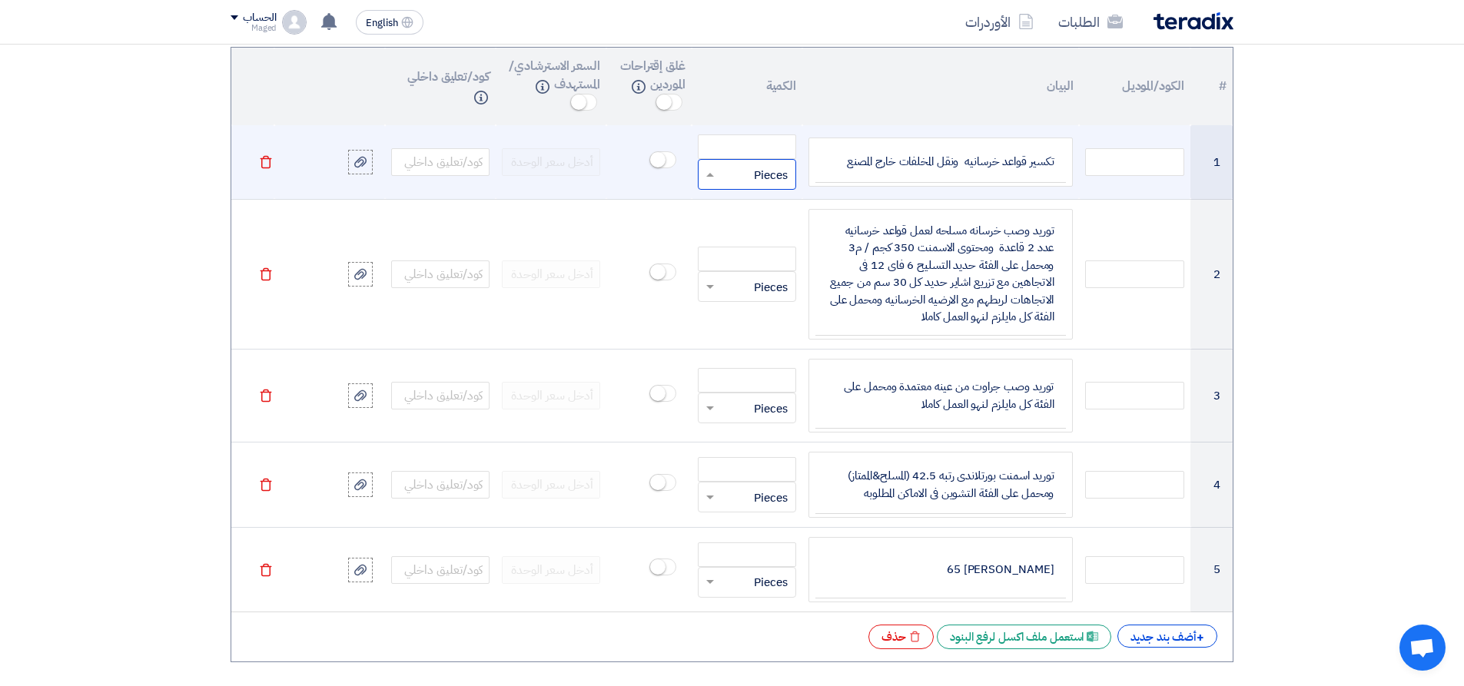
click at [761, 173] on input "text" at bounding box center [757, 174] width 65 height 25
click at [769, 350] on span "Cubic" at bounding box center [773, 350] width 30 height 17
click at [753, 151] on input "number" at bounding box center [747, 147] width 98 height 25
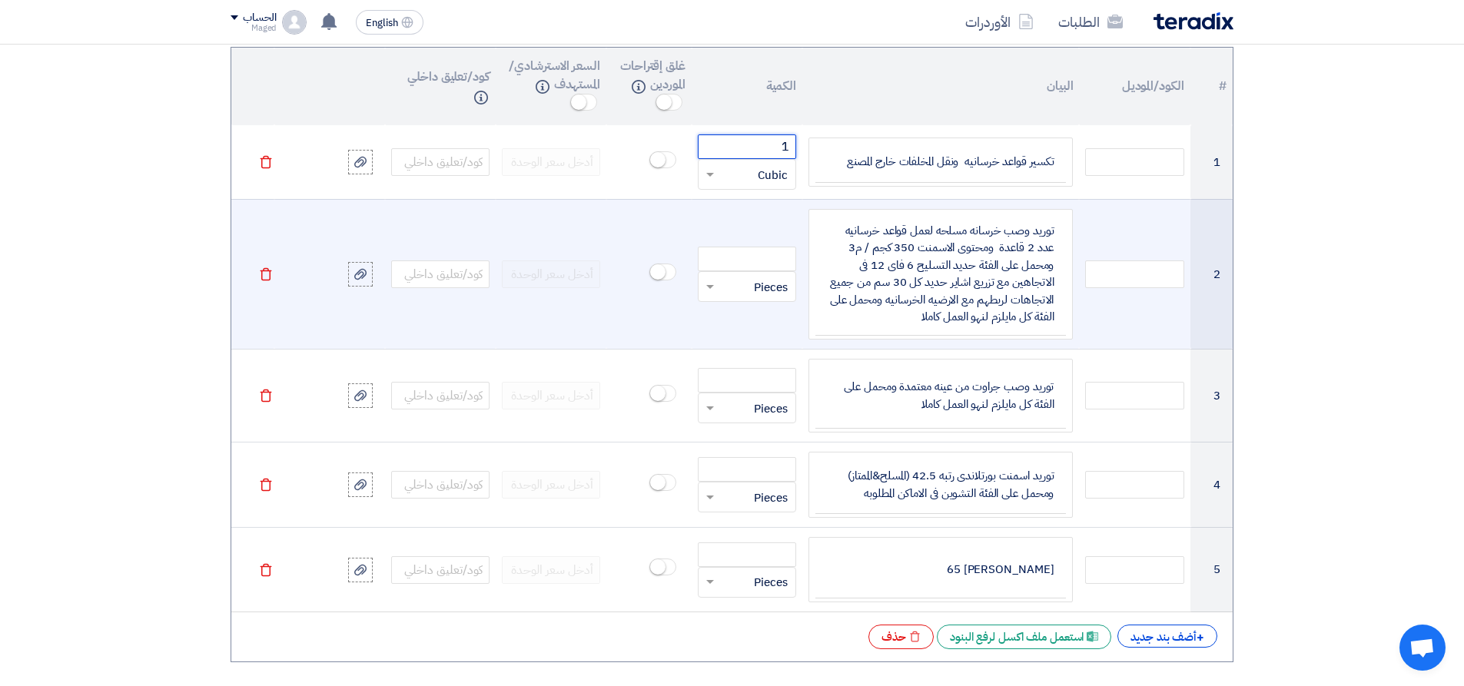
type input "1"
click at [759, 281] on input "text" at bounding box center [757, 286] width 65 height 25
click at [776, 455] on span "Cubic" at bounding box center [773, 462] width 30 height 17
click at [759, 264] on input "number" at bounding box center [747, 259] width 98 height 25
type input "1"
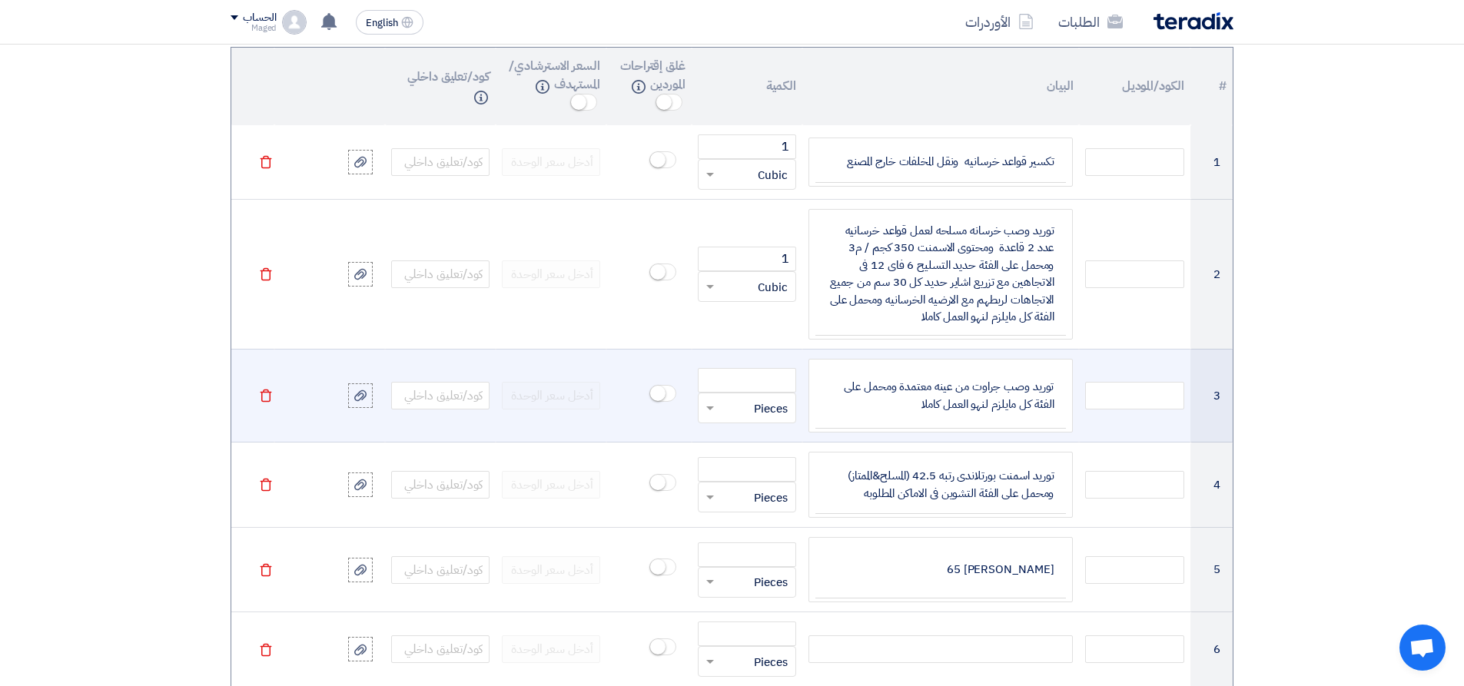
click at [766, 406] on input "text" at bounding box center [757, 408] width 65 height 25
click at [767, 520] on div "Ton" at bounding box center [747, 520] width 97 height 31
click at [756, 384] on input "number" at bounding box center [747, 380] width 98 height 25
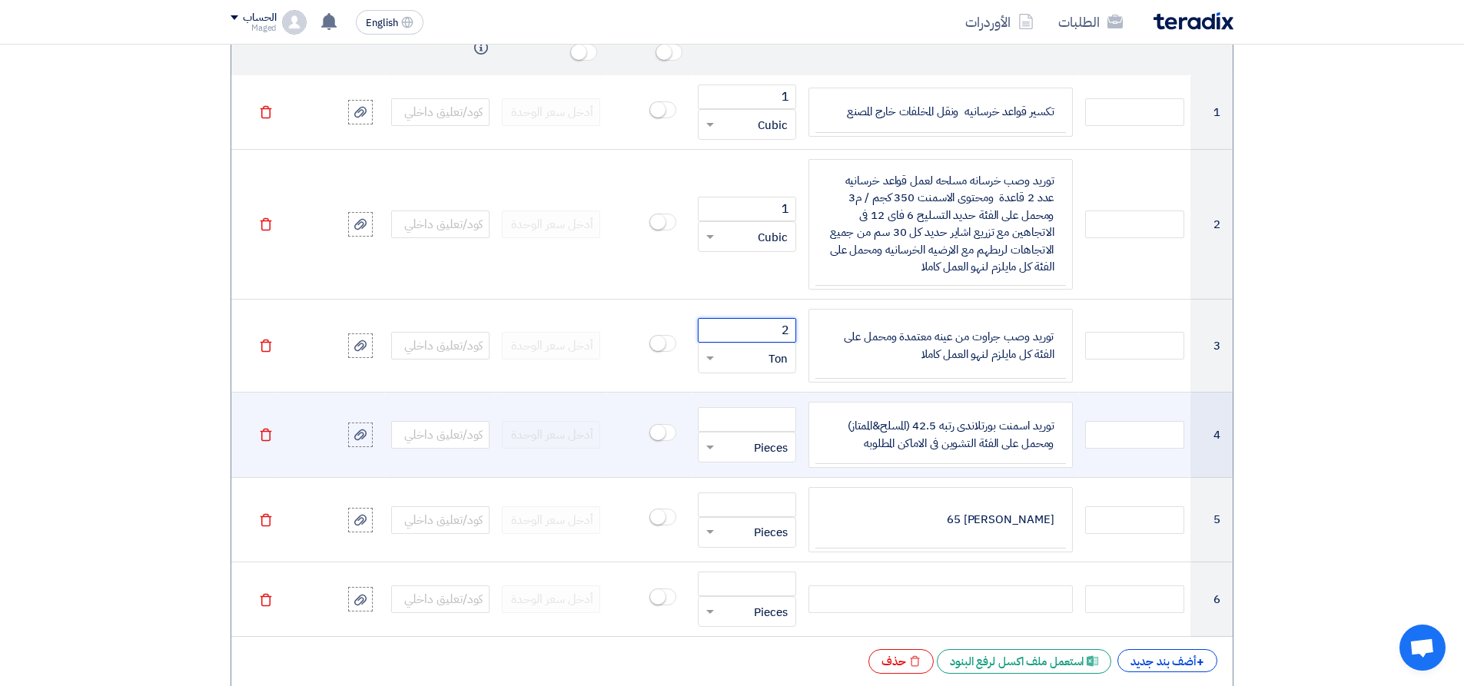
scroll to position [1394, 0]
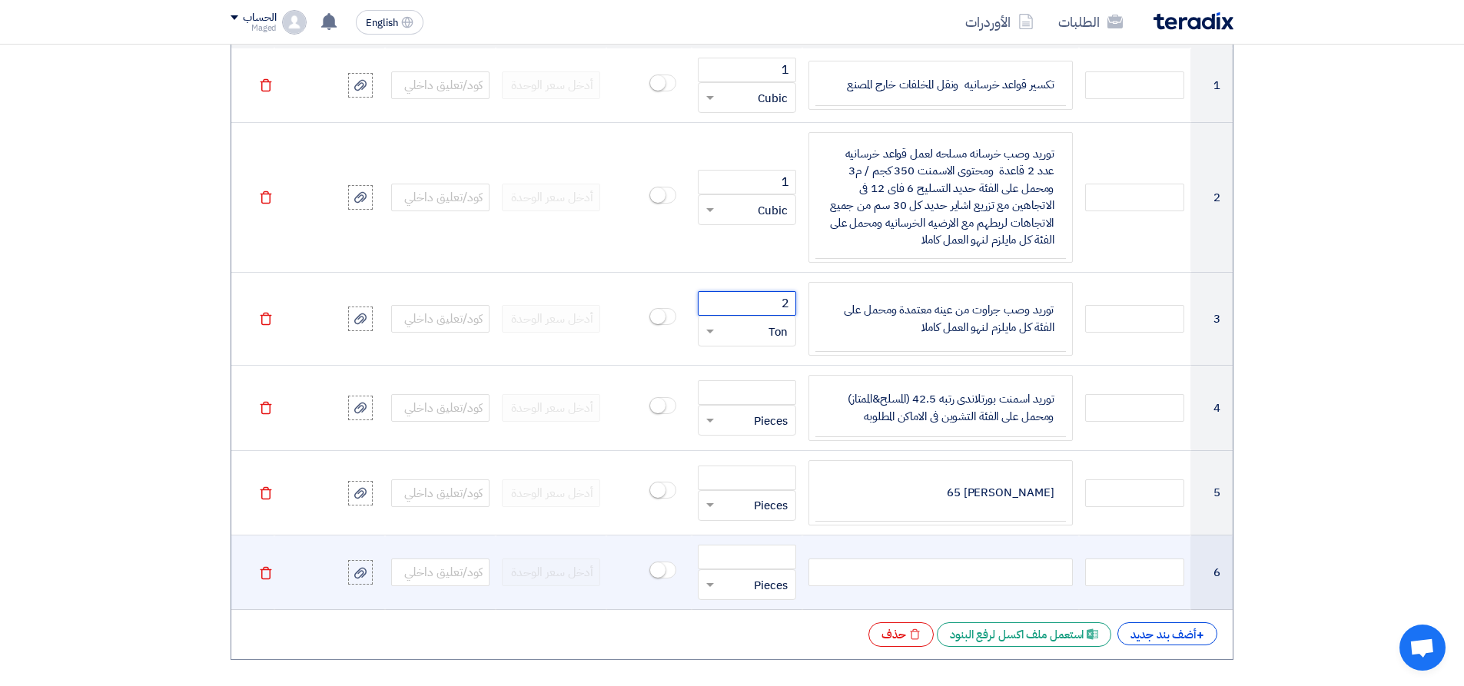
type input "2"
click at [930, 575] on div at bounding box center [941, 573] width 264 height 28
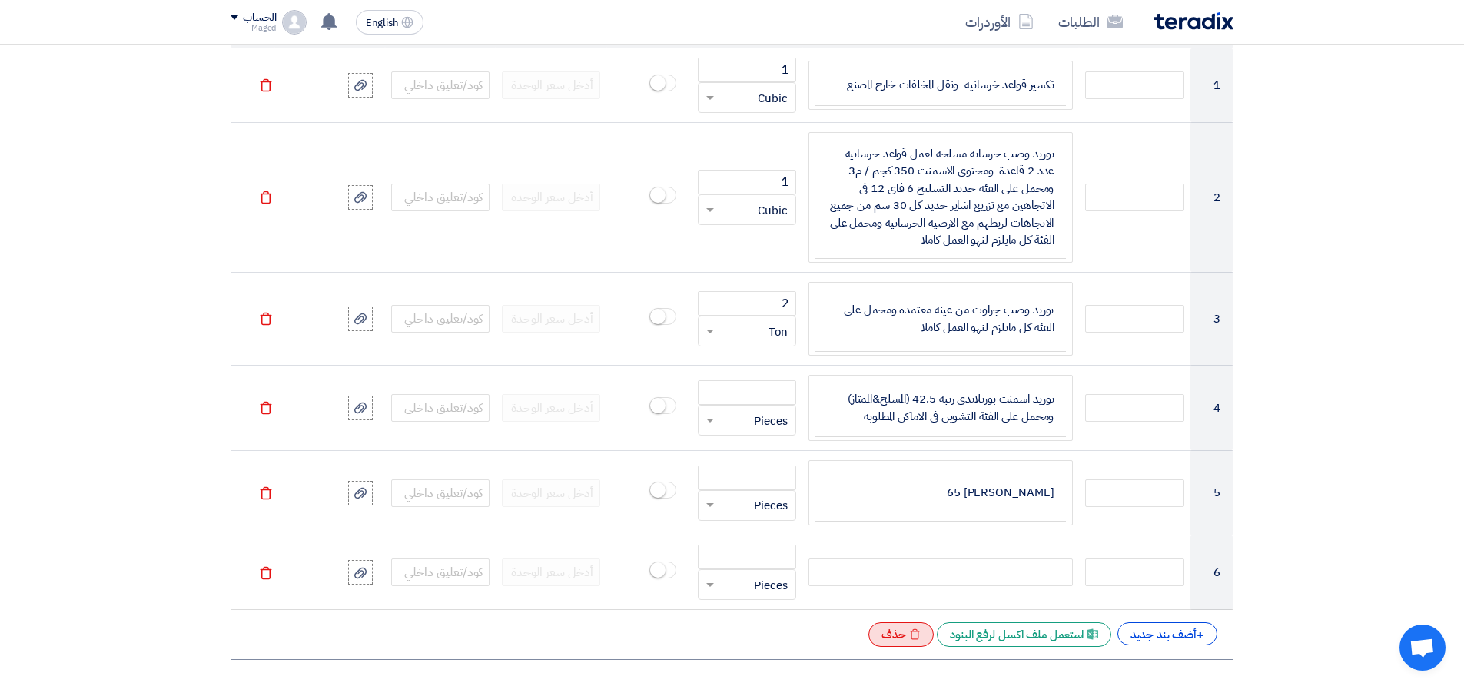
click at [885, 636] on div "Excel file حذف" at bounding box center [901, 635] width 65 height 25
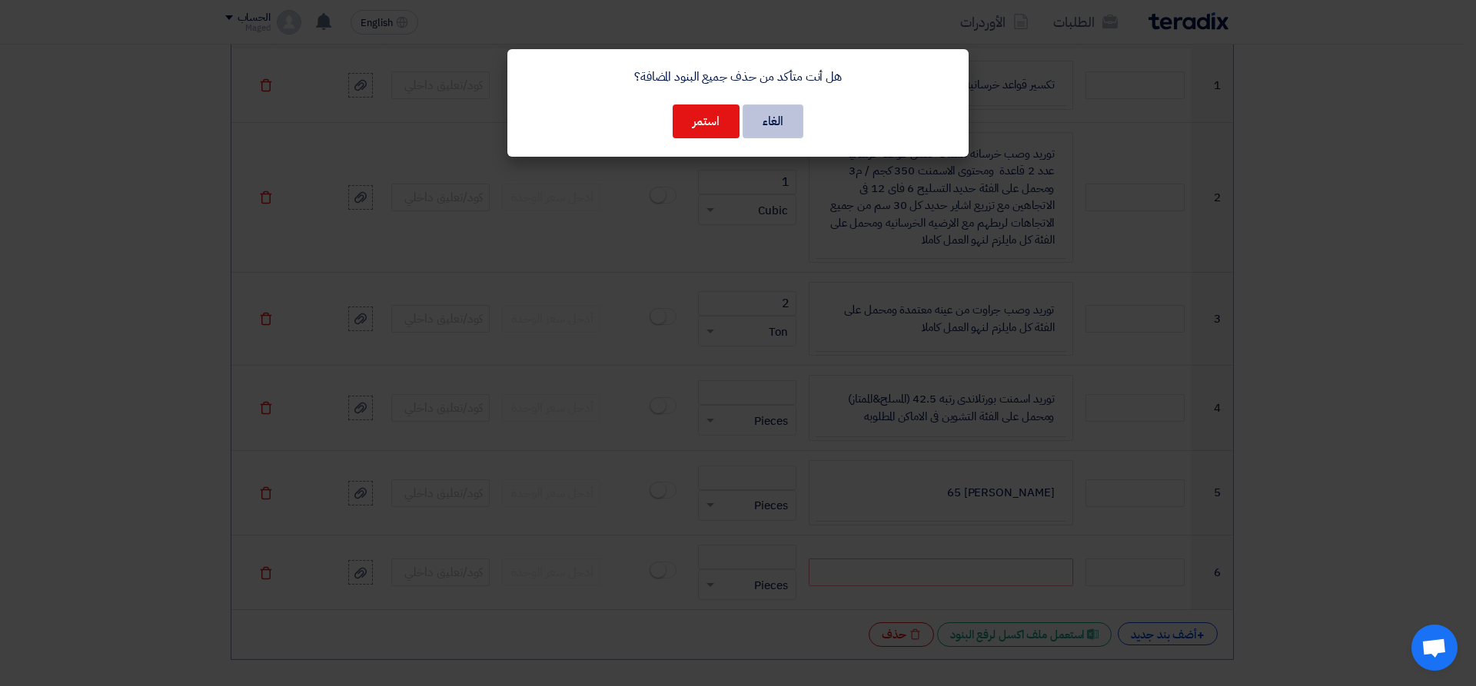
click at [777, 121] on button "الغاء" at bounding box center [773, 122] width 61 height 34
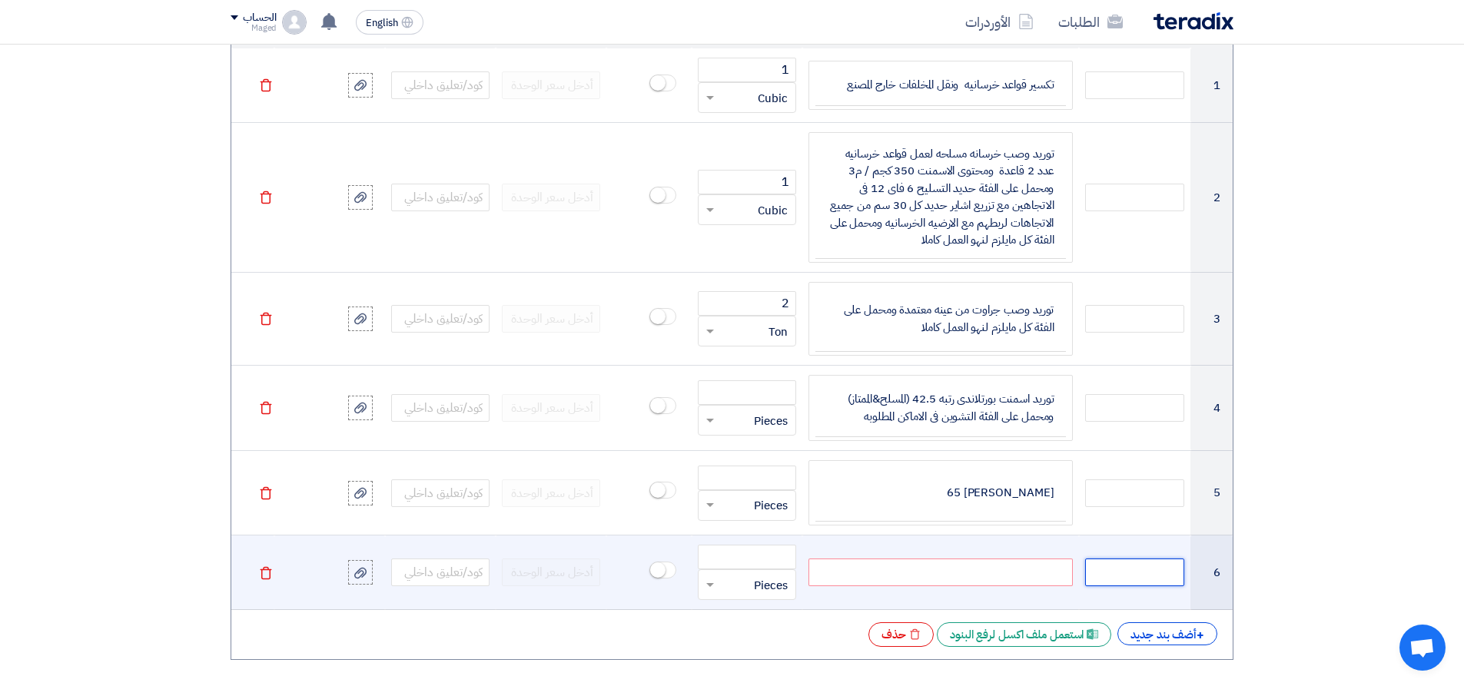
drag, startPoint x: 1167, startPoint y: 586, endPoint x: 431, endPoint y: 545, distance: 736.8
click at [469, 549] on tr "6 قطعة × Pieces Delete" at bounding box center [732, 573] width 1002 height 75
click at [274, 575] on td at bounding box center [329, 573] width 111 height 75
click at [271, 574] on icon "Delete" at bounding box center [266, 573] width 14 height 14
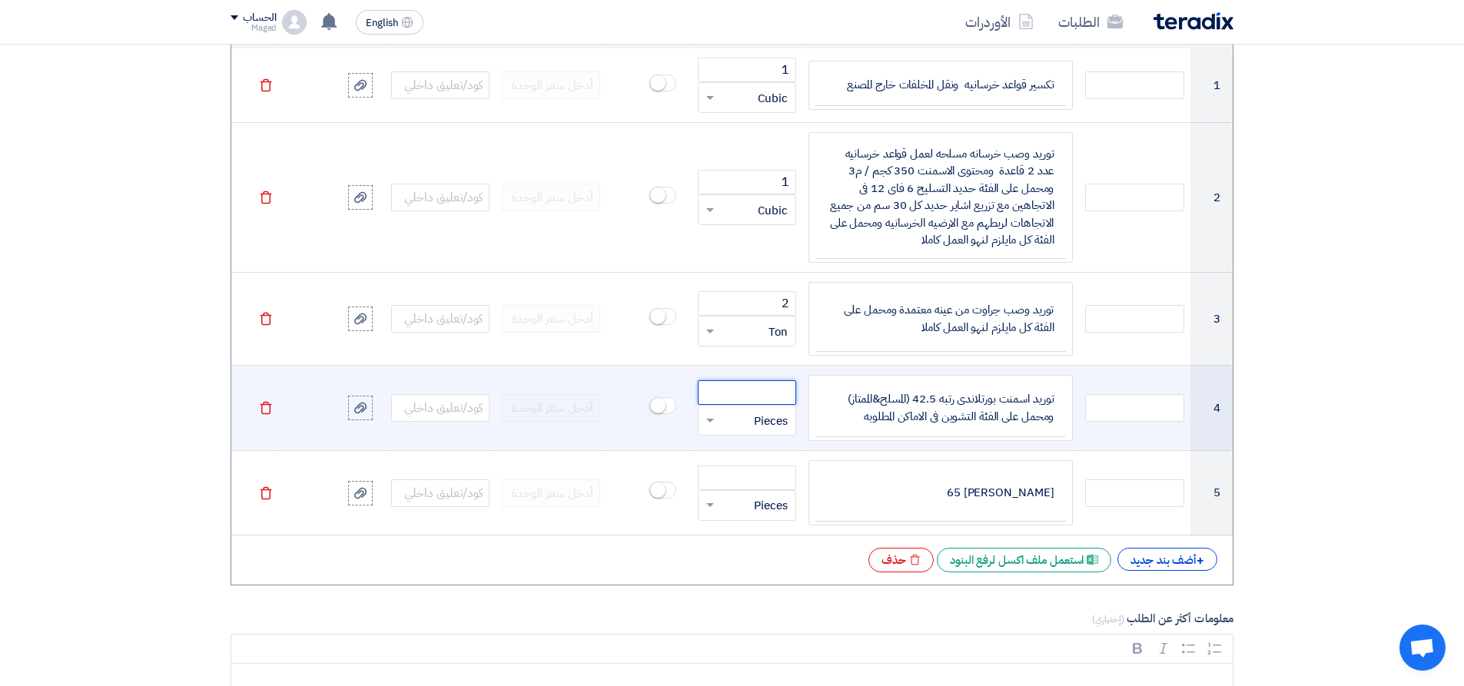
click at [782, 400] on input "number" at bounding box center [747, 392] width 98 height 25
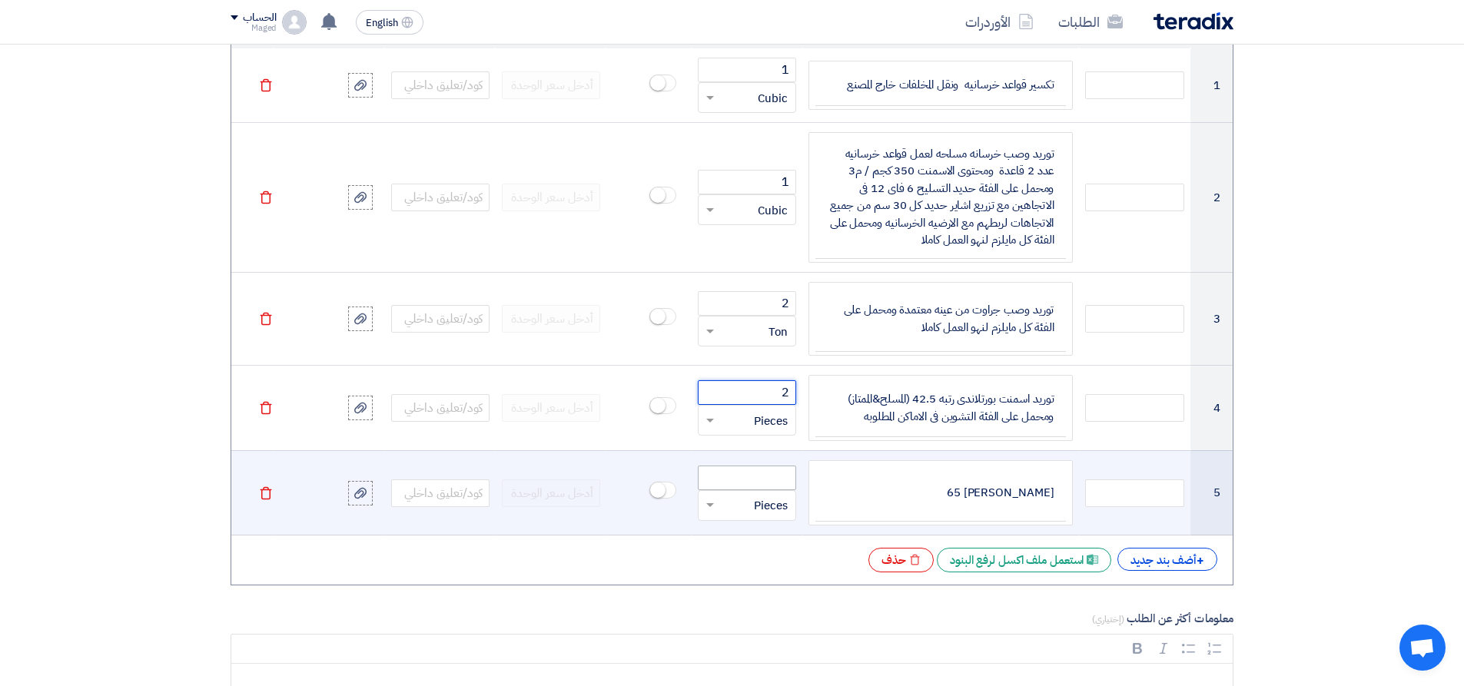
type input "2"
click at [778, 480] on input "number" at bounding box center [747, 478] width 98 height 25
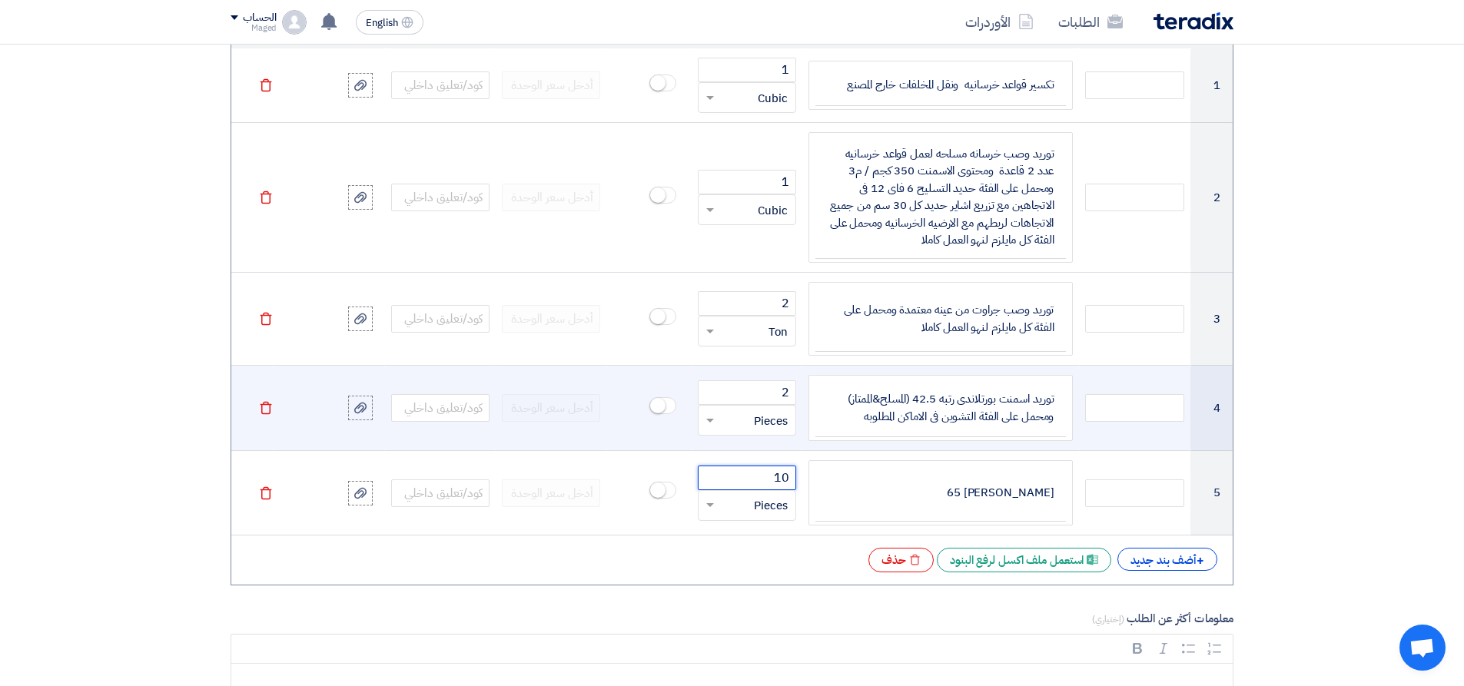
type input "10"
click at [769, 421] on input "text" at bounding box center [757, 420] width 65 height 25
click at [772, 610] on span "Ton" at bounding box center [778, 608] width 19 height 17
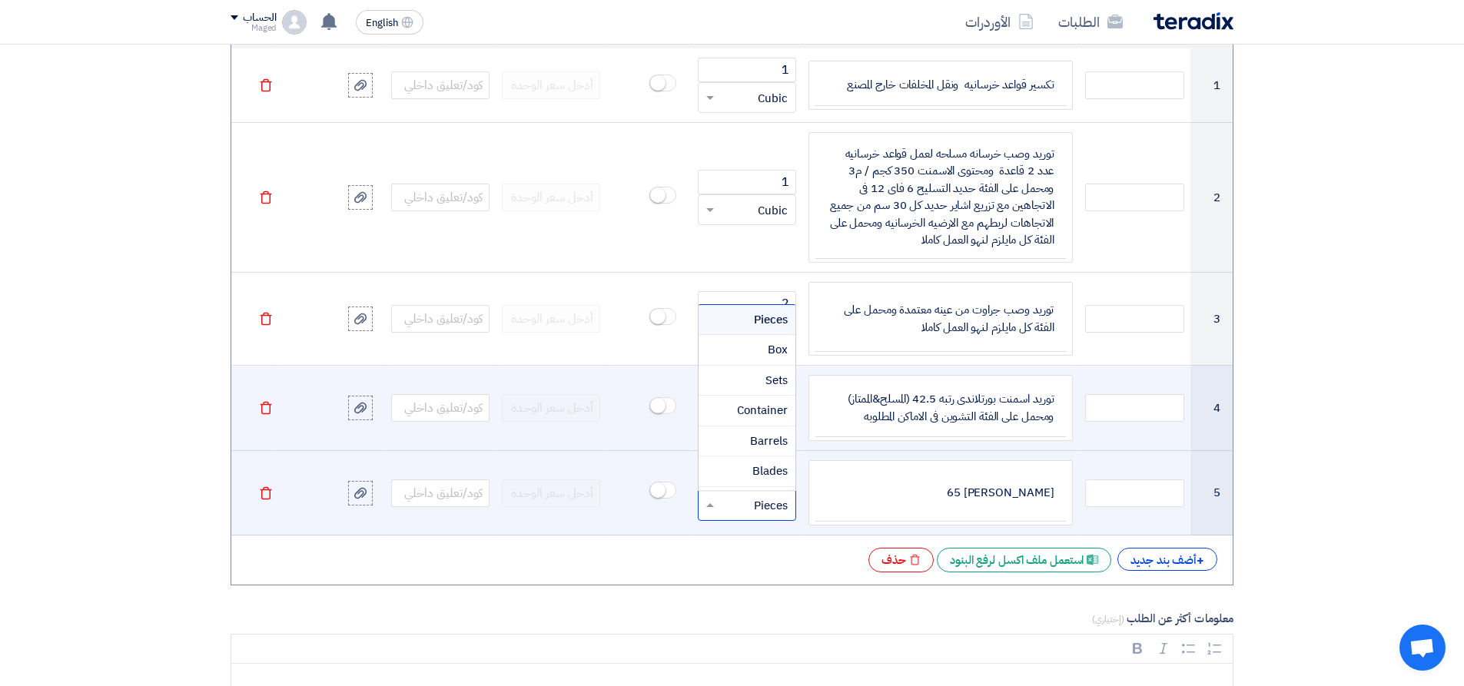
click at [750, 508] on input "text" at bounding box center [757, 505] width 65 height 25
click at [751, 399] on span "Kilogram" at bounding box center [764, 392] width 47 height 17
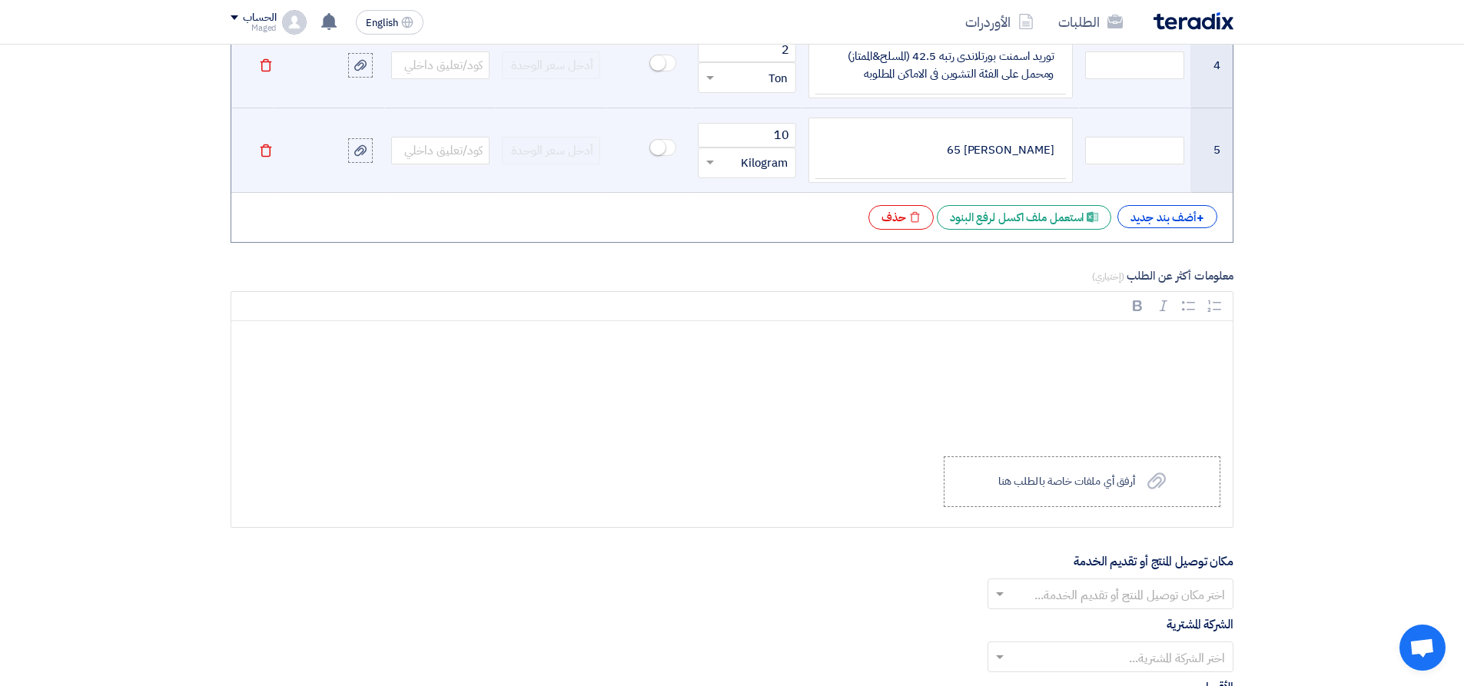
scroll to position [1855, 0]
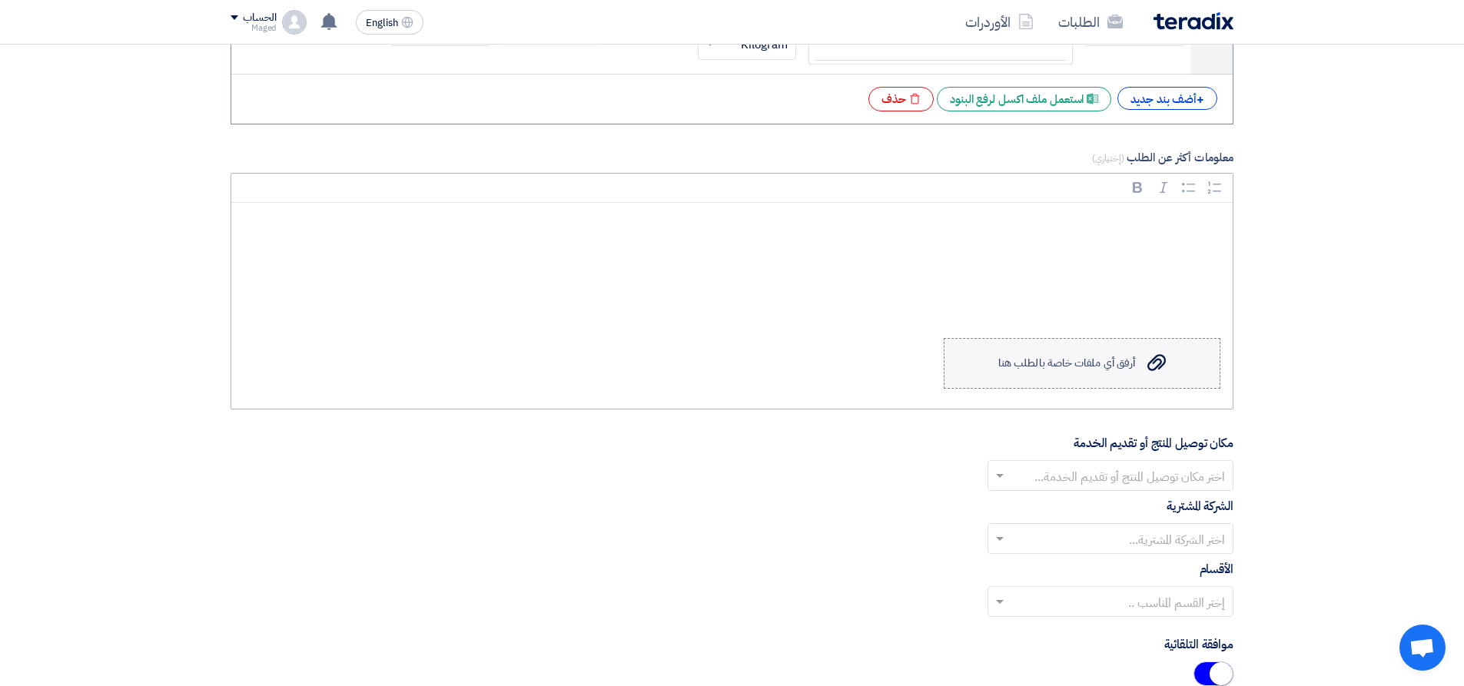
click at [1058, 359] on div "أرفق أي ملفات خاصة بالطلب هنا" at bounding box center [1066, 363] width 137 height 12
click at [0, 0] on input "Upload a file أرفق أي ملفات خاصة بالطلب هنا" at bounding box center [0, 0] width 0 height 0
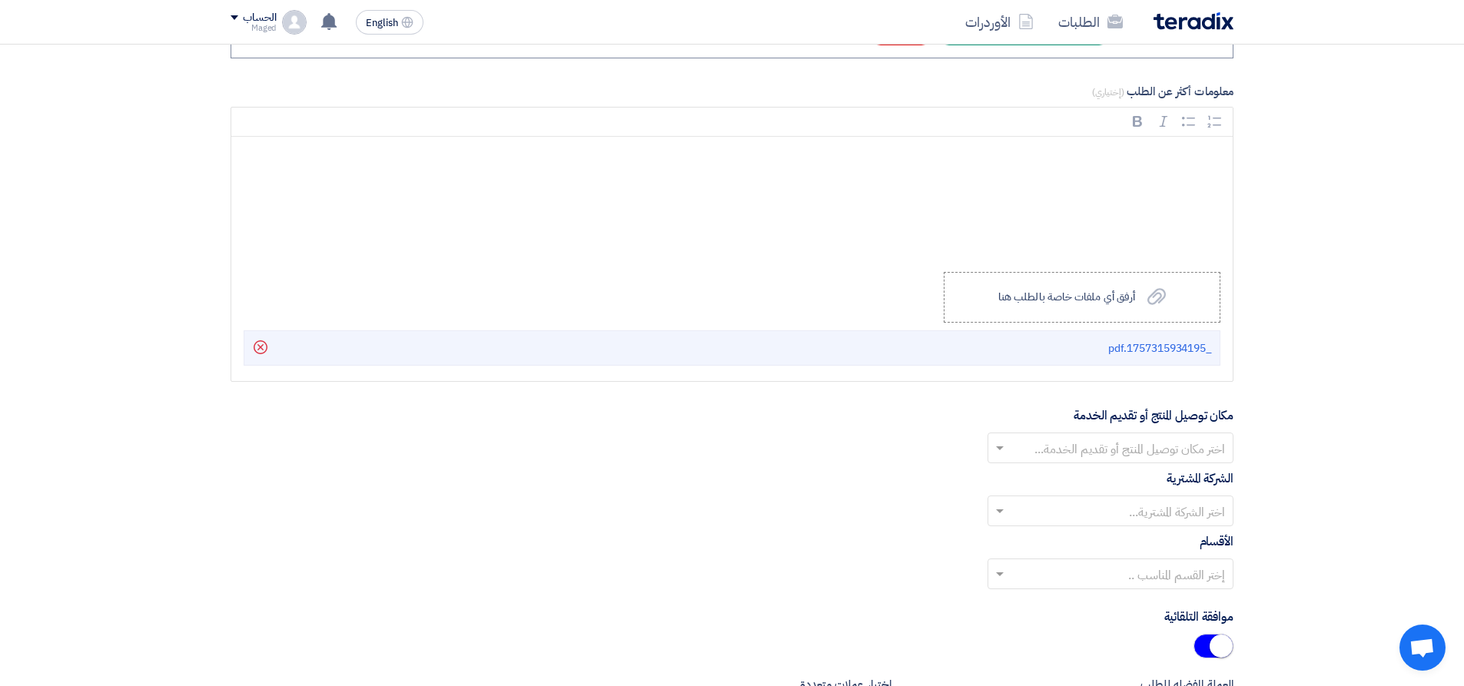
scroll to position [1932, 0]
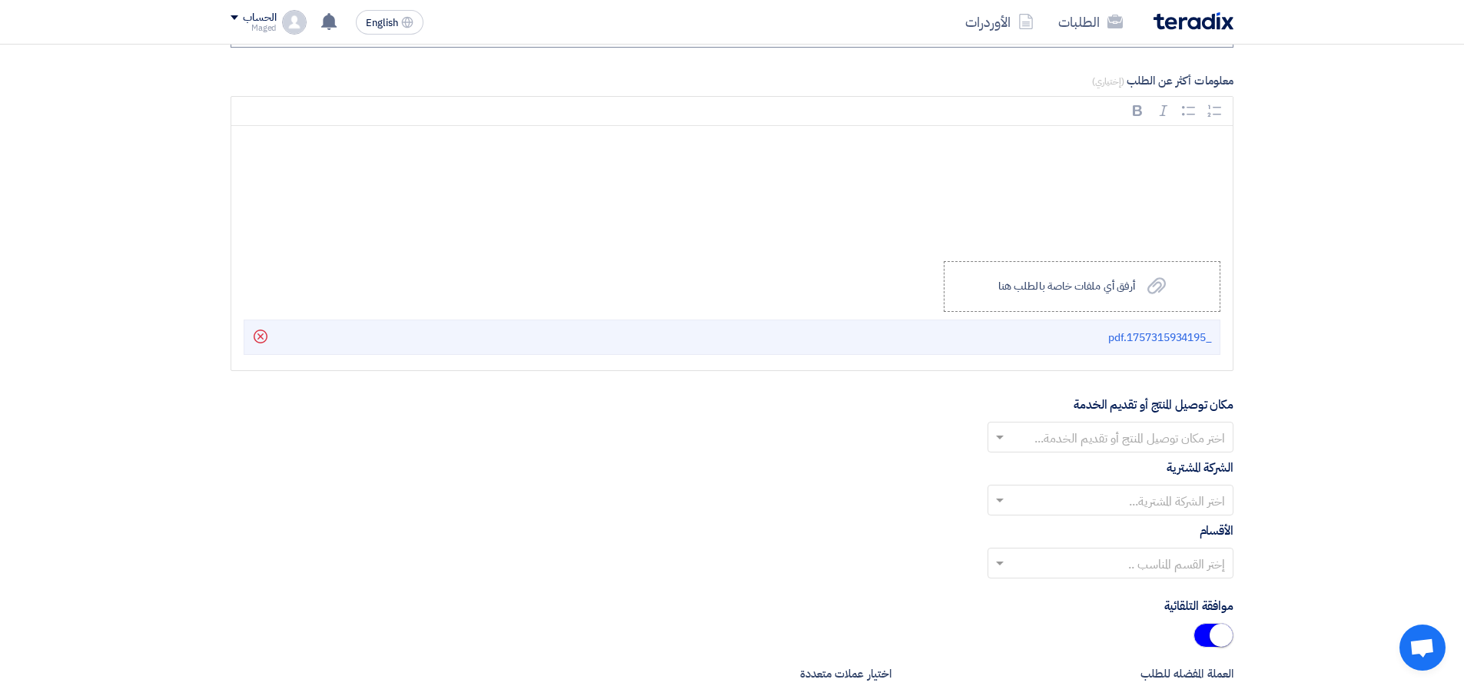
click at [1118, 439] on input "text" at bounding box center [1119, 439] width 215 height 25
click at [1123, 471] on span "Alsharkeya Sugar Manufacturing - Site" at bounding box center [1119, 468] width 214 height 18
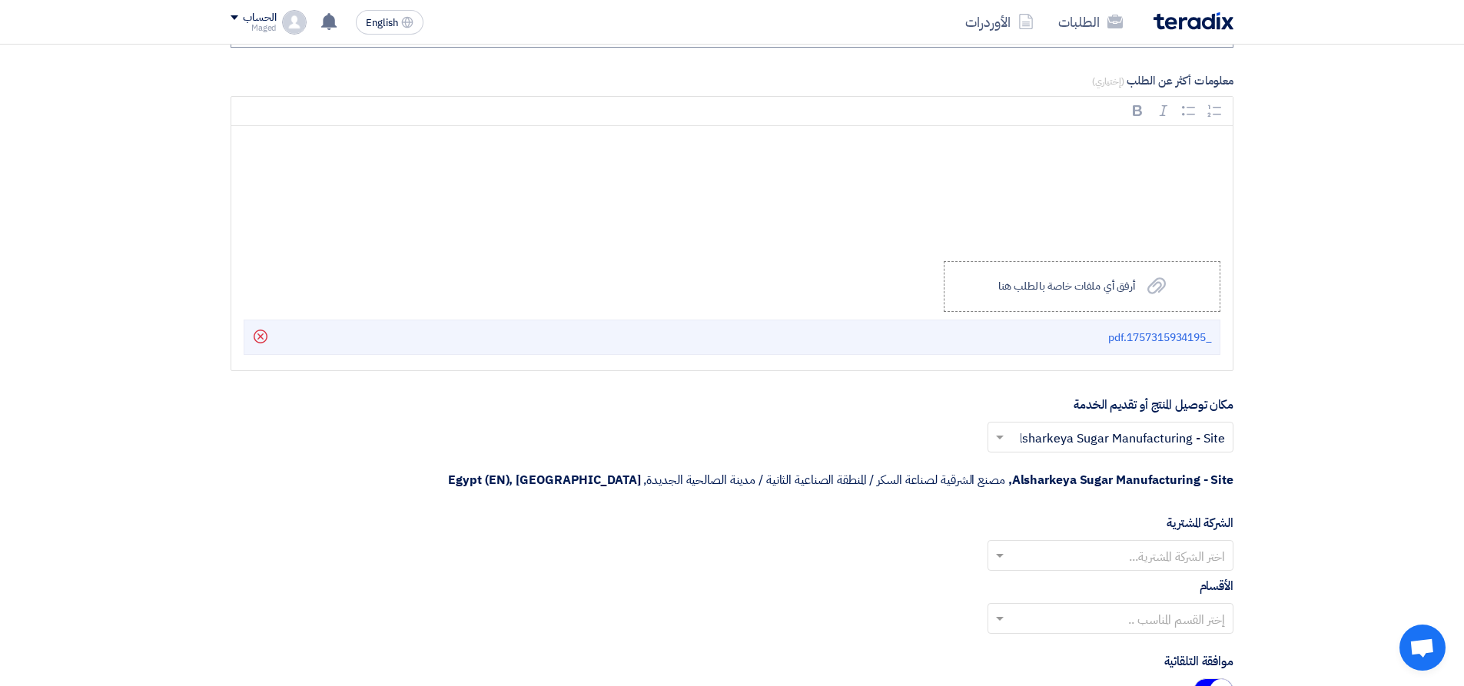
click at [1141, 545] on input "text" at bounding box center [1119, 557] width 215 height 25
click at [1144, 577] on span "Alsharkeya Sugar Manufacturing" at bounding box center [1134, 586] width 181 height 18
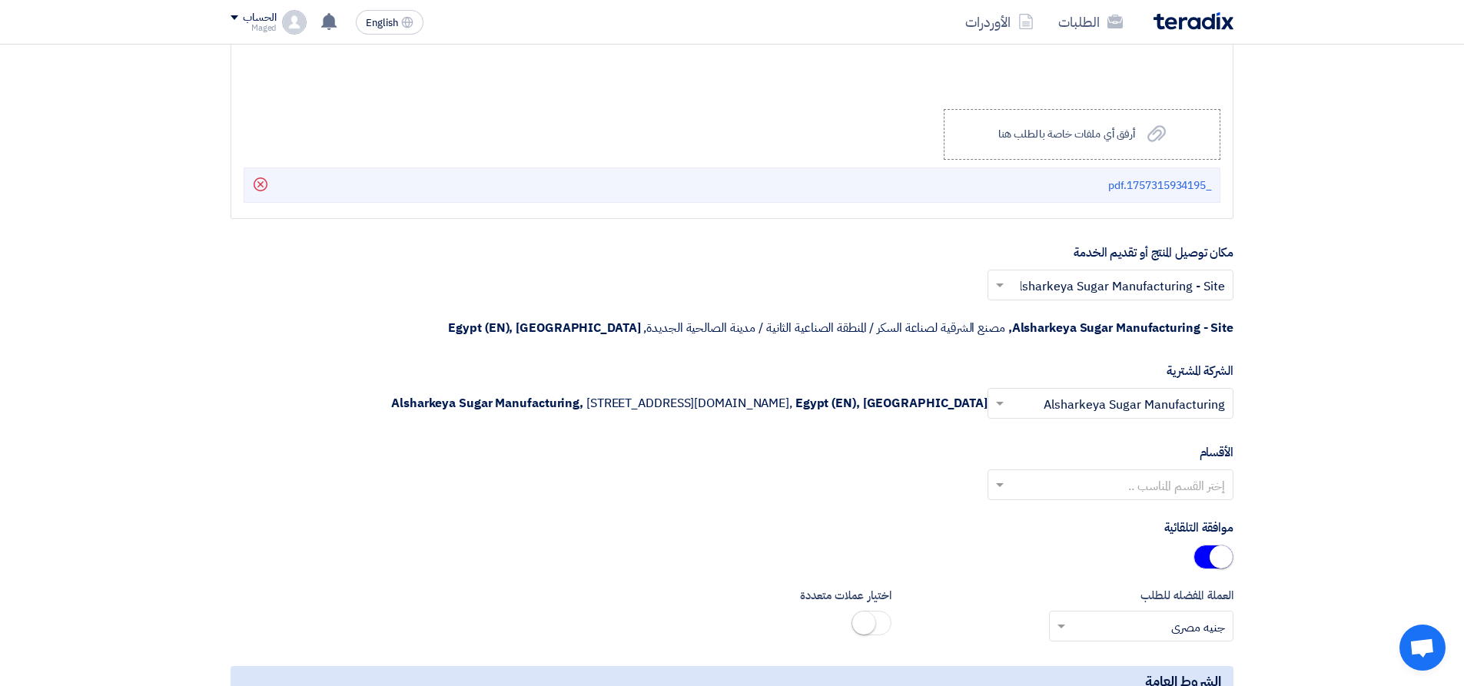
scroll to position [2086, 0]
click at [1131, 488] on input "text" at bounding box center [1119, 485] width 215 height 25
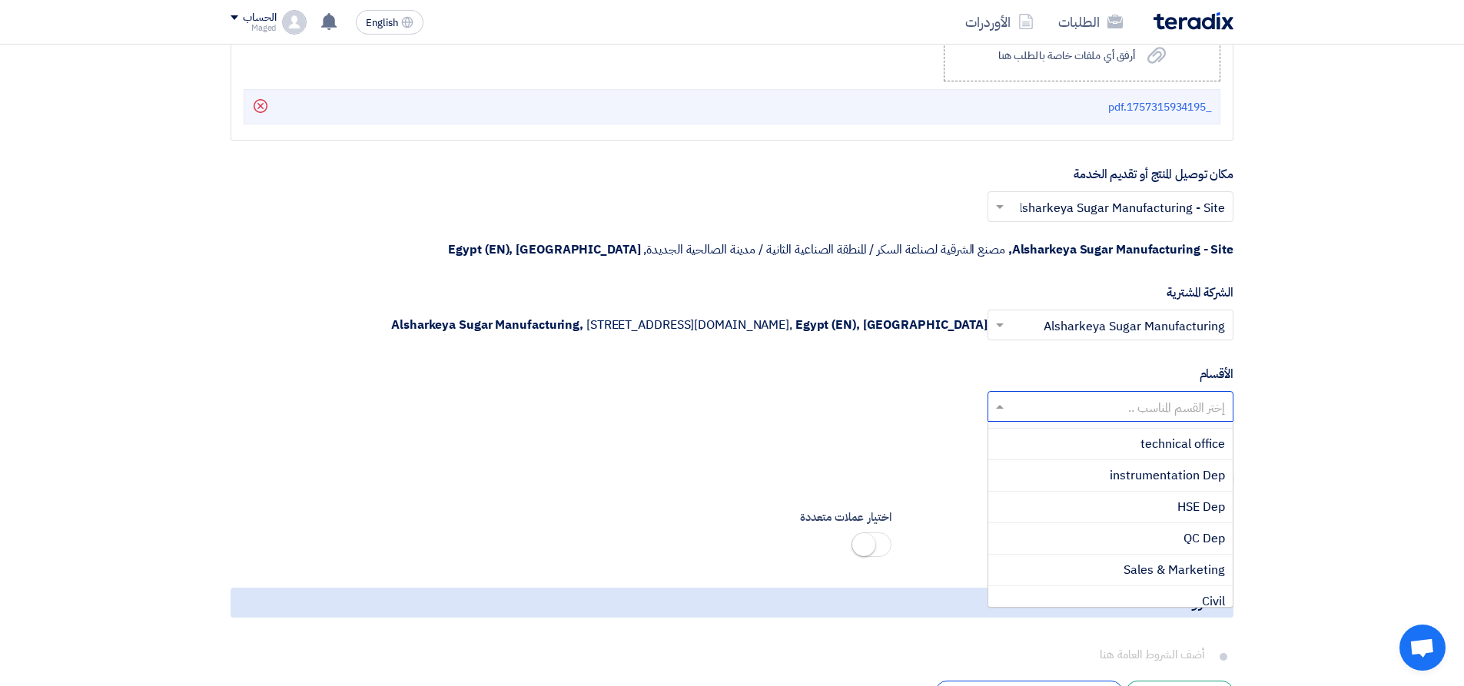
scroll to position [382, 0]
click at [1210, 589] on span "Civil" at bounding box center [1213, 591] width 23 height 18
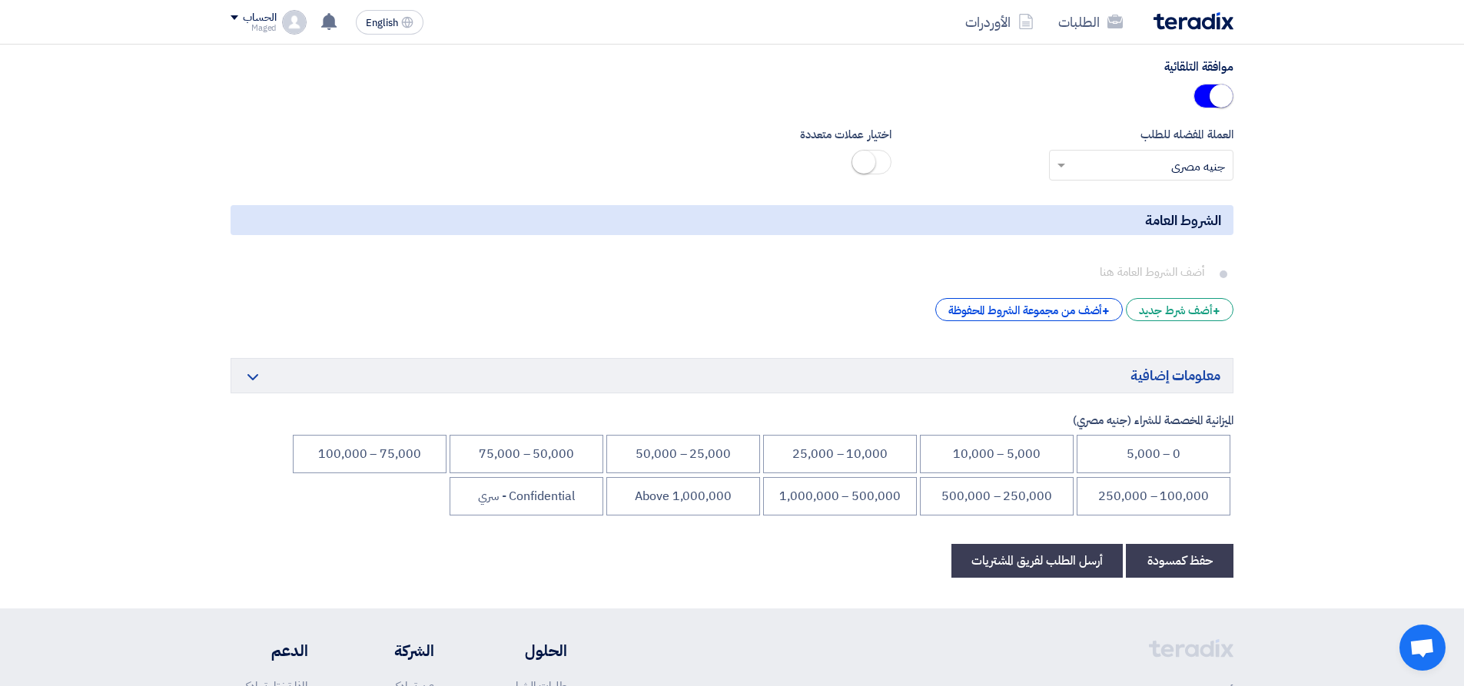
scroll to position [2547, 0]
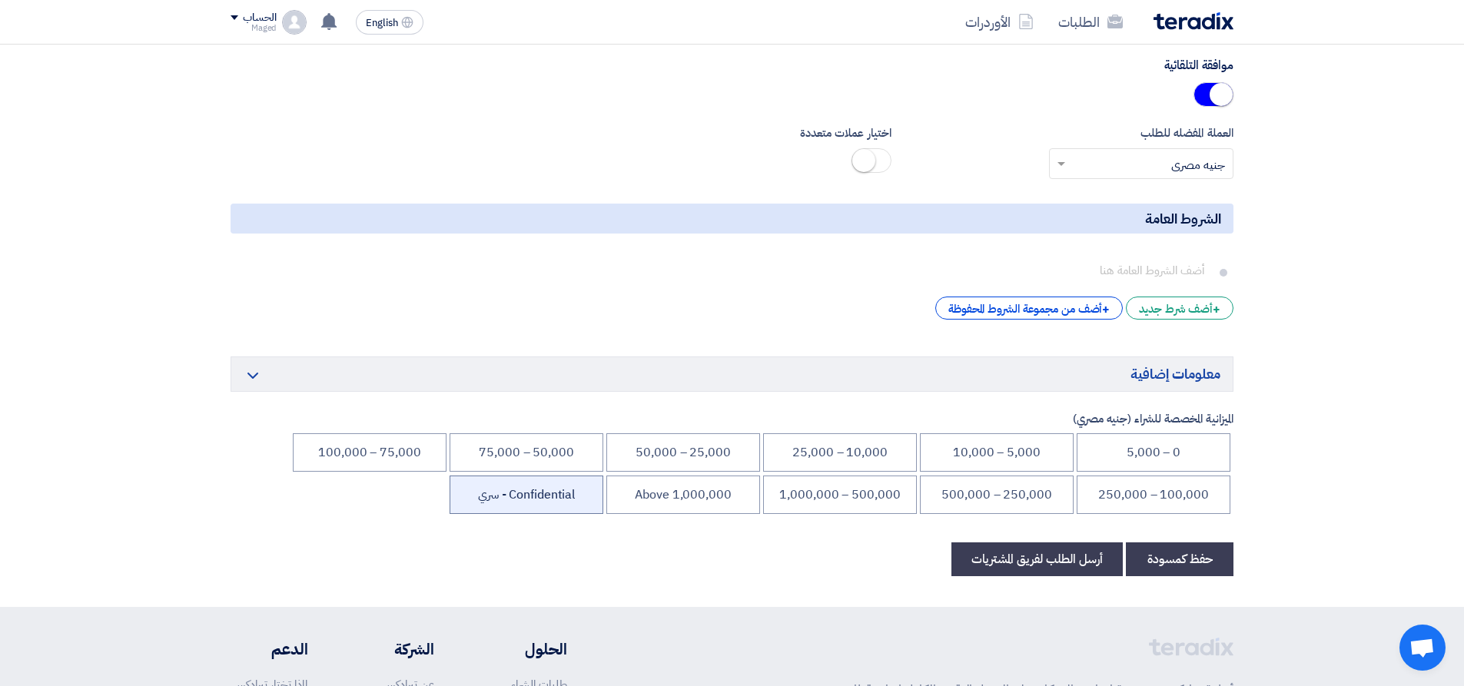
click at [528, 491] on li "Confidential - سري" at bounding box center [527, 495] width 154 height 38
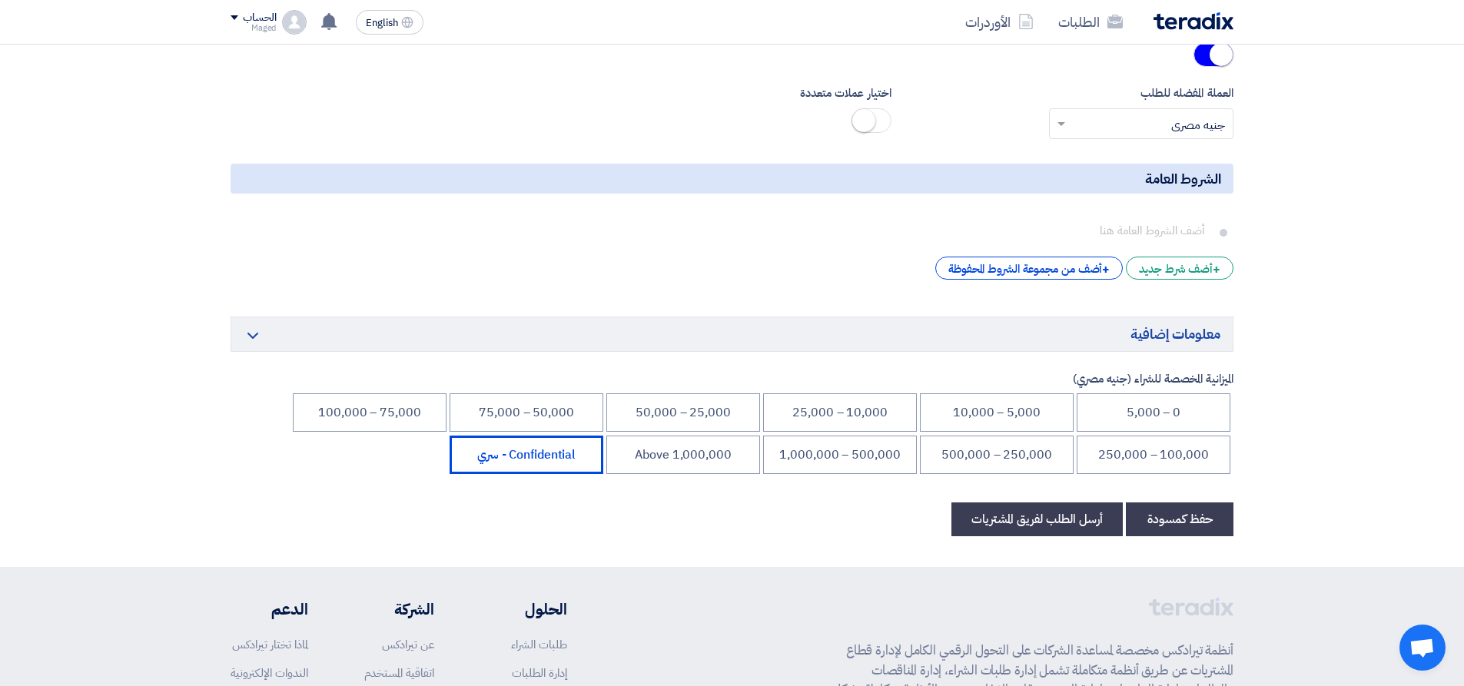
scroll to position [2821, 0]
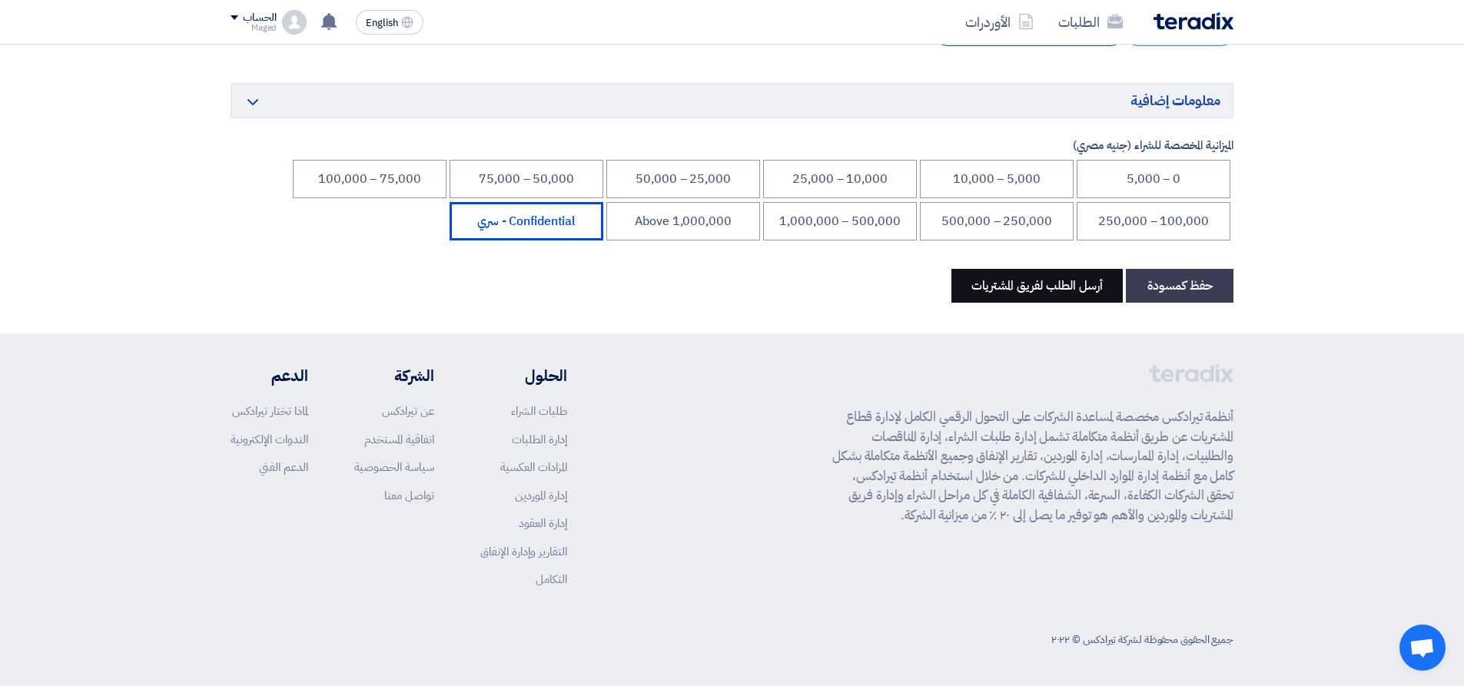
click at [1065, 297] on button "أرسل الطلب لفريق المشتريات" at bounding box center [1037, 286] width 171 height 34
